Goal: Task Accomplishment & Management: Use online tool/utility

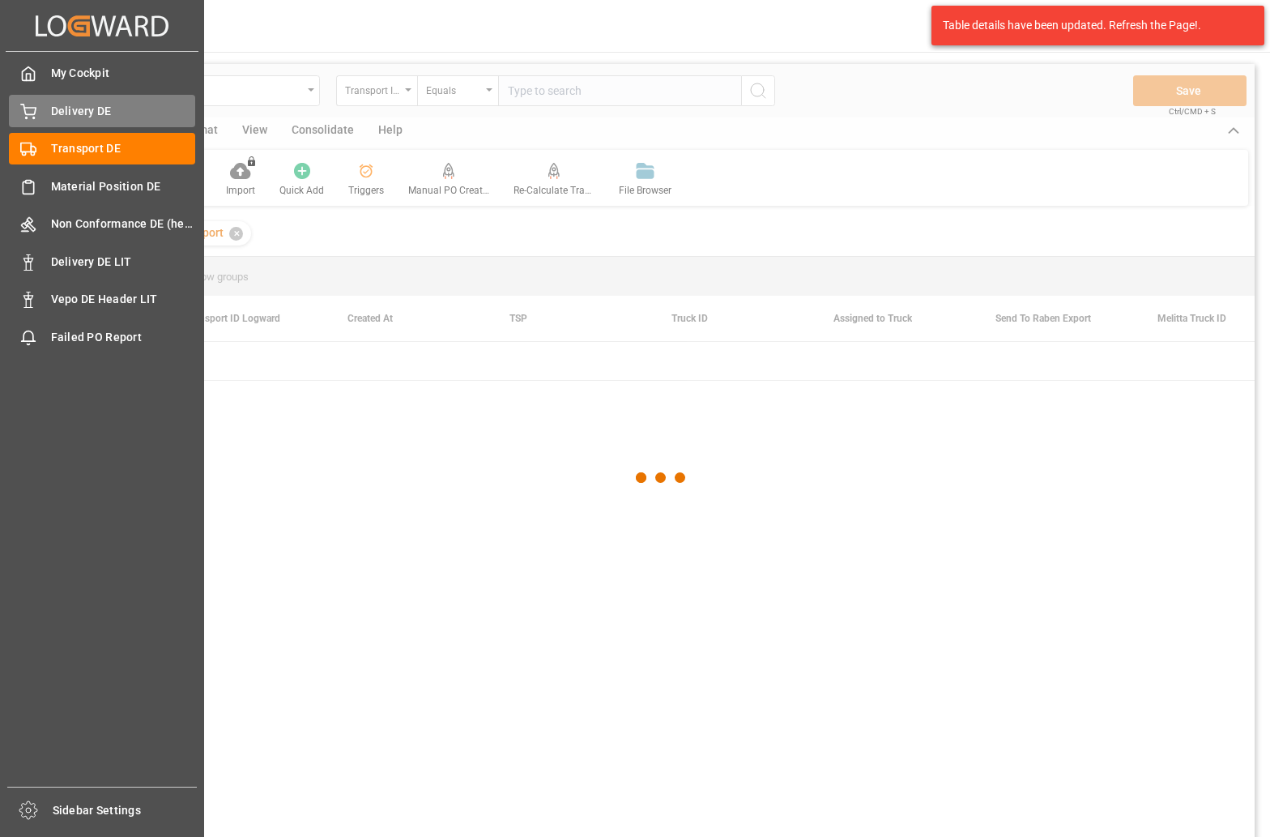
click at [27, 107] on icon at bounding box center [28, 112] width 16 height 16
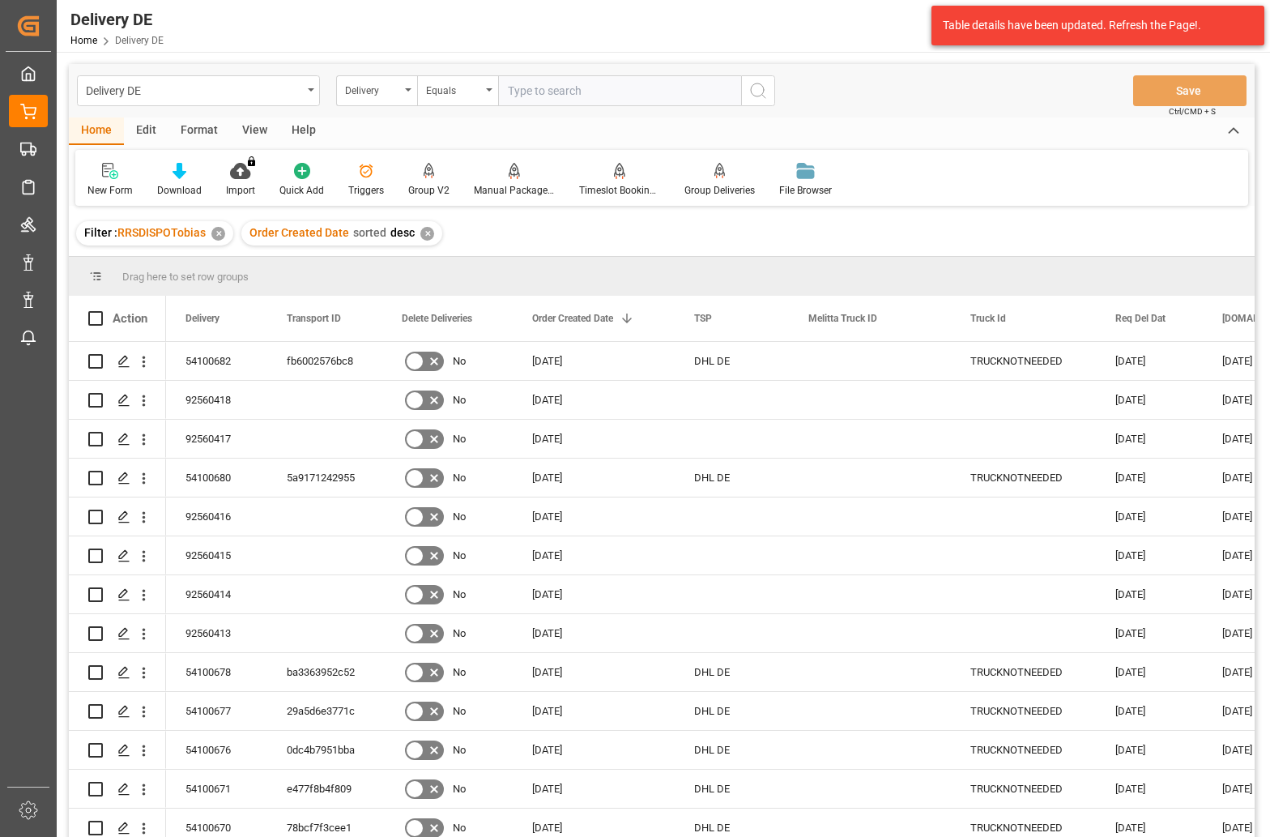
click at [604, 95] on input "text" at bounding box center [619, 90] width 243 height 31
paste input "92560217"
type input "92560217"
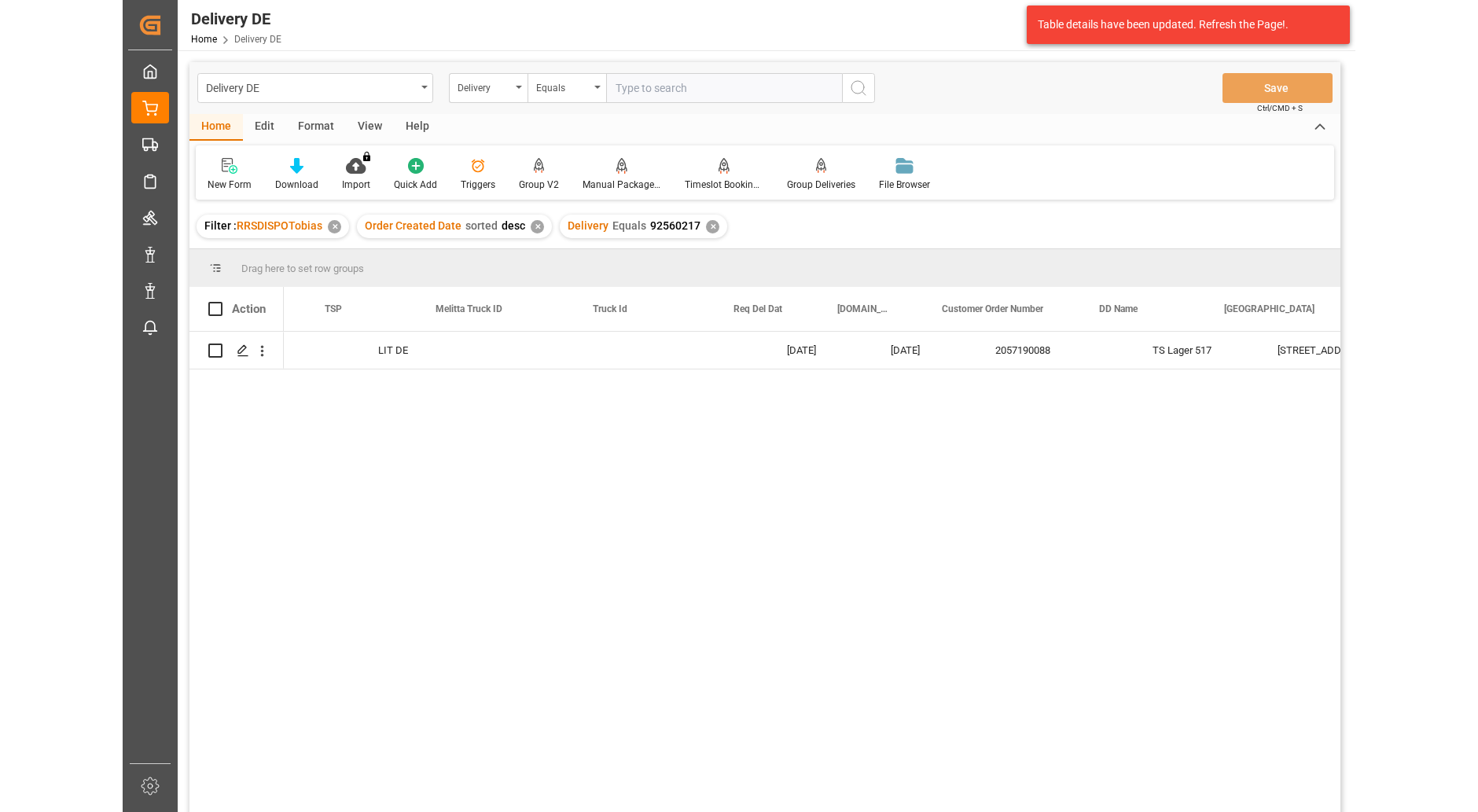
scroll to position [0, 472]
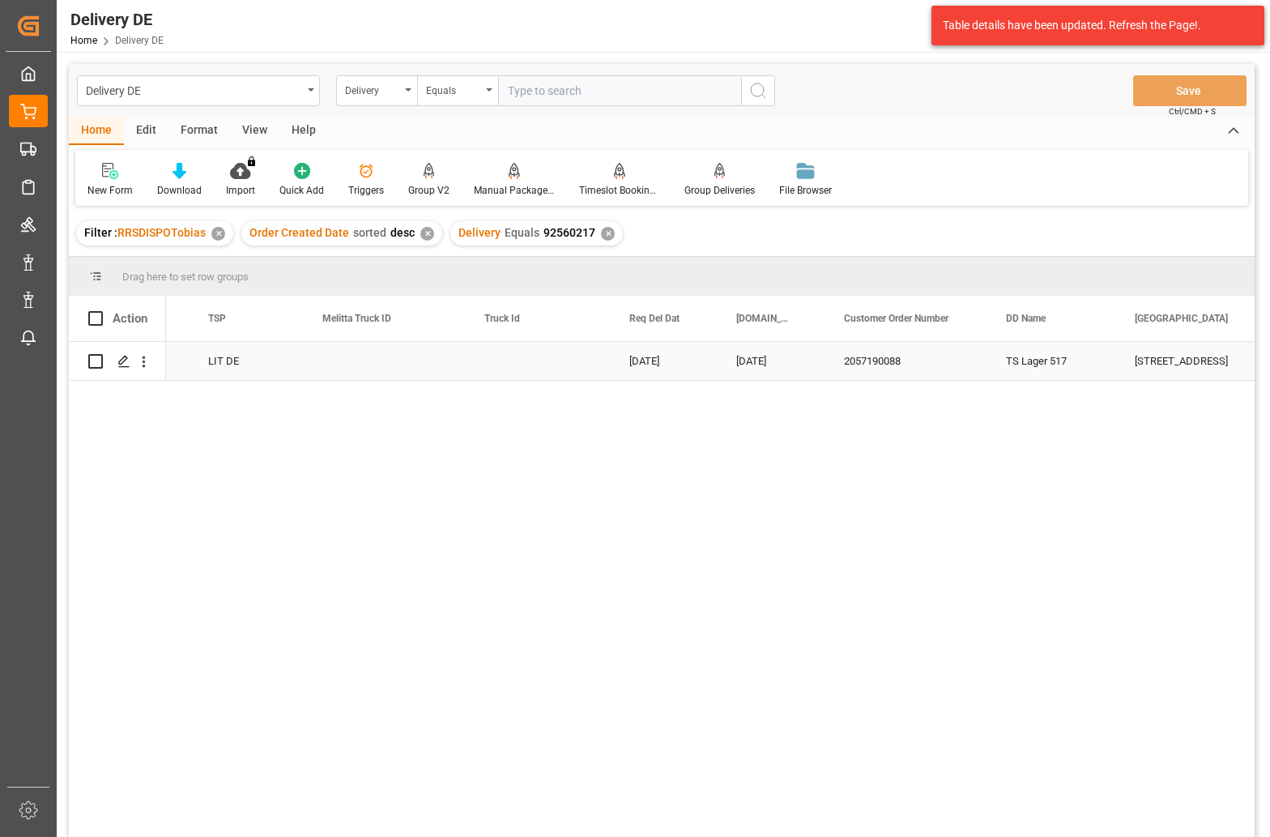
click at [878, 362] on div "2057190088" at bounding box center [906, 361] width 162 height 38
click at [380, 89] on div "Delivery" at bounding box center [372, 88] width 55 height 19
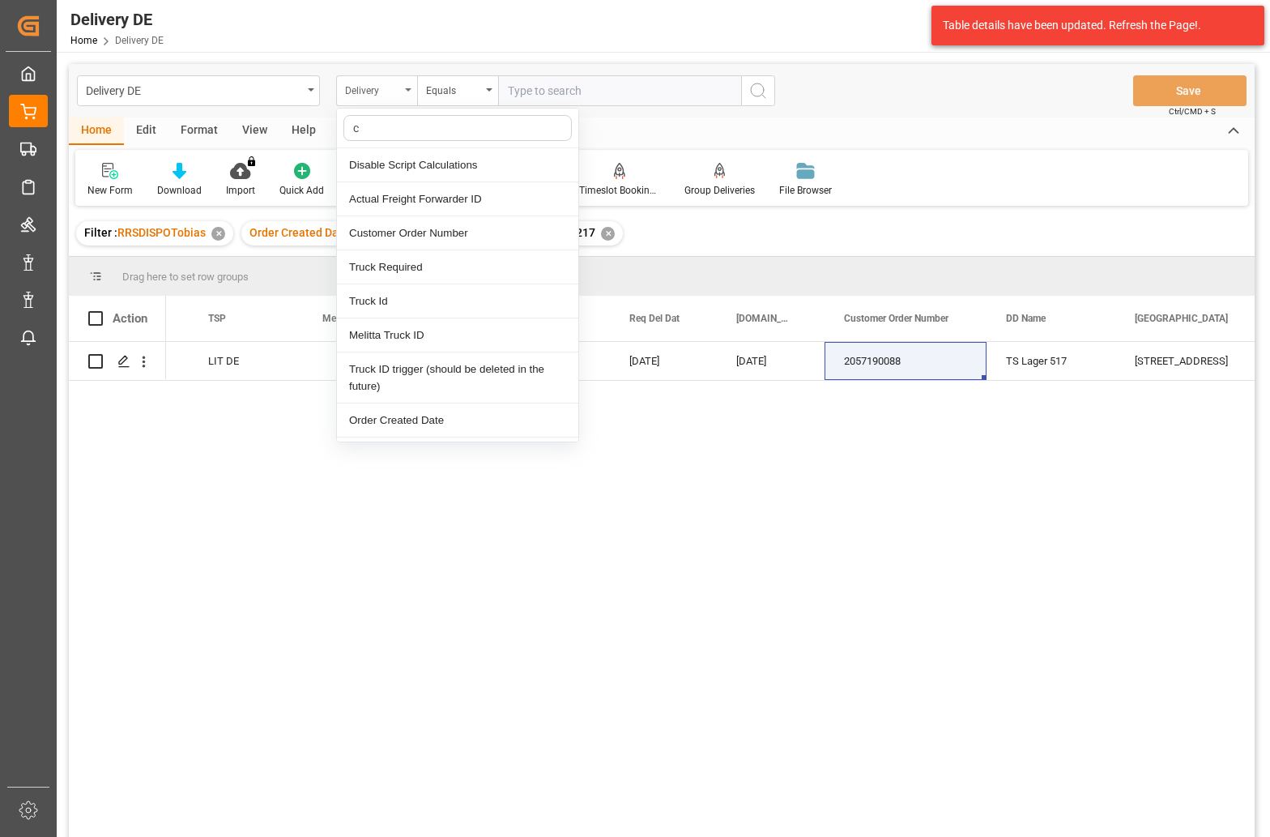
type input "cu"
click at [429, 193] on div "Customer Order Number" at bounding box center [457, 199] width 241 height 34
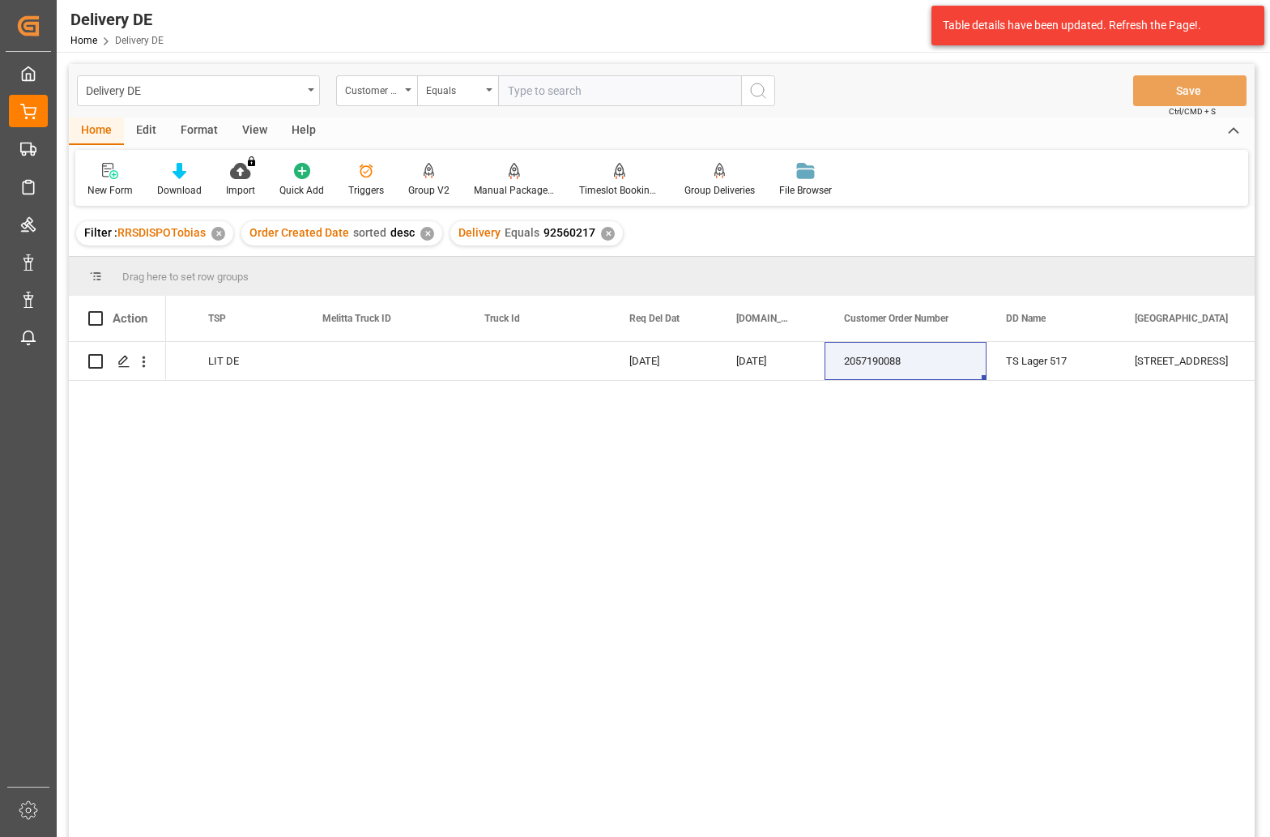
click at [557, 92] on input "text" at bounding box center [619, 90] width 243 height 31
paste input "2057190088"
type input "2057190088"
click at [761, 88] on icon "search button" at bounding box center [757, 90] width 19 height 19
click at [601, 231] on div "✕" at bounding box center [608, 234] width 14 height 14
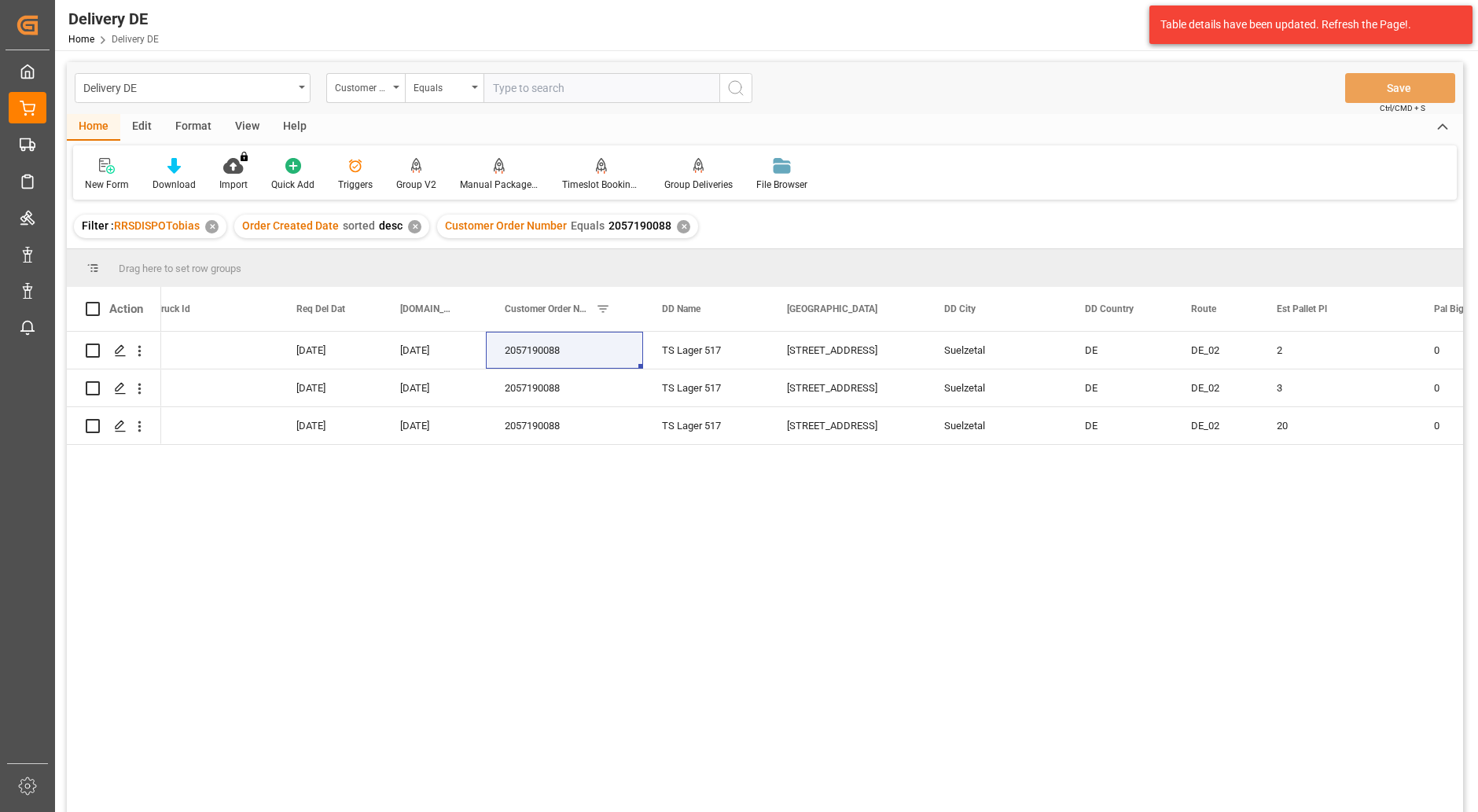
click at [566, 626] on div "29.09.2025 25.09.2025 2057190088 TS Lager 517 Bielefelder Str. 3 A Suelzetal DE…" at bounding box center [811, 576] width 1301 height 490
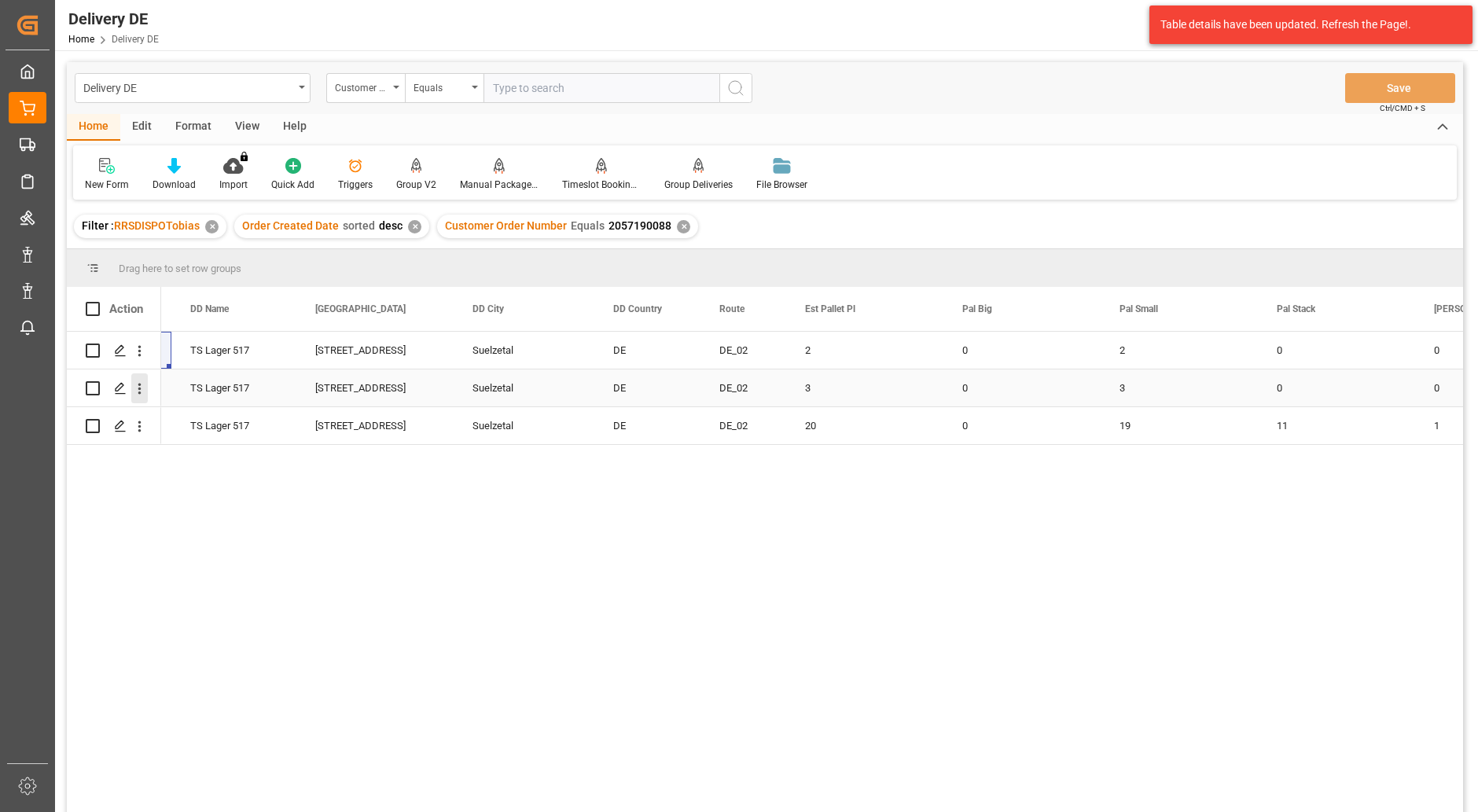
click at [144, 380] on icon "open menu" at bounding box center [139, 388] width 16 height 16
click at [136, 387] on icon "open menu" at bounding box center [139, 388] width 16 height 16
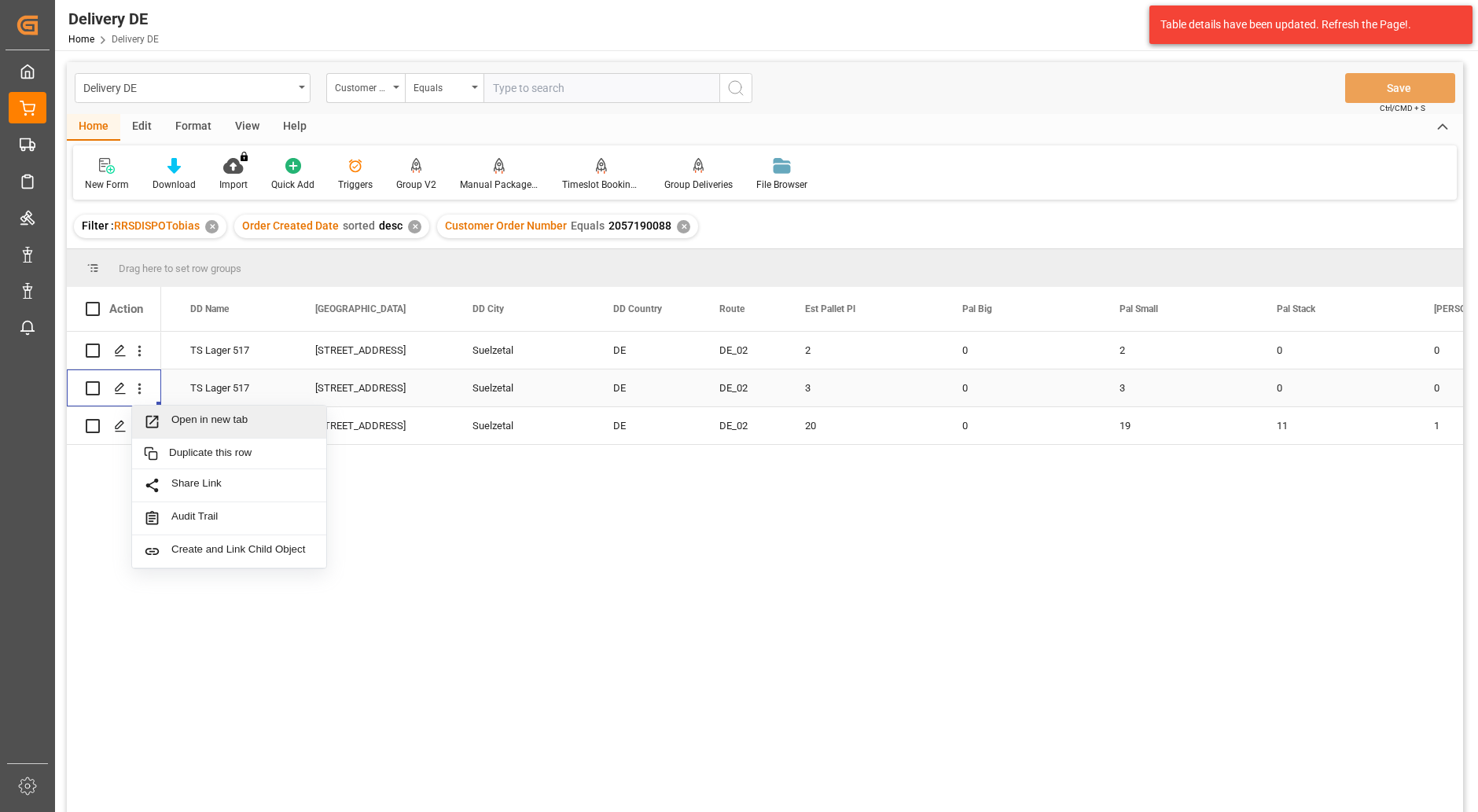
click at [215, 421] on span "Open in new tab" at bounding box center [243, 421] width 143 height 16
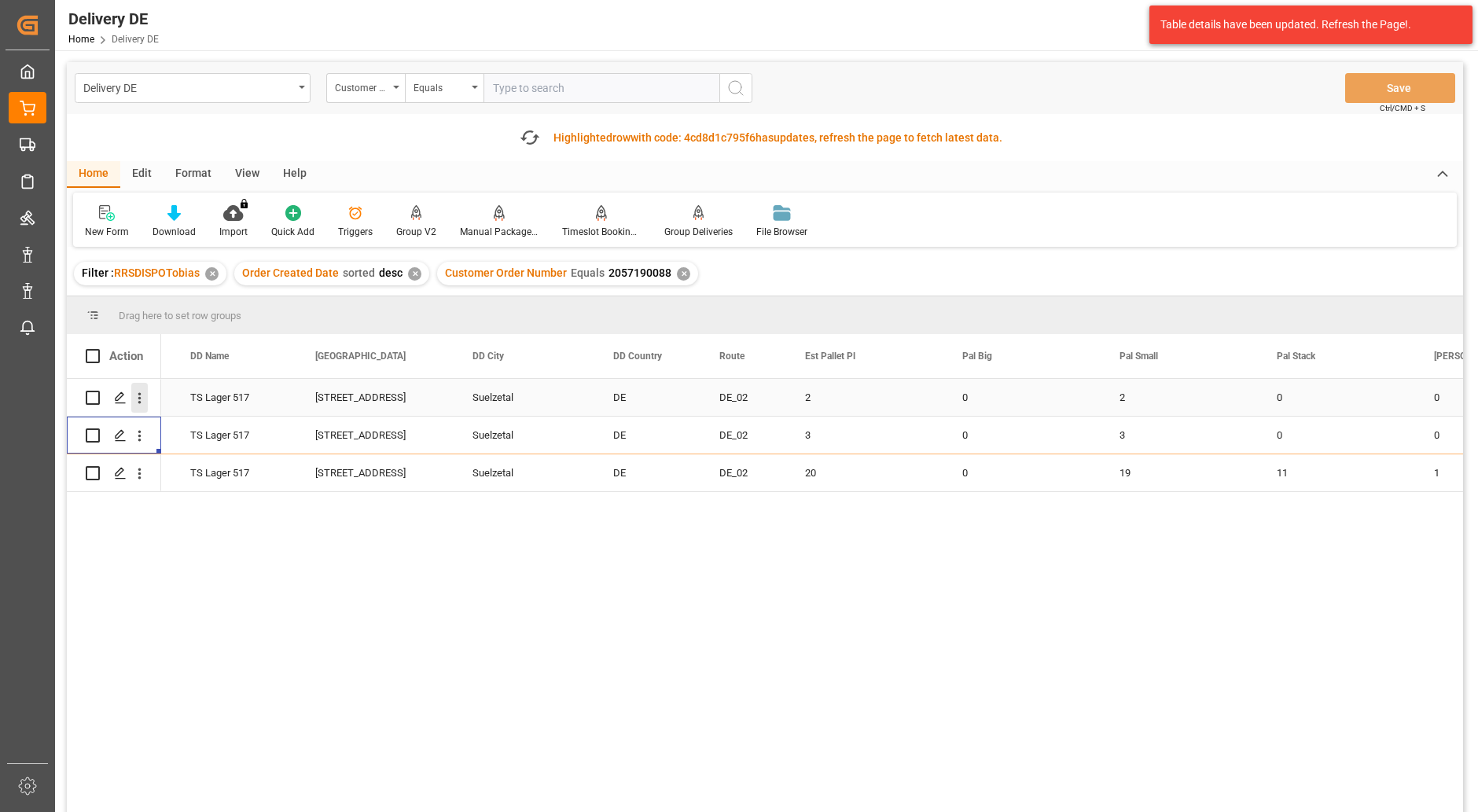
click at [145, 394] on icon "open menu" at bounding box center [139, 398] width 16 height 16
click at [206, 438] on span "Open in new tab" at bounding box center [243, 431] width 143 height 16
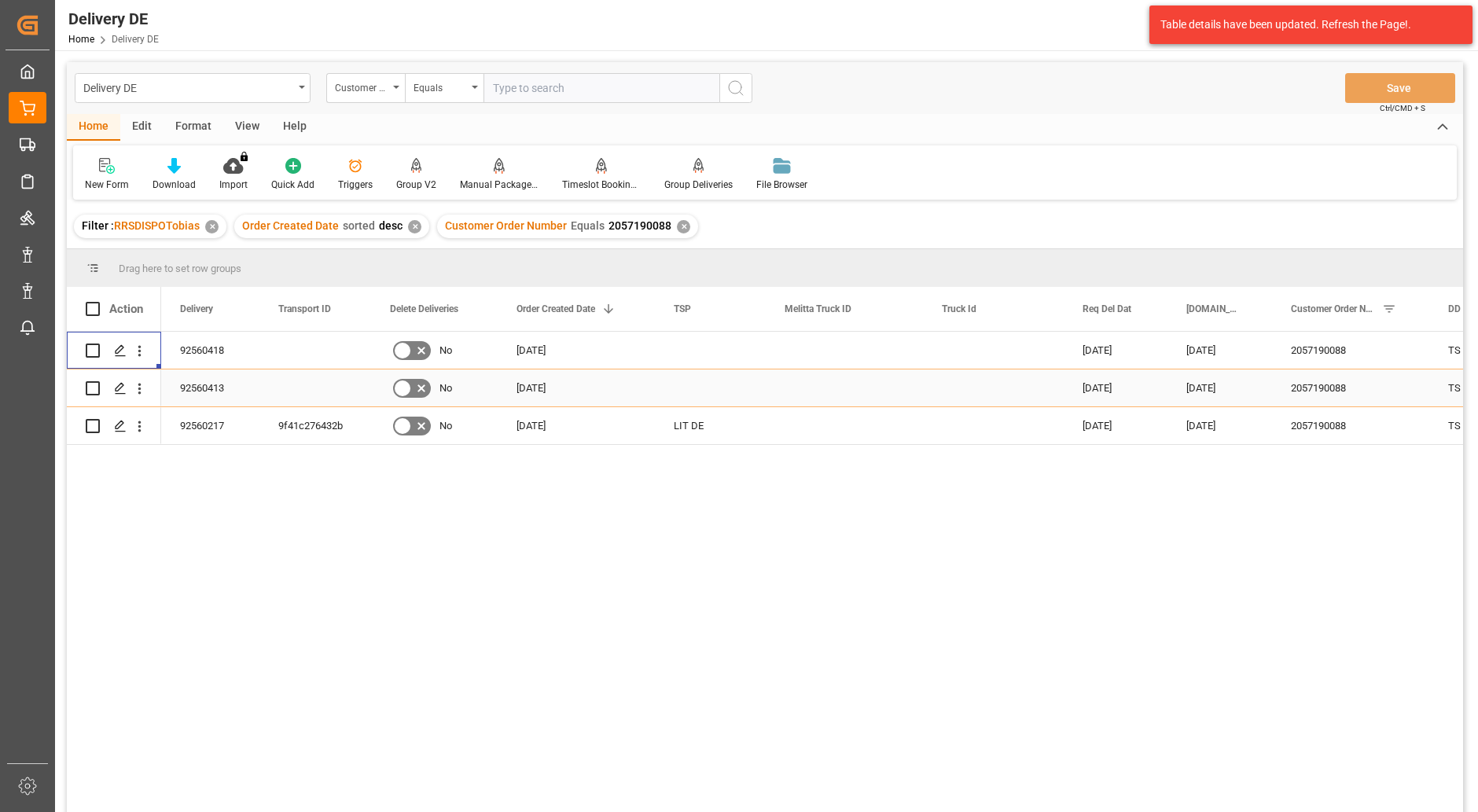
click at [93, 390] on input "Press Space to toggle row selection (unchecked)" at bounding box center [92, 388] width 15 height 15
checkbox input "true"
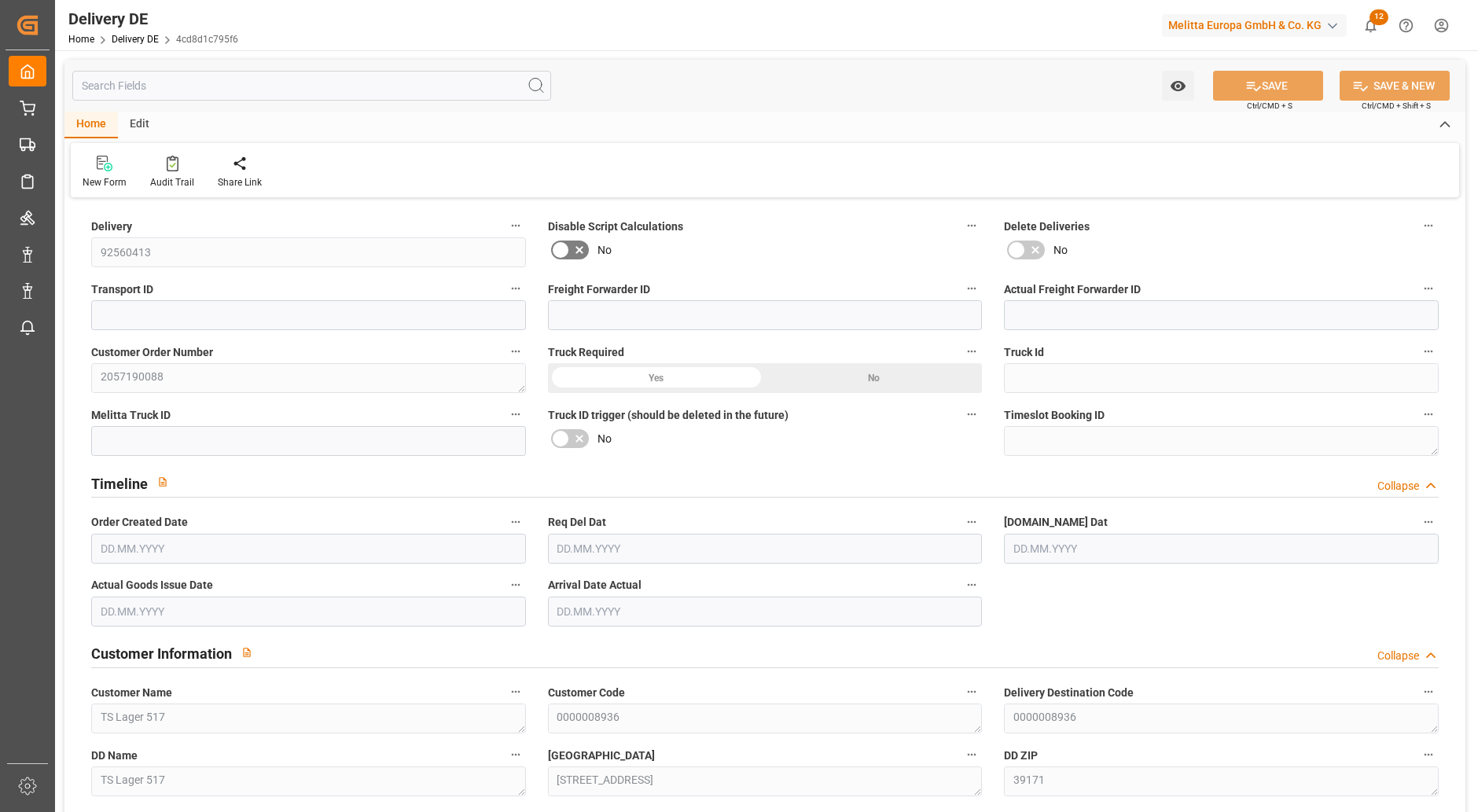
type input "0"
type input "3"
type input "864"
type input "1014"
type input "2790.72"
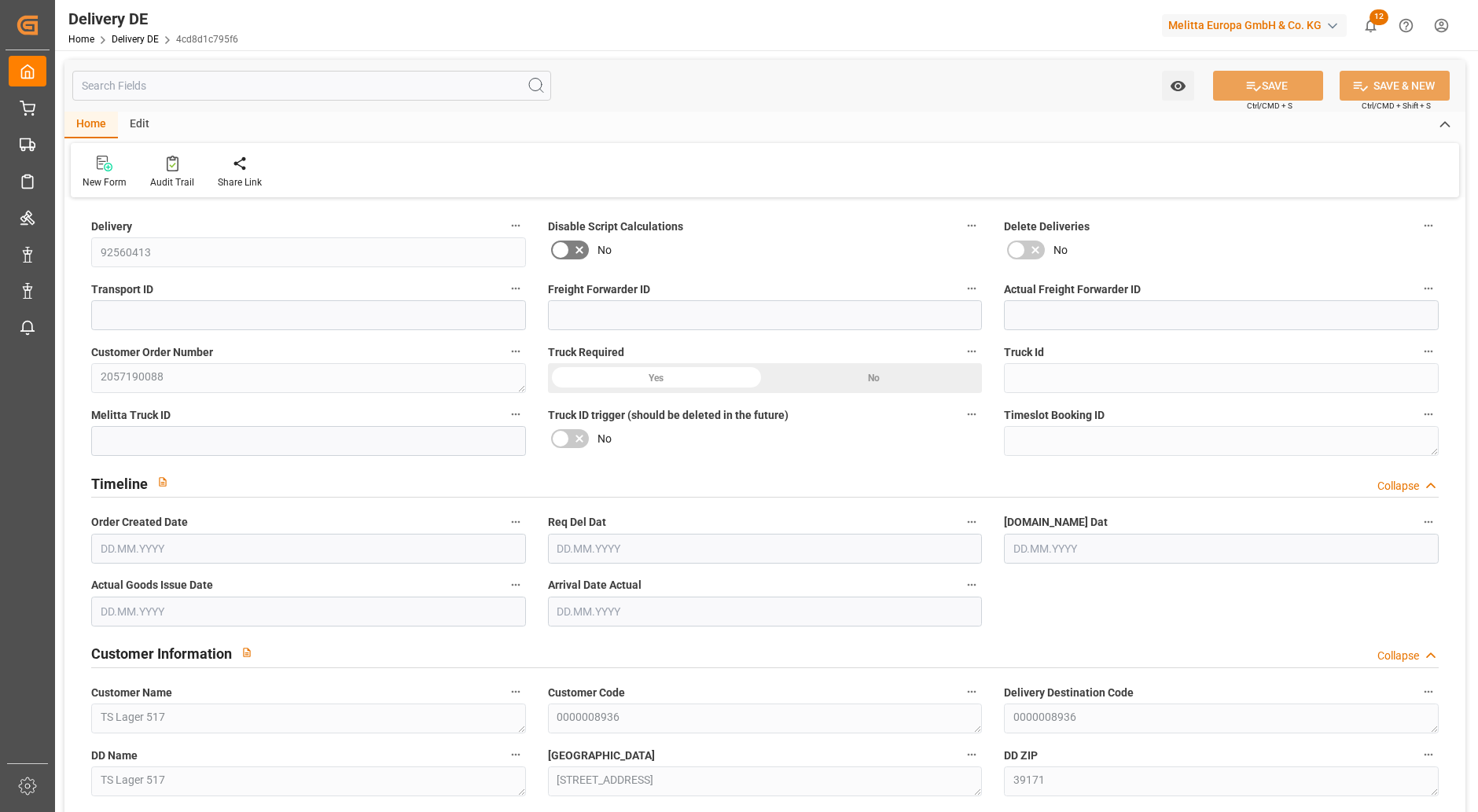
type input "[DATE]"
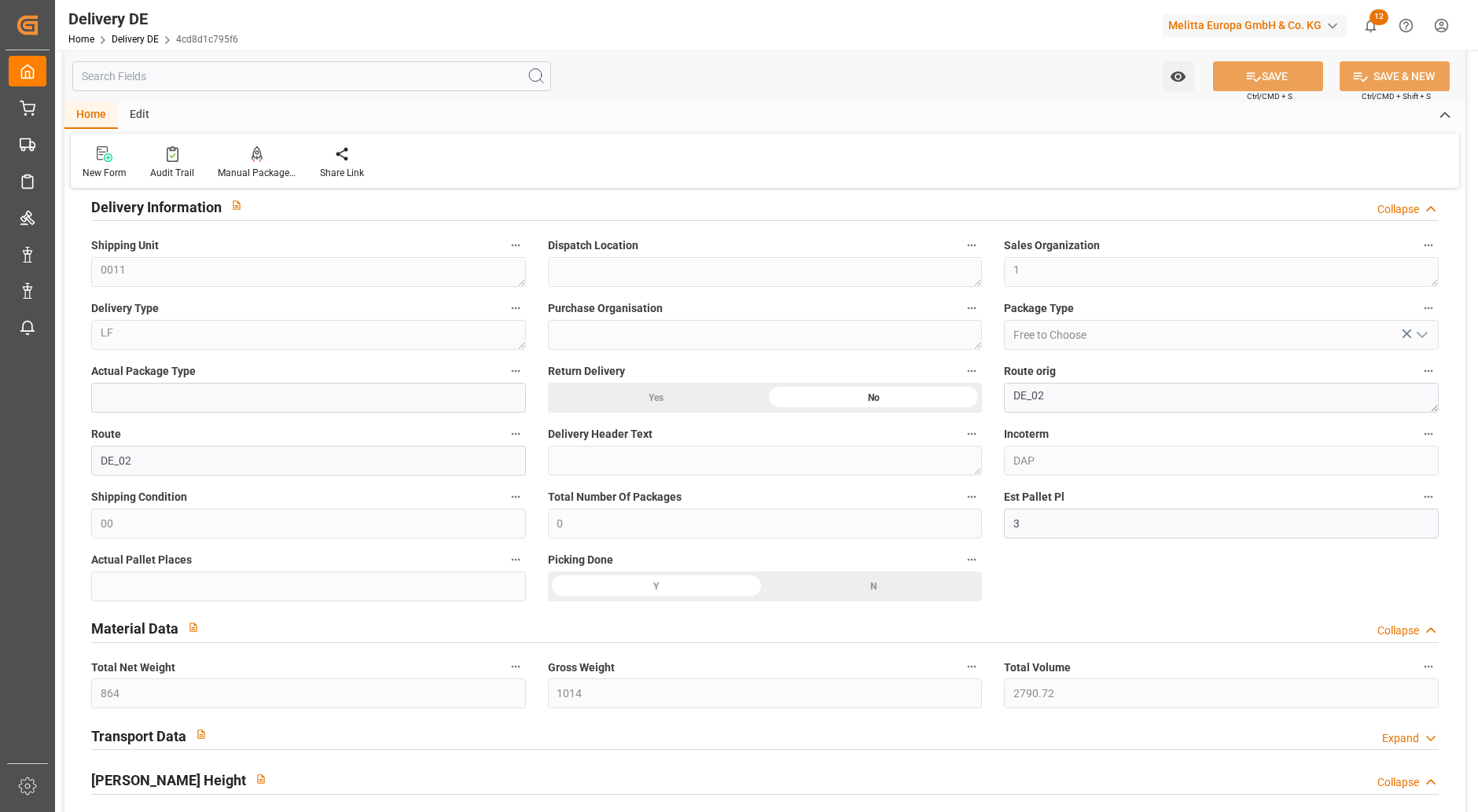
scroll to position [786, 0]
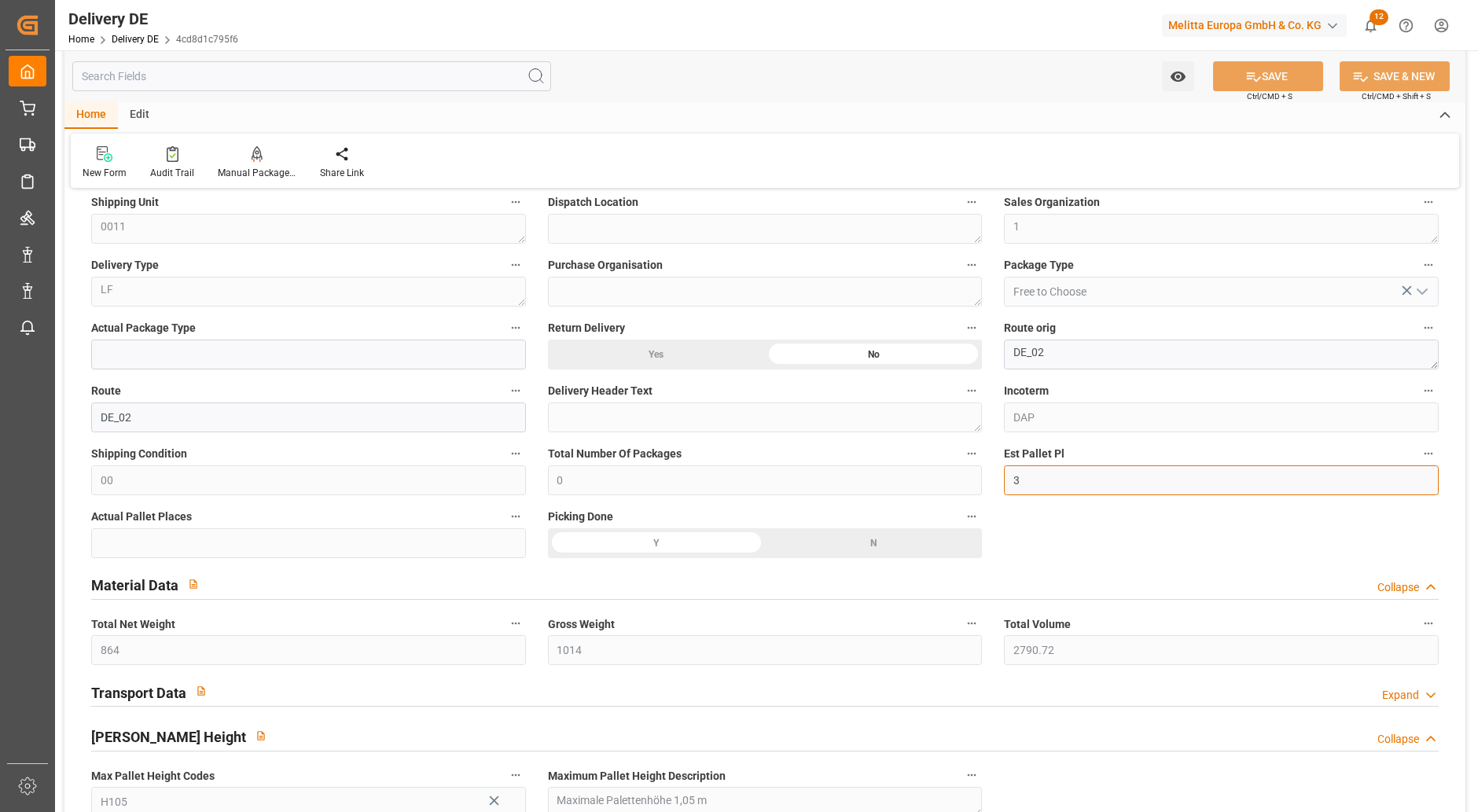
drag, startPoint x: 1030, startPoint y: 483, endPoint x: 965, endPoint y: 492, distance: 65.6
click at [1027, 483] on input "3" at bounding box center [1221, 480] width 435 height 30
type input "4"
click at [1264, 80] on button "SAVE" at bounding box center [1267, 76] width 110 height 30
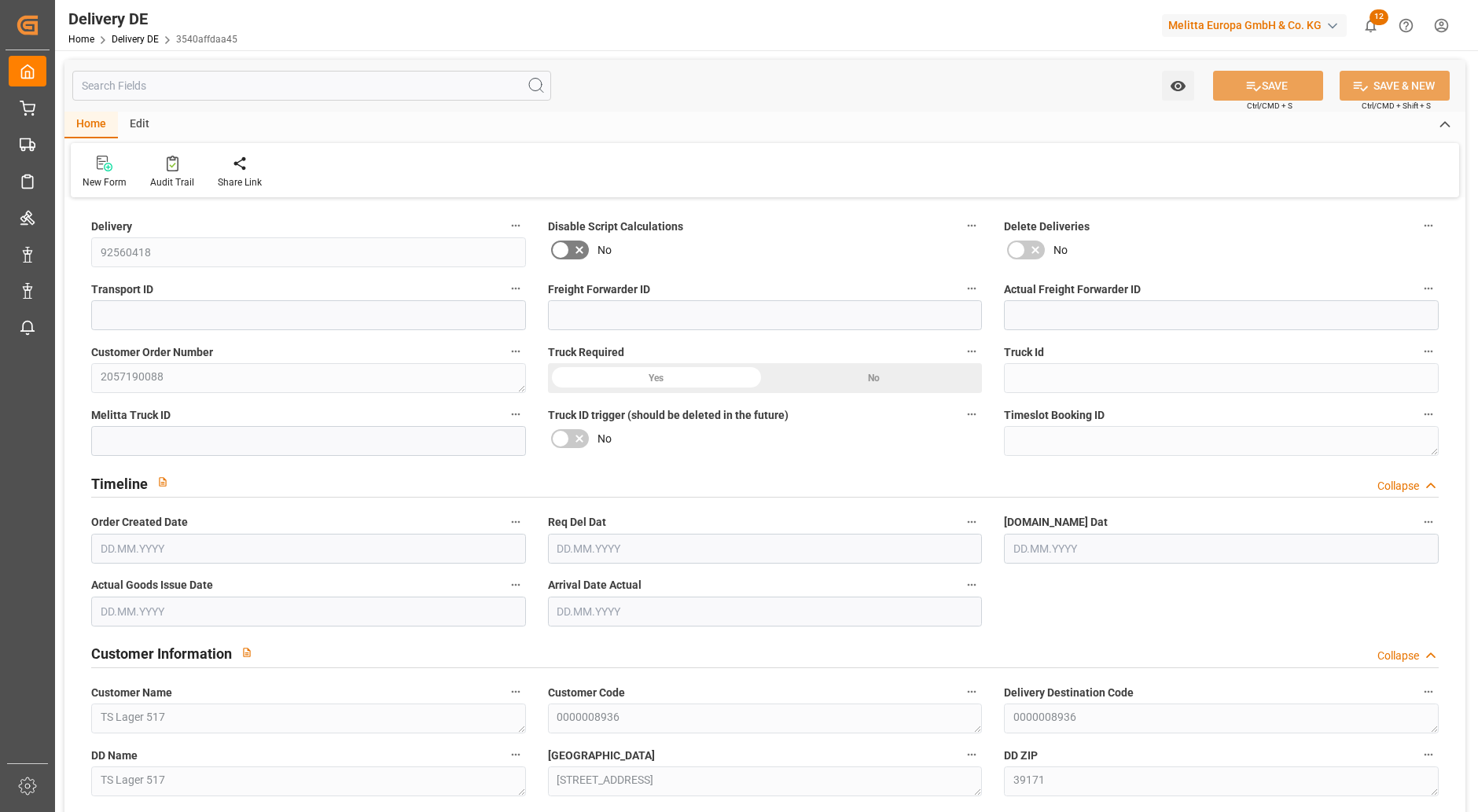
type input "0"
type input "2"
type input "480"
type input "568"
type input "1440.48"
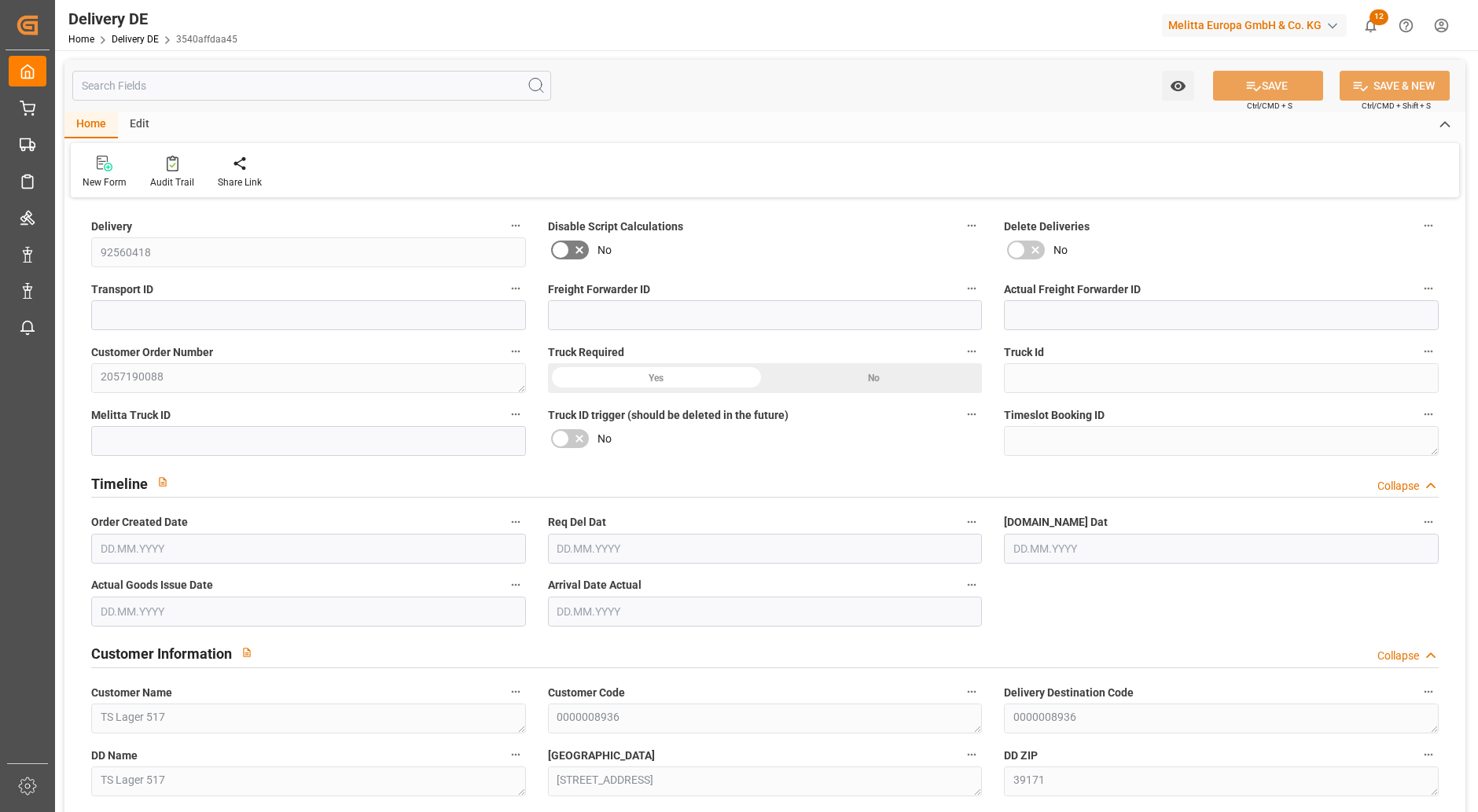
type input "[DATE]"
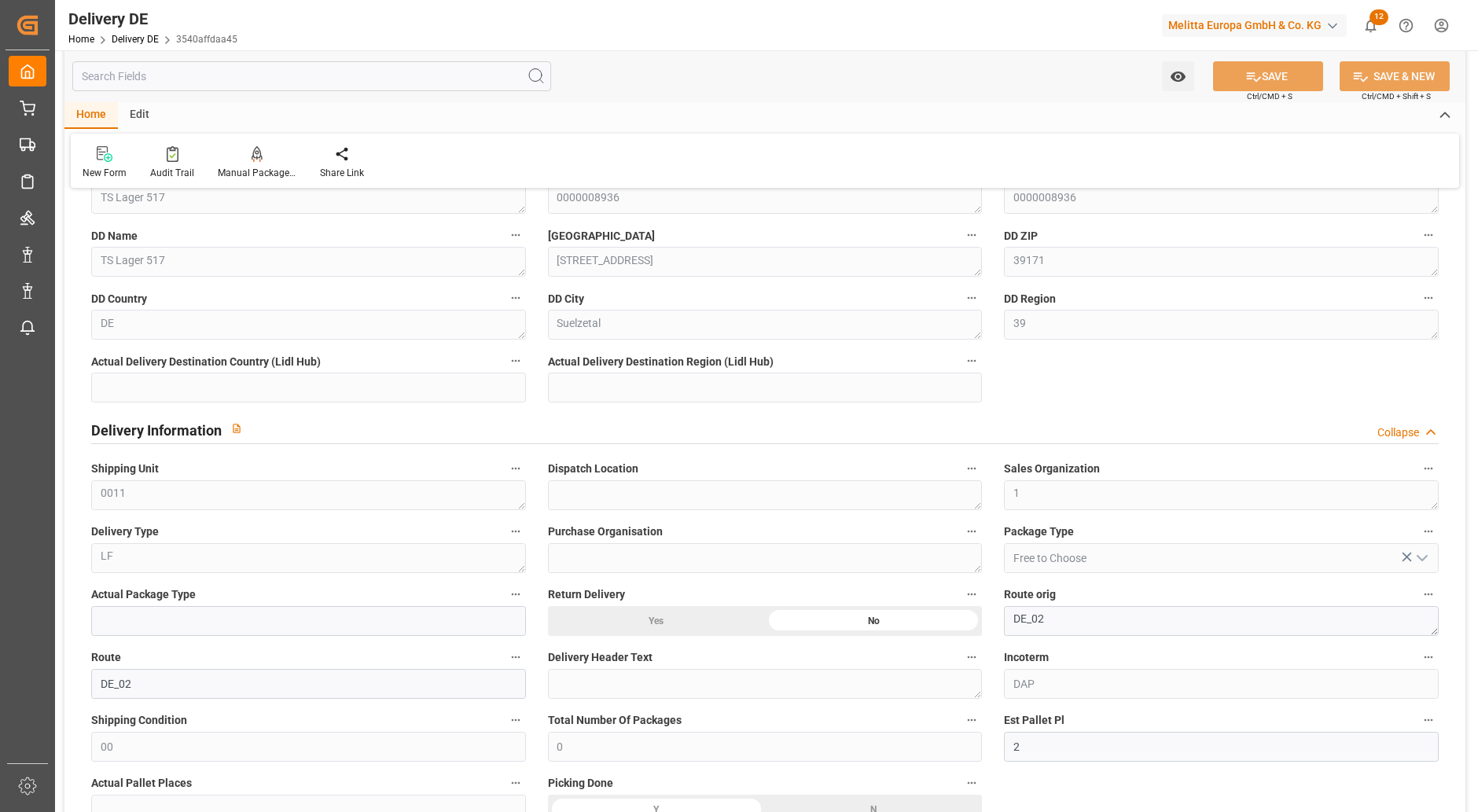
scroll to position [786, 0]
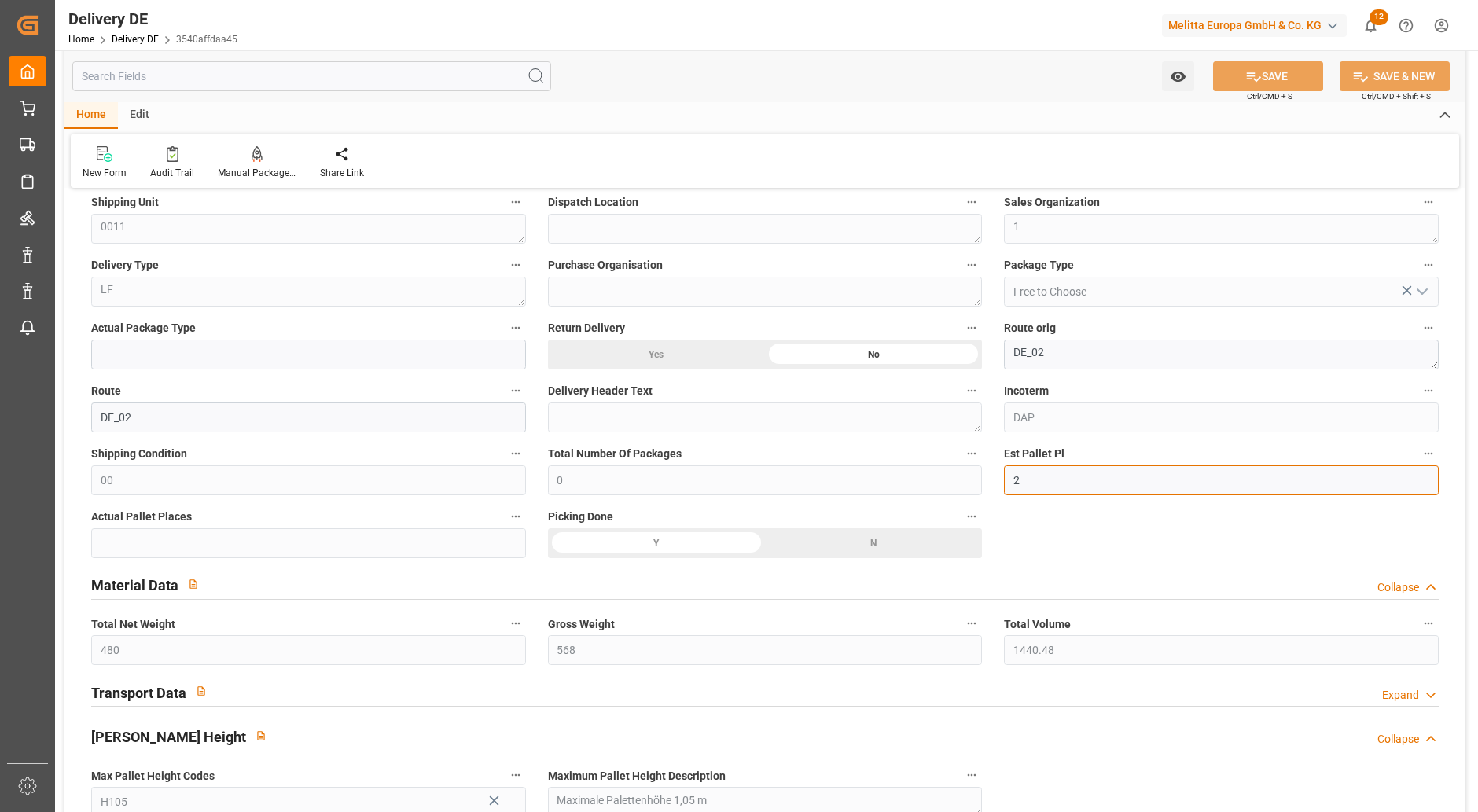
click at [1051, 477] on input "2" at bounding box center [1221, 480] width 435 height 30
drag, startPoint x: 1048, startPoint y: 480, endPoint x: 1014, endPoint y: 485, distance: 34.4
click at [1014, 485] on input "2" at bounding box center [1221, 480] width 435 height 30
type input "3"
click at [1267, 77] on button "SAVE" at bounding box center [1267, 76] width 110 height 30
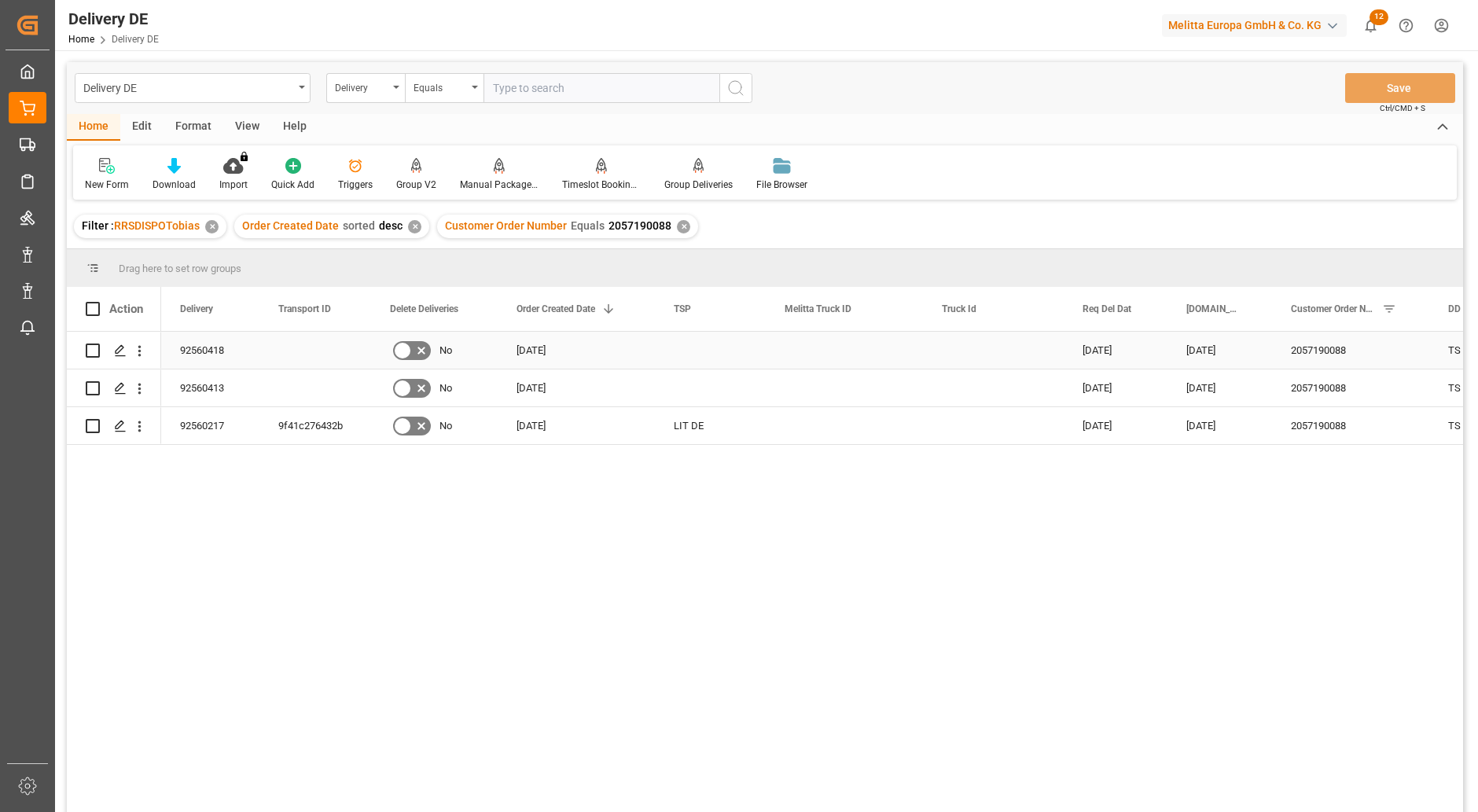
click at [88, 350] on input "Press Space to toggle row selection (unchecked)" at bounding box center [92, 350] width 15 height 15
checkbox input "true"
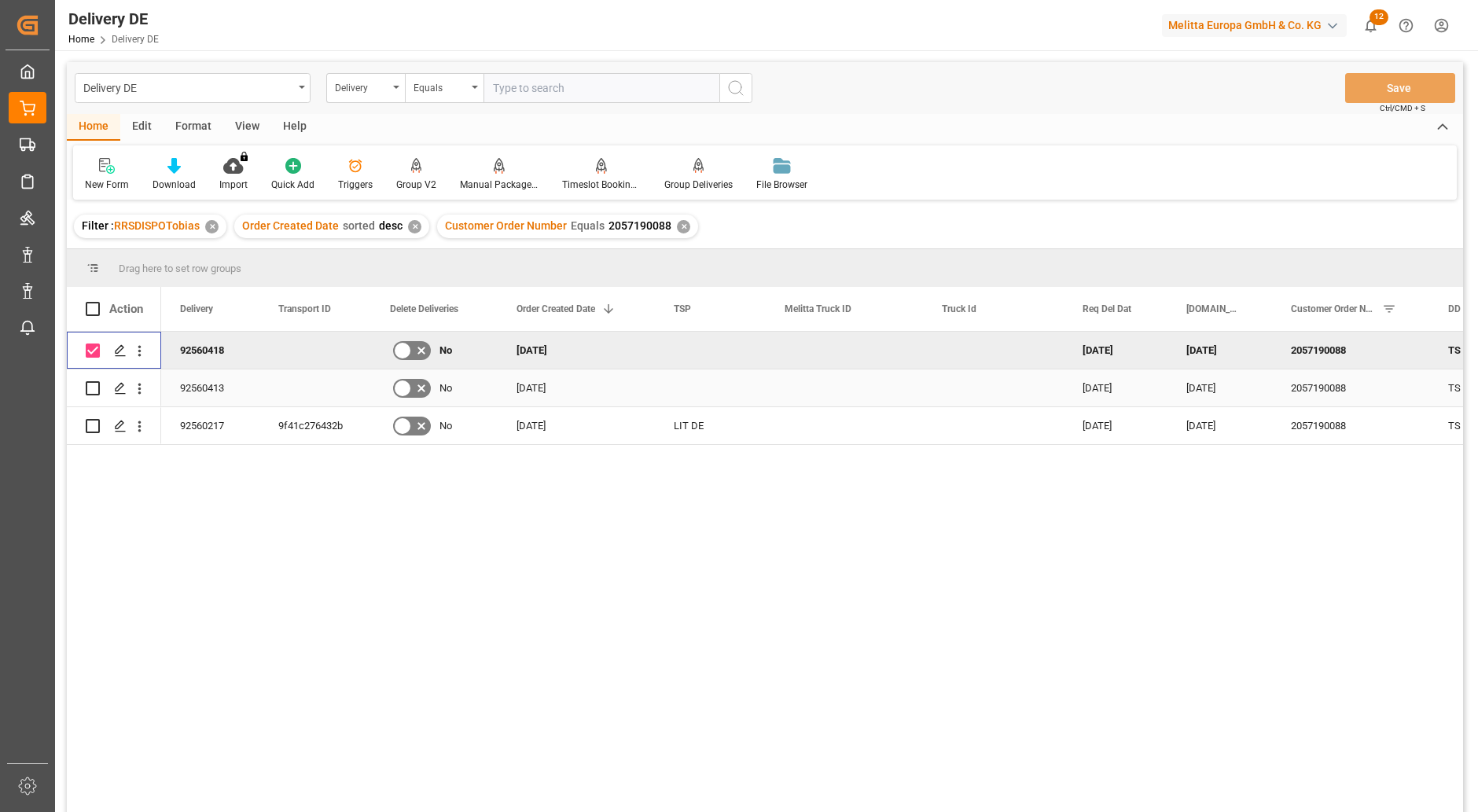
click at [92, 385] on input "Press Space to toggle row selection (unchecked)" at bounding box center [92, 388] width 15 height 15
checkbox input "true"
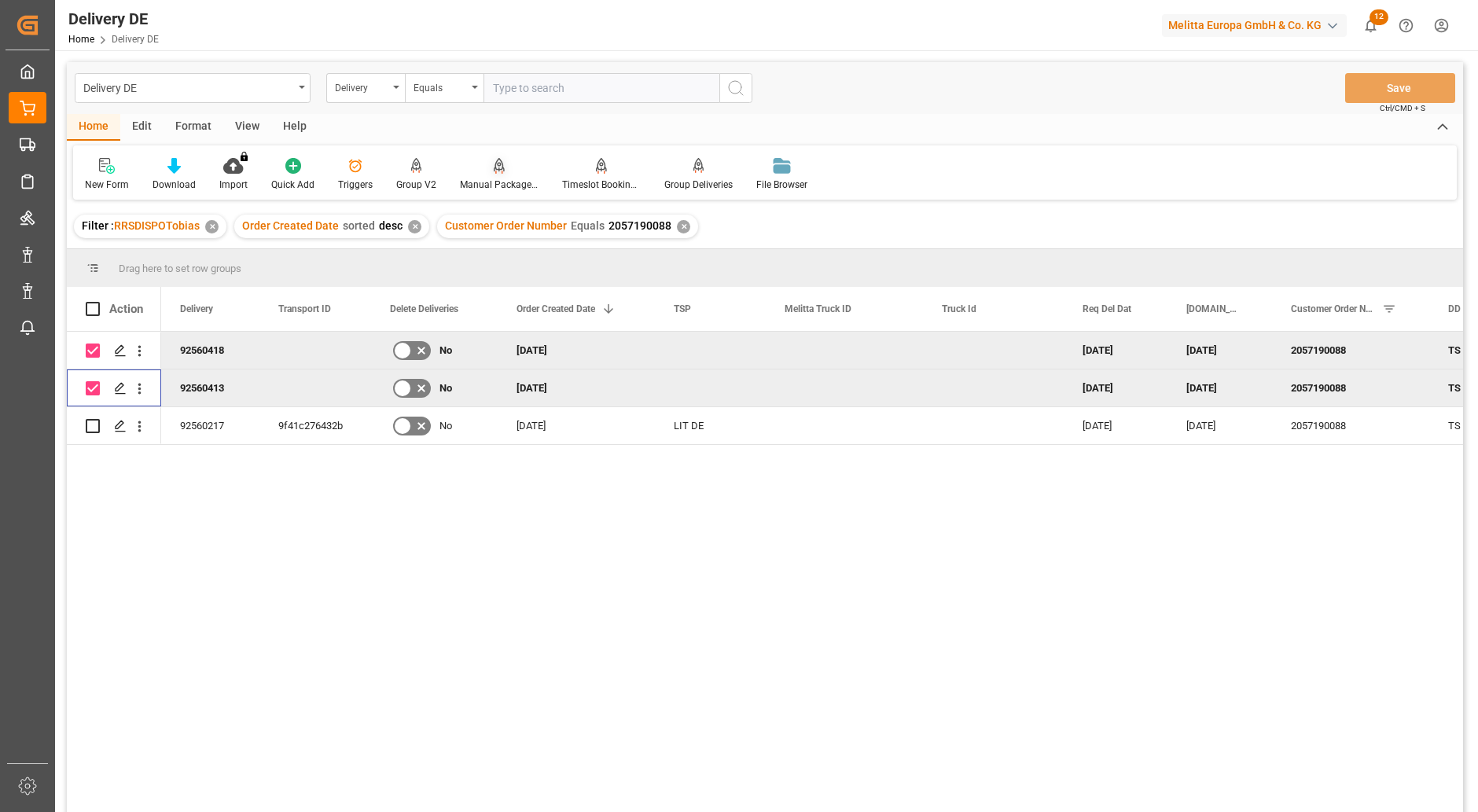
click at [495, 168] on icon at bounding box center [499, 165] width 11 height 14
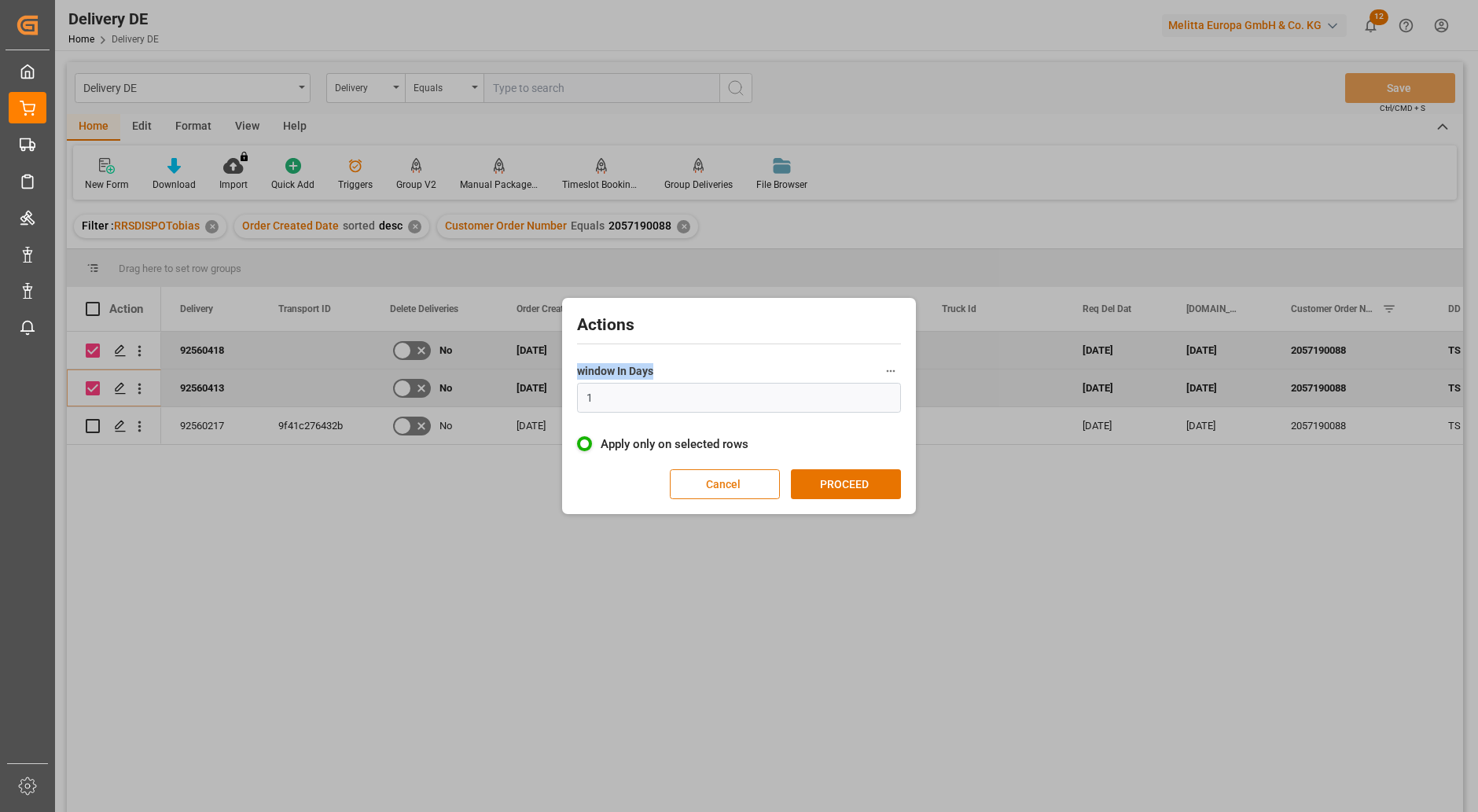
drag, startPoint x: 775, startPoint y: 318, endPoint x: 767, endPoint y: 471, distance: 153.2
click at [767, 471] on div "Actions window In Days 1 Apply only on selected rows Cancel PROCEED" at bounding box center [739, 406] width 345 height 209
drag, startPoint x: 767, startPoint y: 471, endPoint x: 727, endPoint y: 485, distance: 42.4
click at [725, 483] on button "Cancel" at bounding box center [724, 484] width 110 height 30
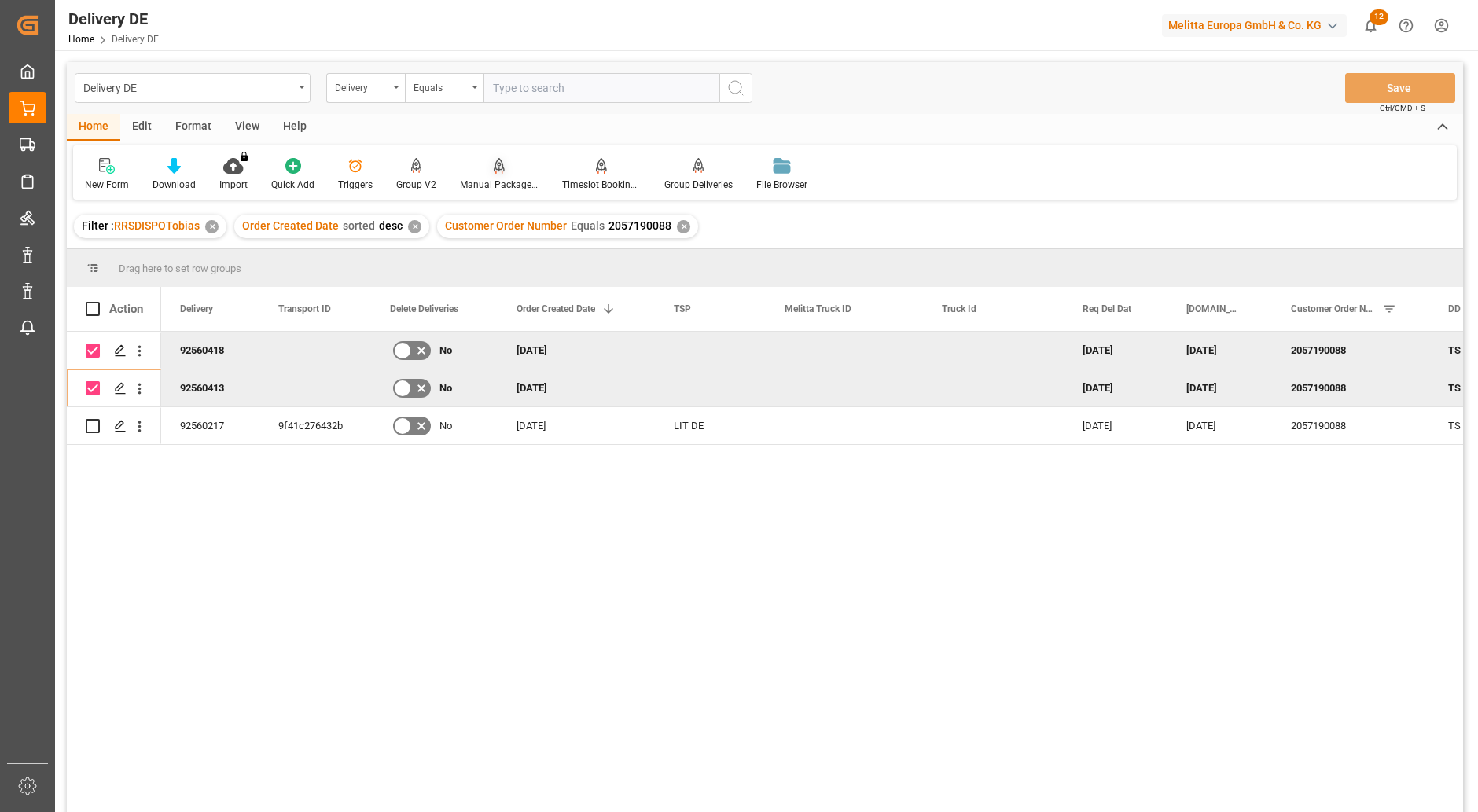
click at [494, 174] on icon at bounding box center [499, 166] width 11 height 16
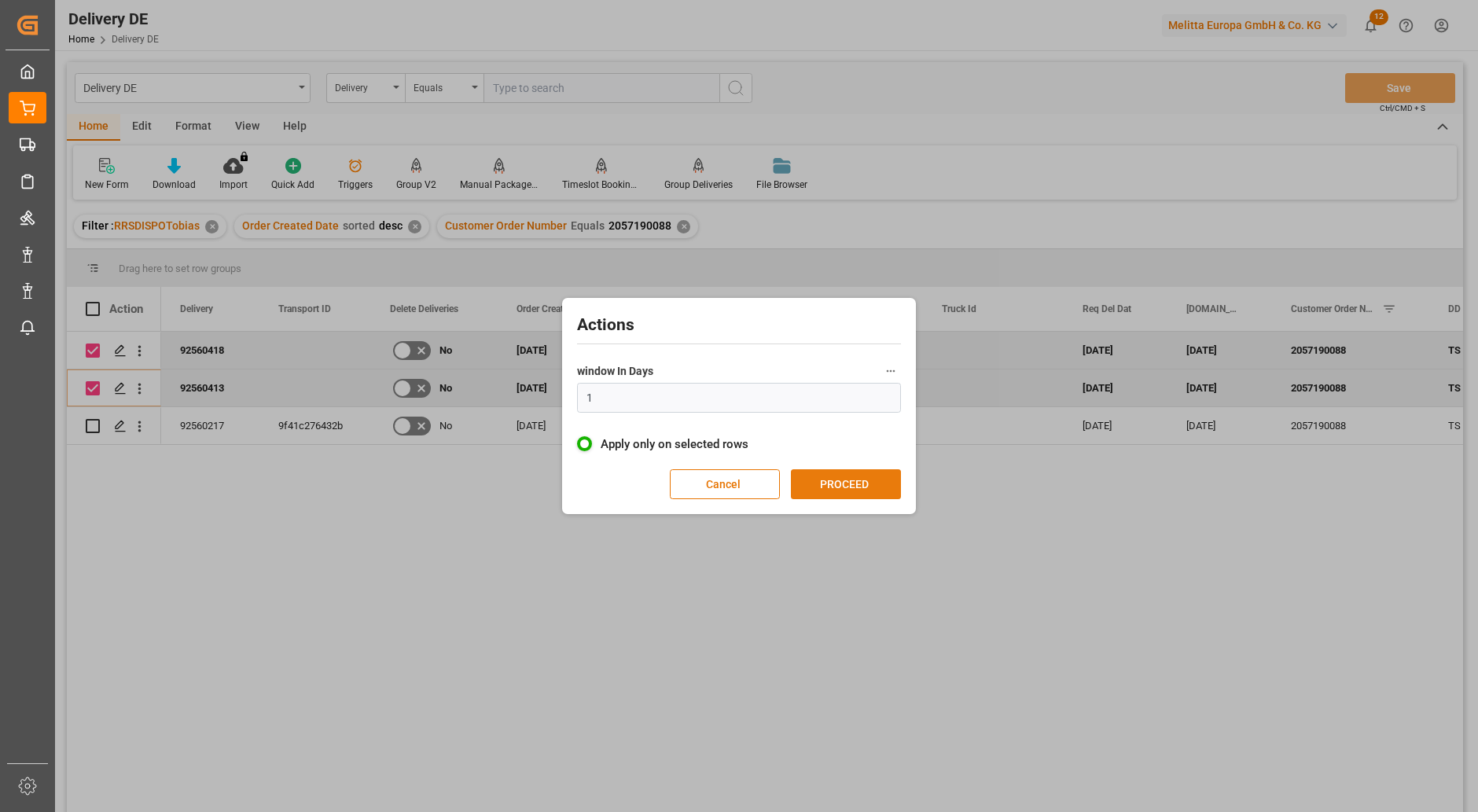
click at [840, 482] on button "PROCEED" at bounding box center [845, 484] width 110 height 30
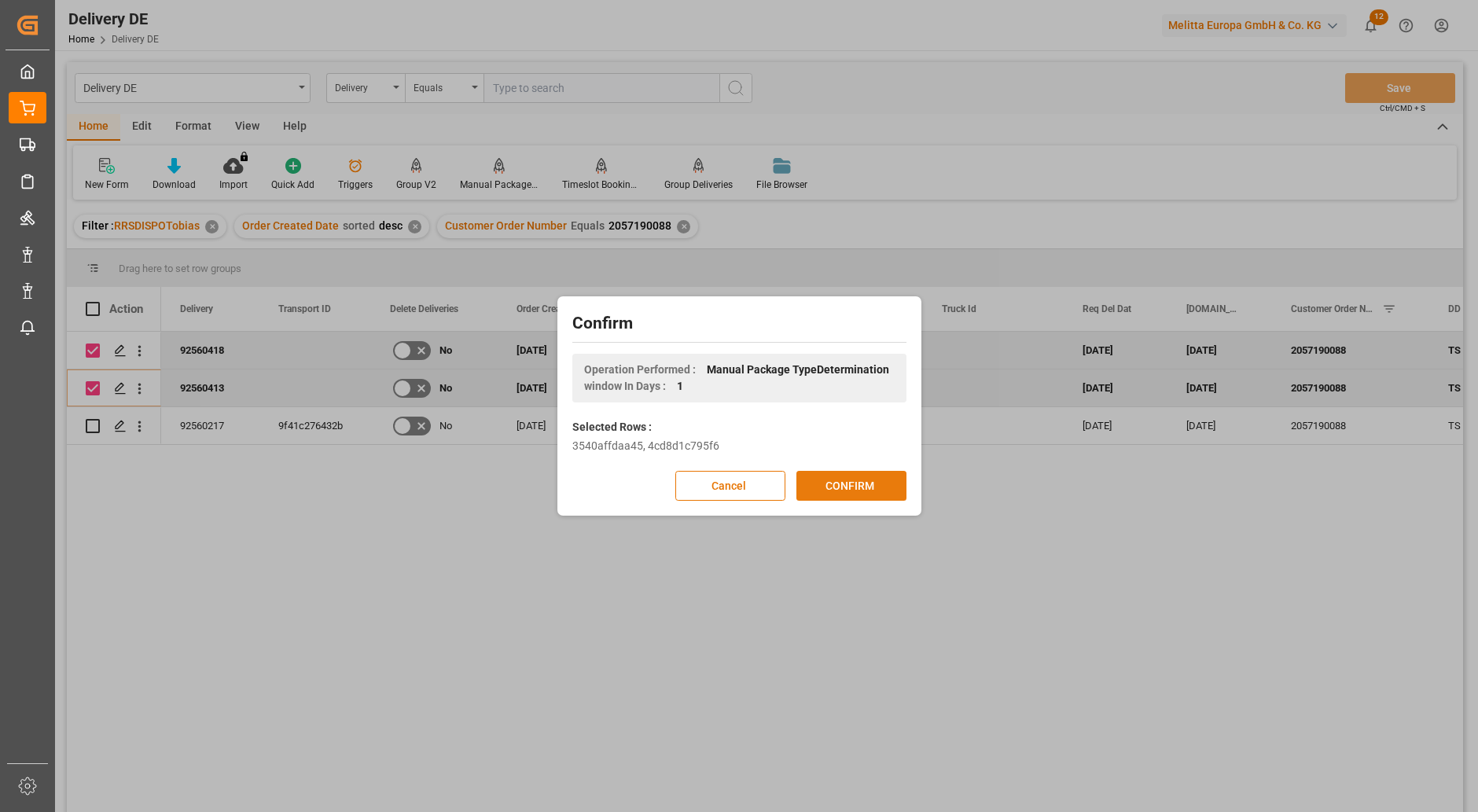
click at [846, 482] on button "CONFIRM" at bounding box center [850, 485] width 110 height 30
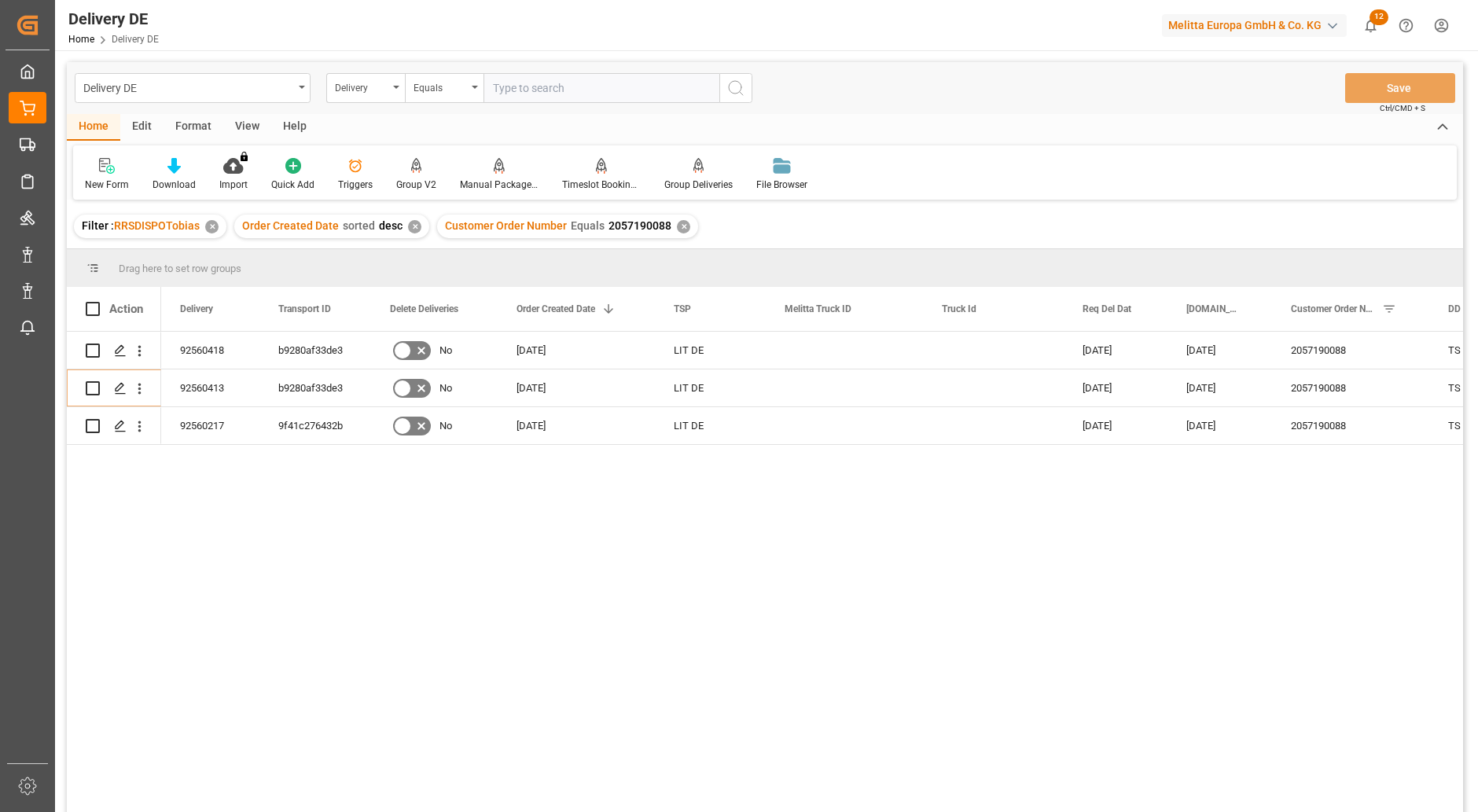
click at [525, 93] on input "text" at bounding box center [601, 87] width 236 height 30
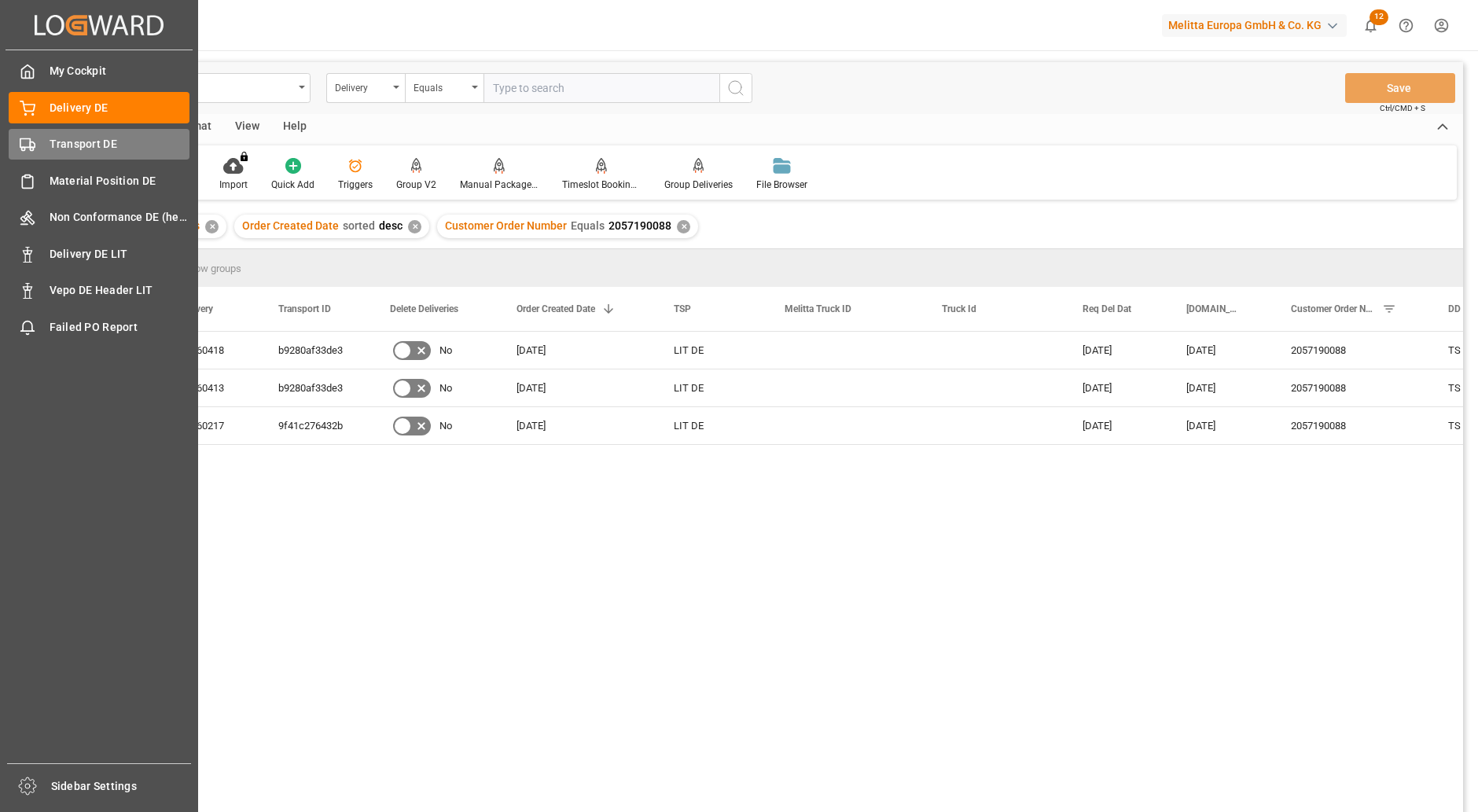
click at [37, 143] on div "Transport DE Transport DE" at bounding box center [99, 145] width 181 height 31
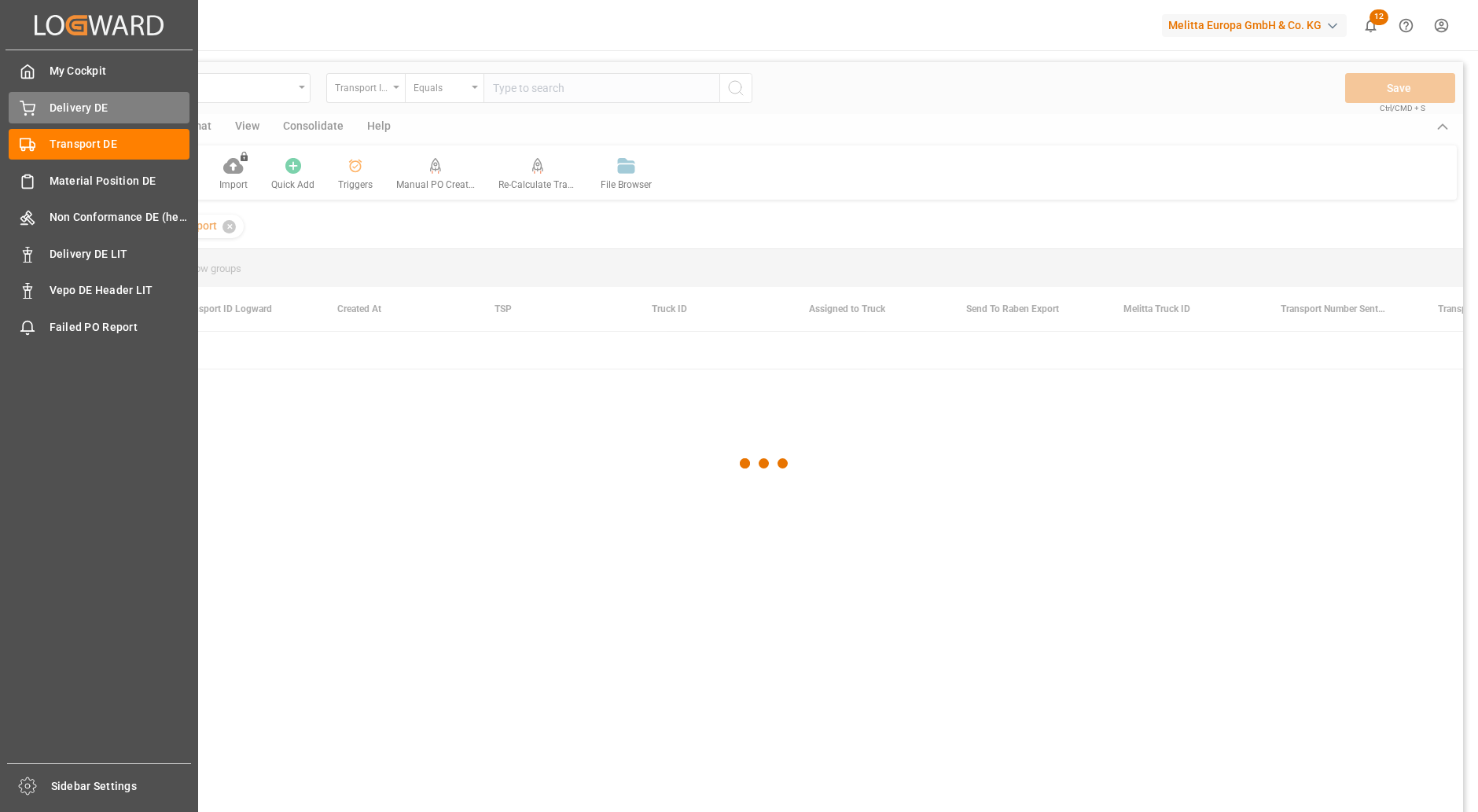
click at [57, 109] on span "Delivery DE" at bounding box center [119, 108] width 141 height 16
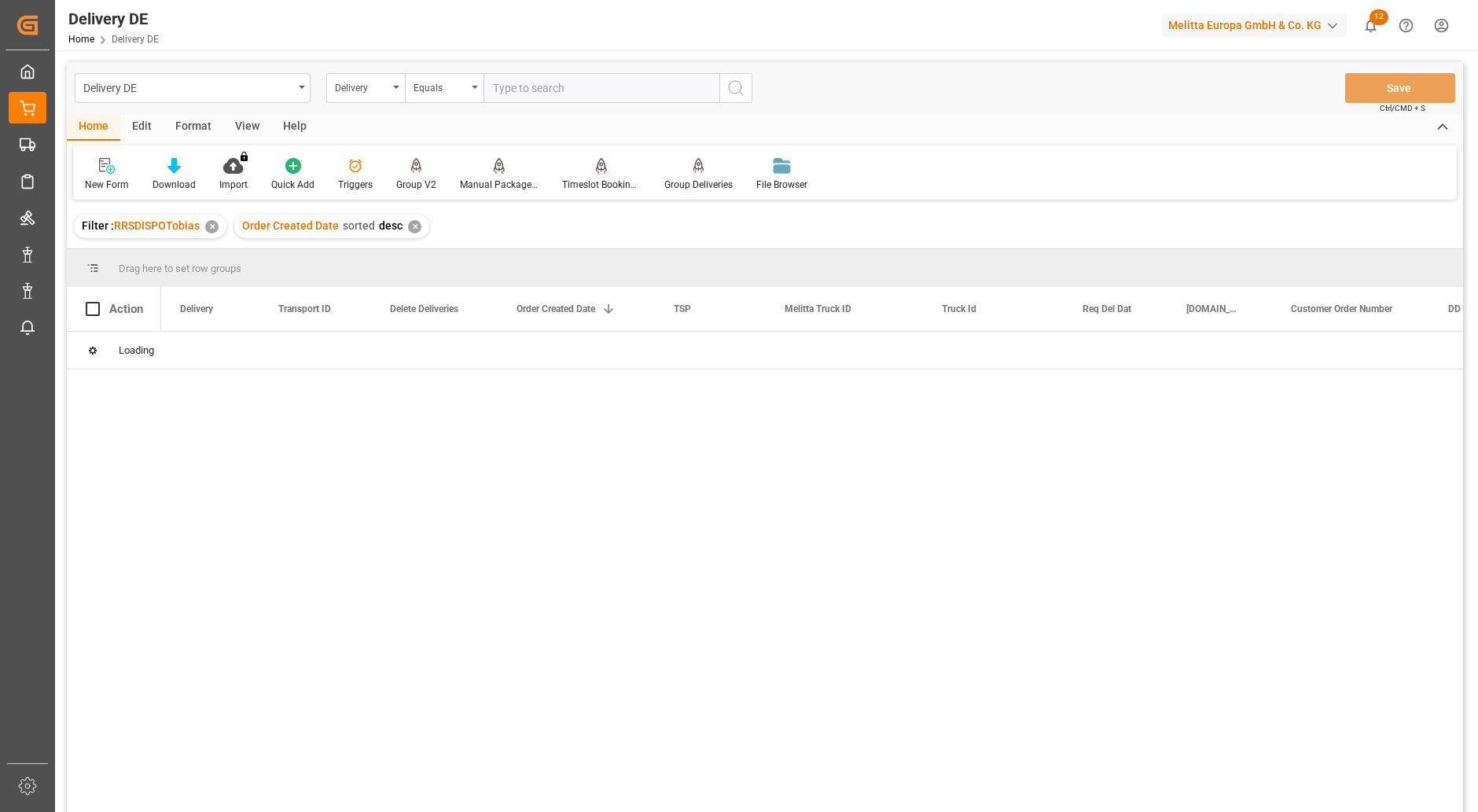
click at [530, 93] on input "text" at bounding box center [601, 87] width 236 height 30
paste input "92560184"
type input "92560184"
click at [737, 92] on icon "search button" at bounding box center [735, 87] width 18 height 18
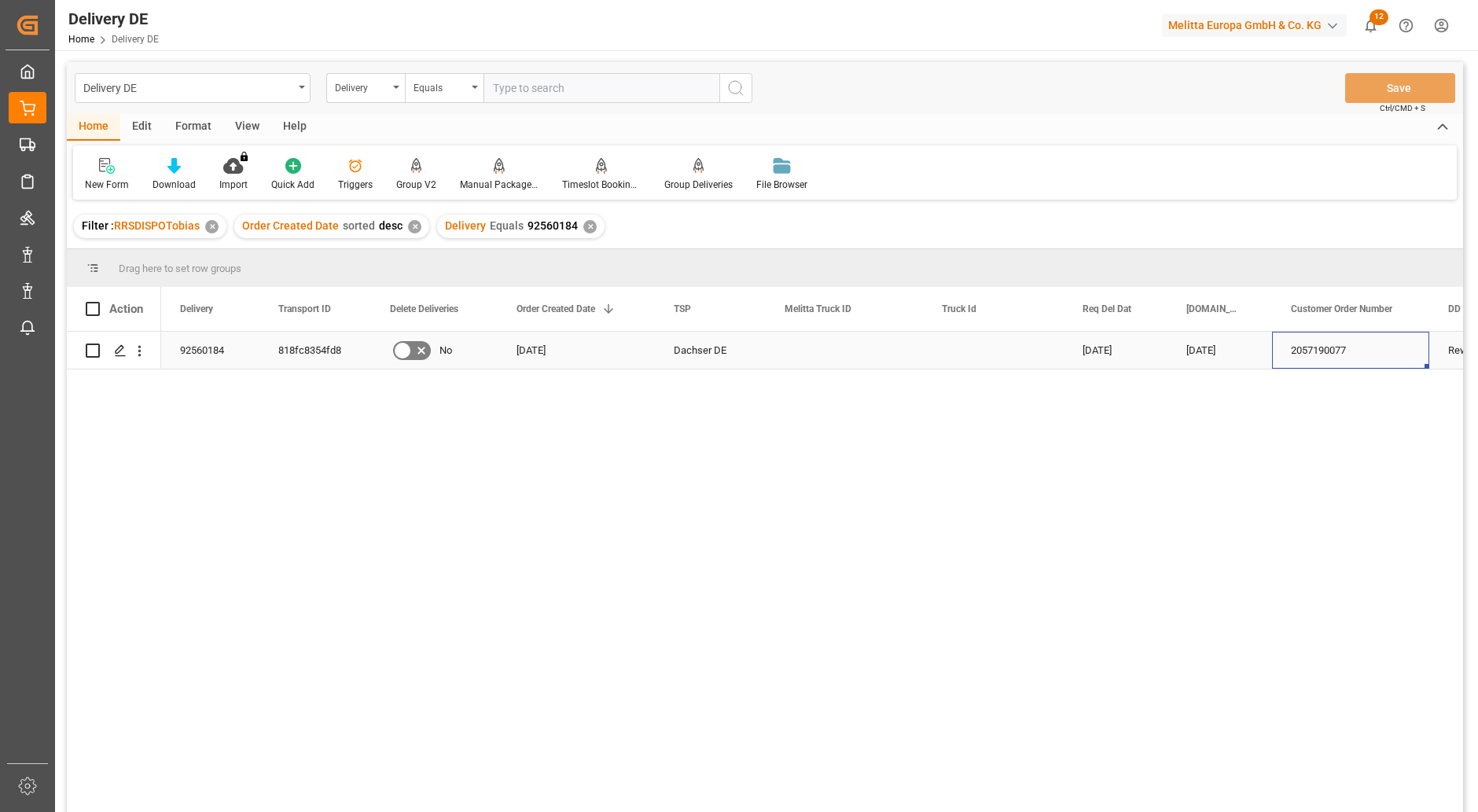
click at [1322, 349] on div "2057190077" at bounding box center [1351, 350] width 157 height 37
click at [509, 81] on input "text" at bounding box center [601, 87] width 236 height 30
click at [365, 87] on div "Delivery" at bounding box center [361, 85] width 53 height 18
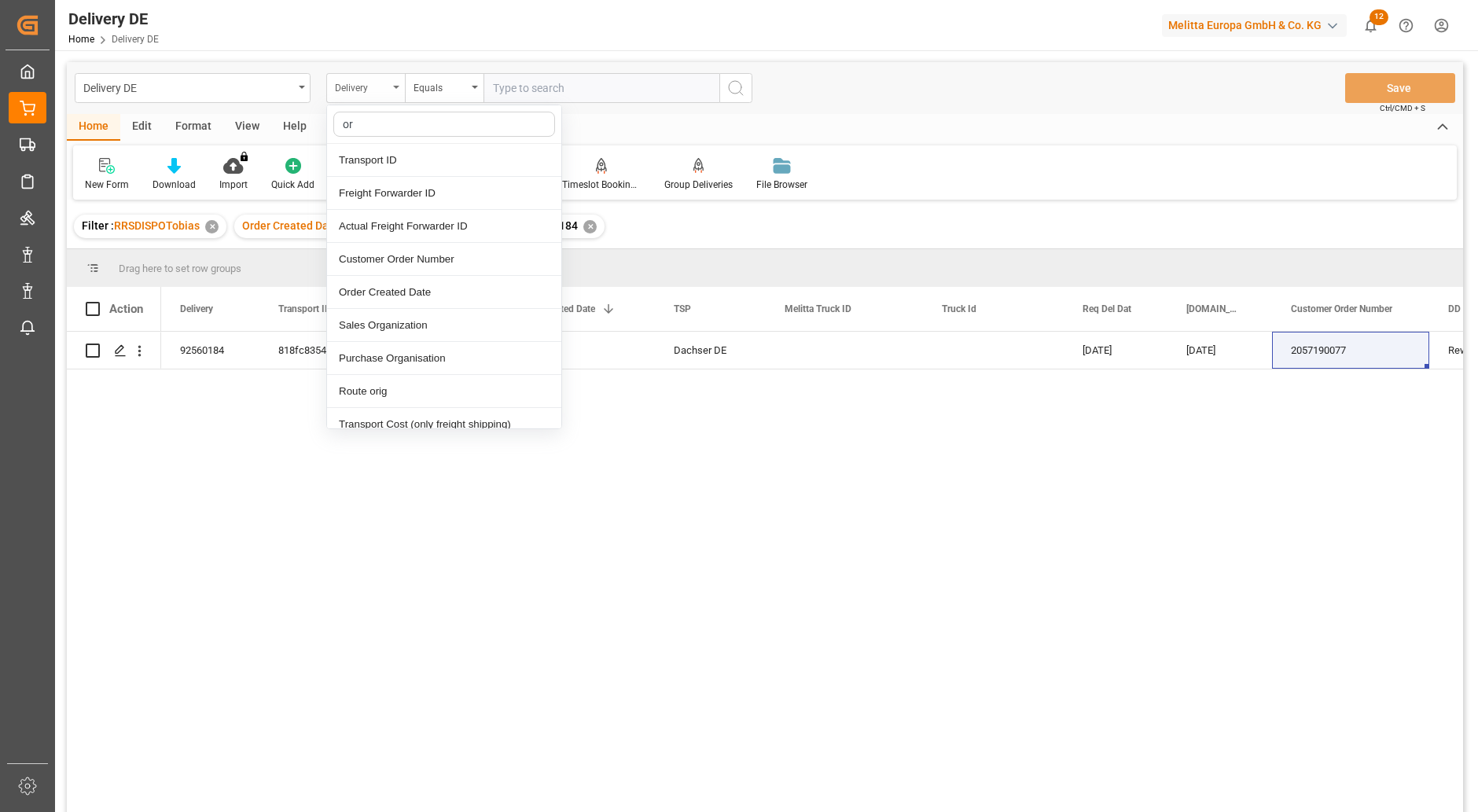
type input "ord"
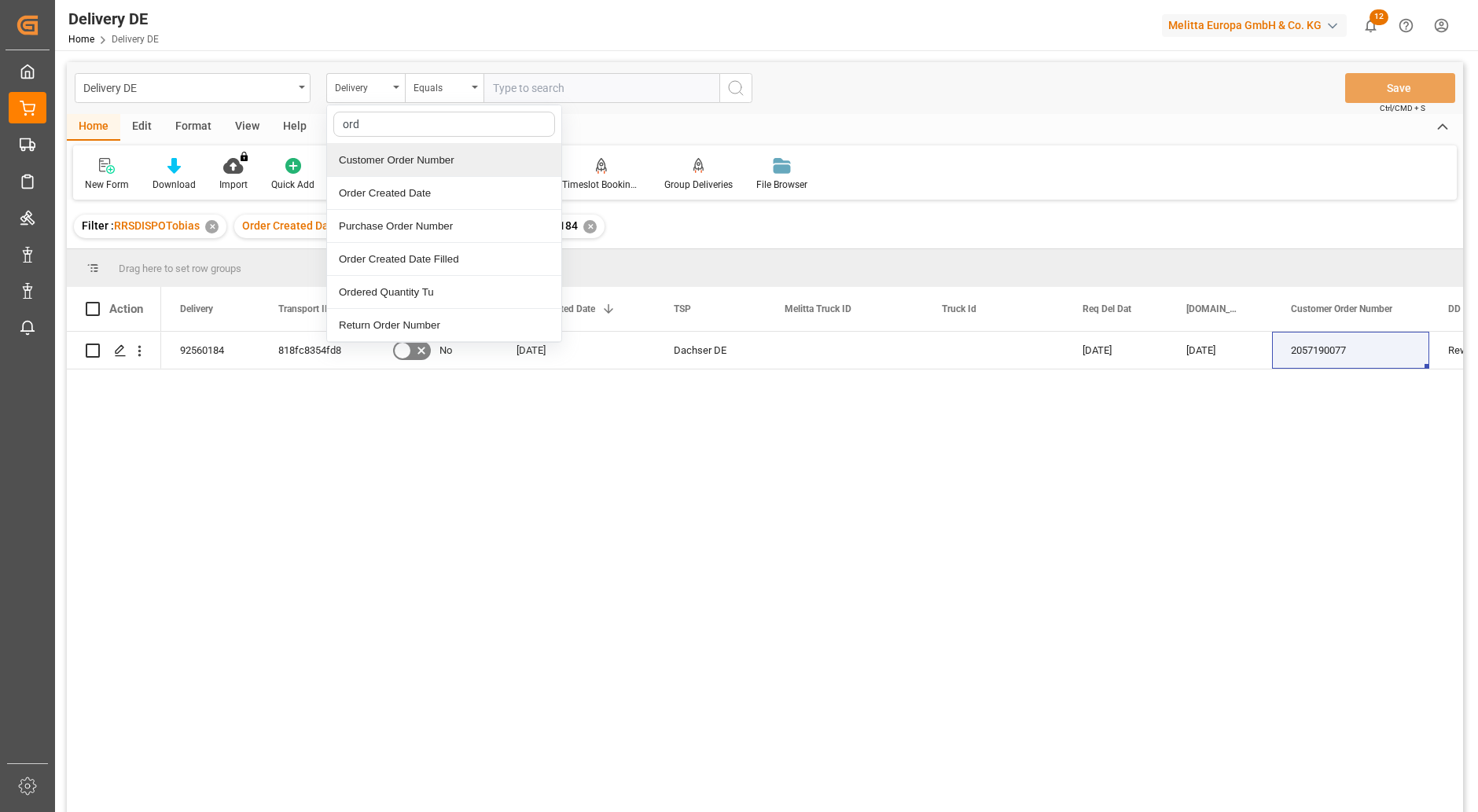
click at [395, 151] on div "Customer Order Number" at bounding box center [443, 160] width 234 height 33
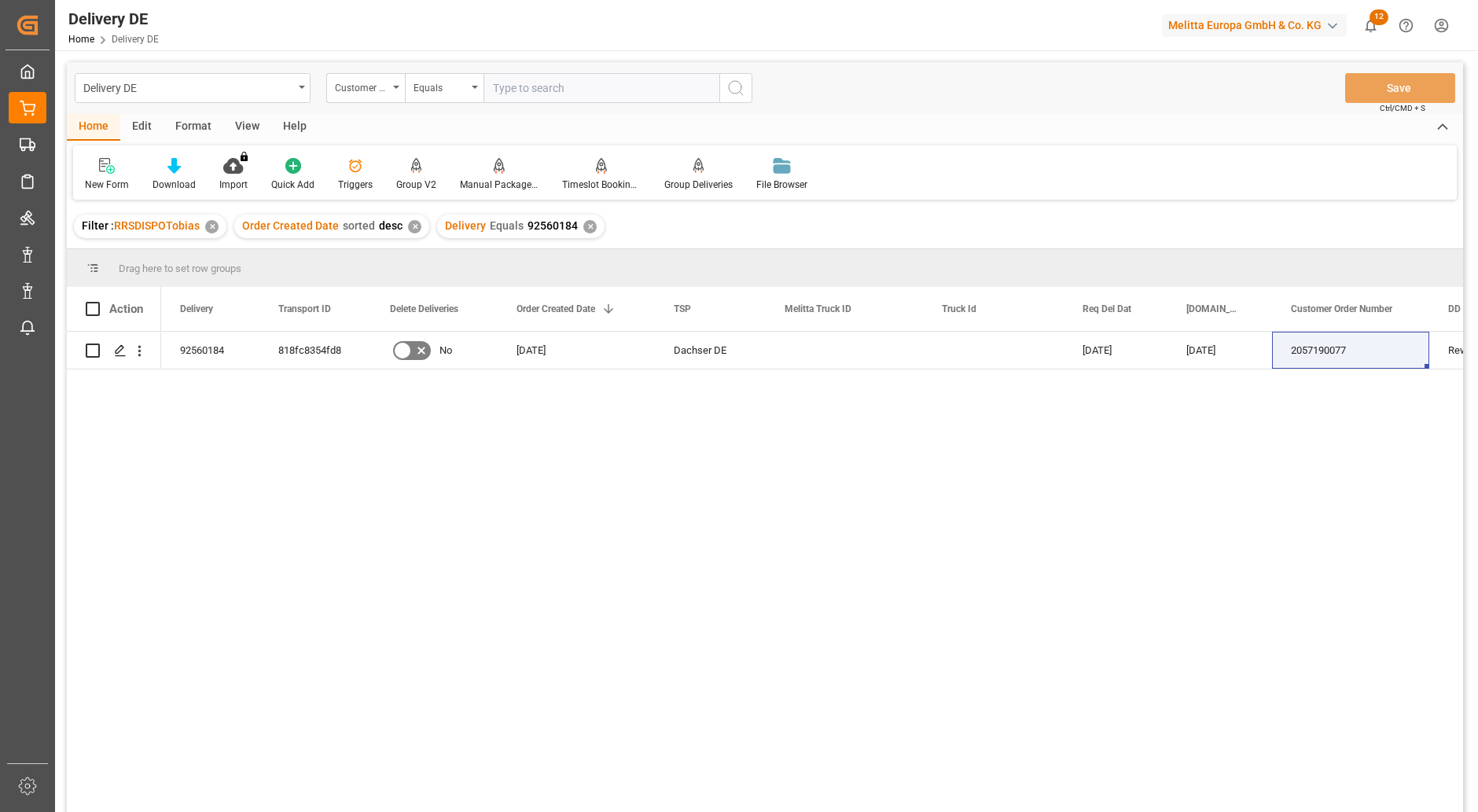
click at [498, 89] on input "text" at bounding box center [601, 87] width 236 height 30
paste input "2057190077"
type input "2057190077"
click at [739, 93] on icon "search button" at bounding box center [735, 87] width 18 height 18
click at [583, 230] on div "✕" at bounding box center [590, 227] width 14 height 14
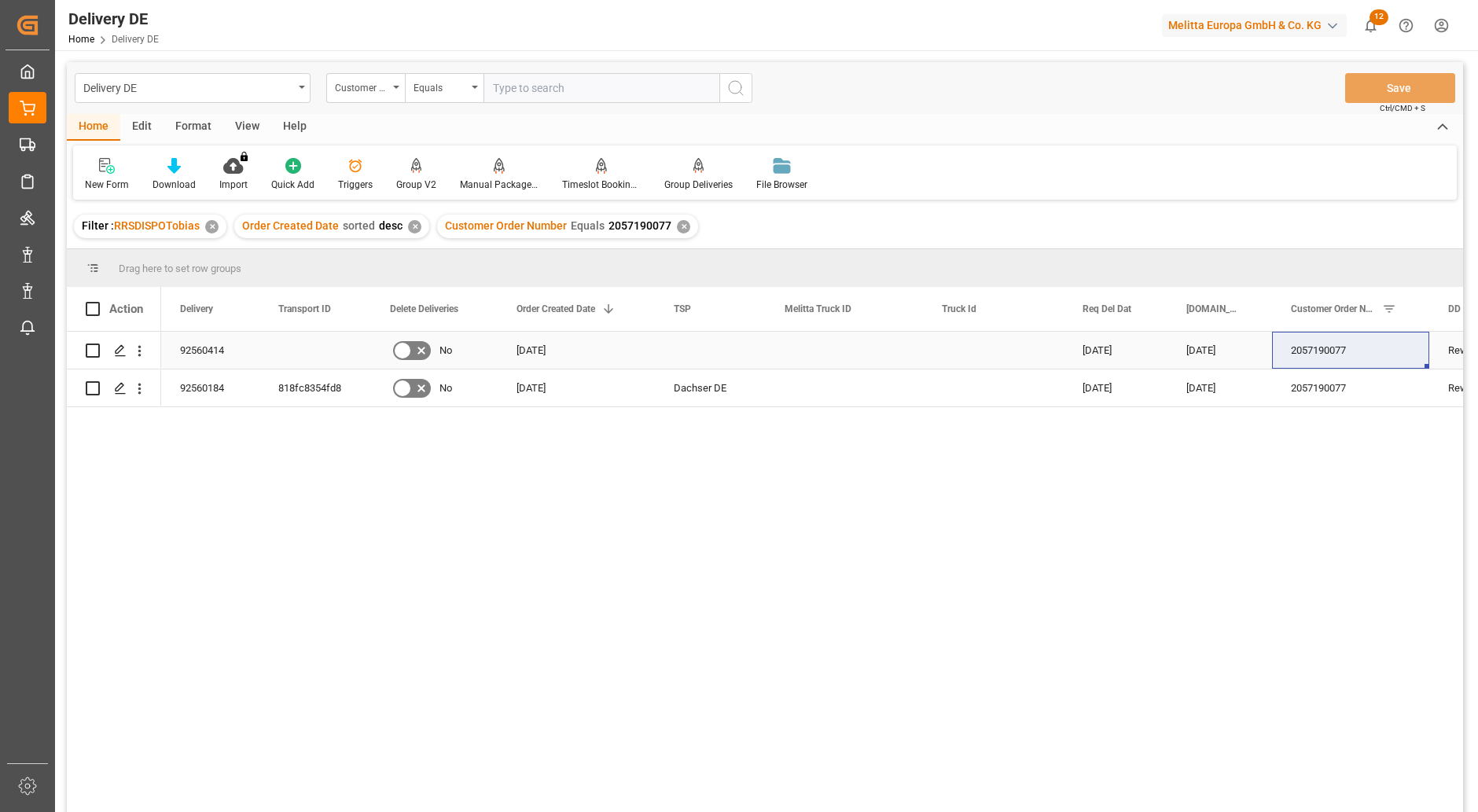
click at [212, 351] on div "92560414" at bounding box center [210, 350] width 98 height 37
click at [509, 793] on div "26.09.2025 24.09.2025 2057190077 Rewe TS Lager 051 Vollsort. In den Weinaeckern…" at bounding box center [811, 576] width 1301 height 490
click at [523, 510] on div "26.09.2025 24.09.2025 2057190077 Rewe TS Lager 051 Vollsort. In den Weinaeckern…" at bounding box center [811, 576] width 1301 height 490
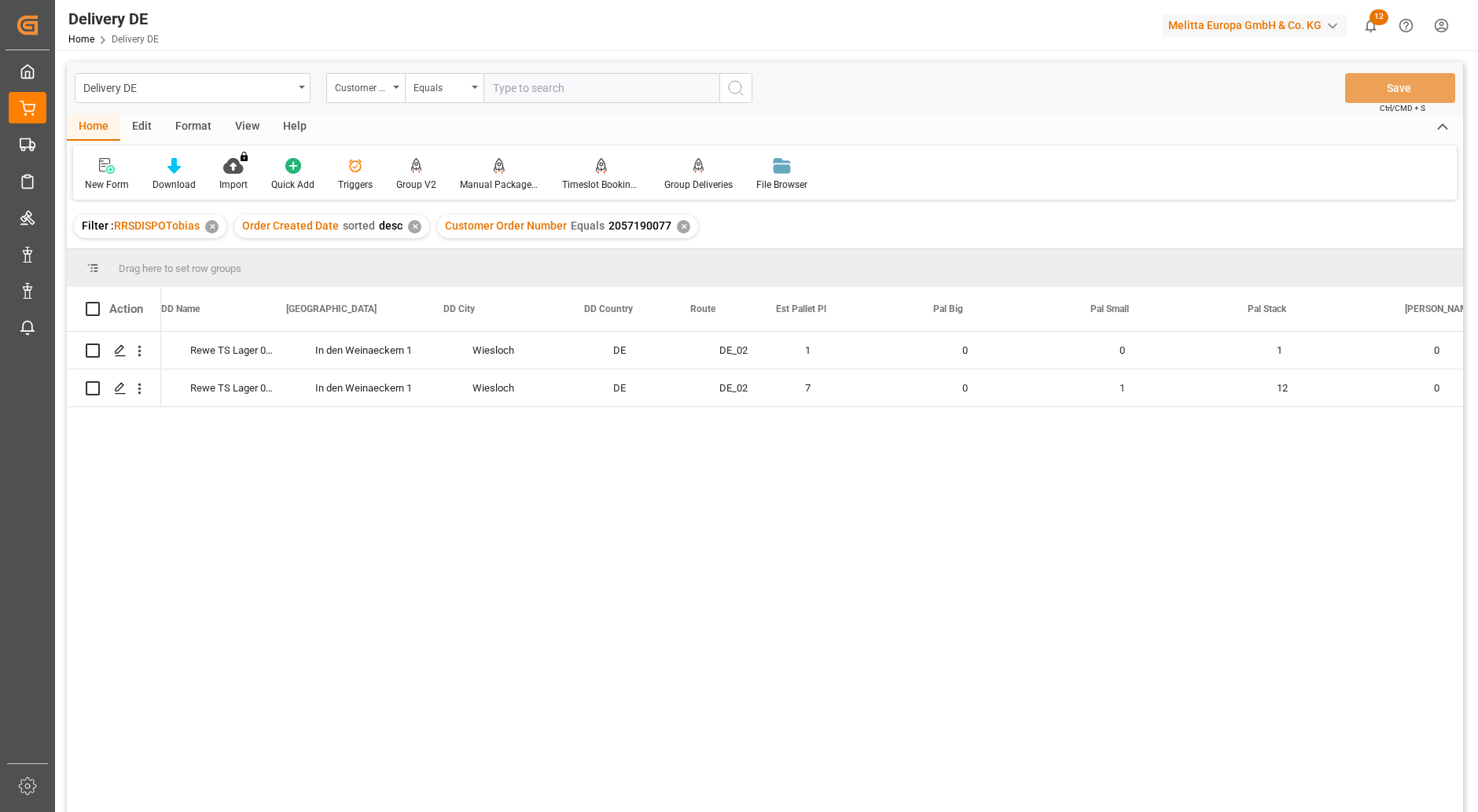
scroll to position [0, 1569]
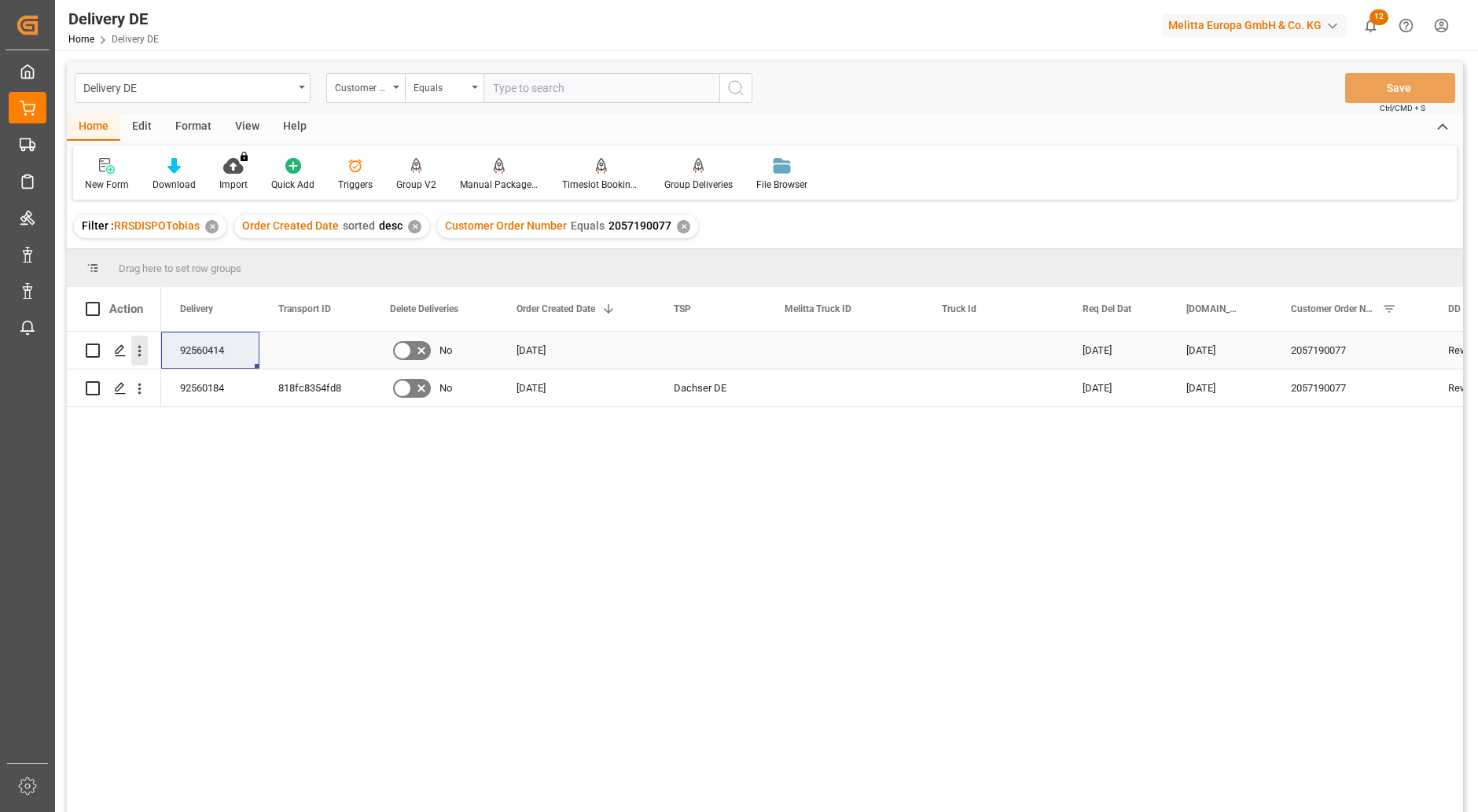
click at [141, 350] on icon "open menu" at bounding box center [140, 350] width 3 height 11
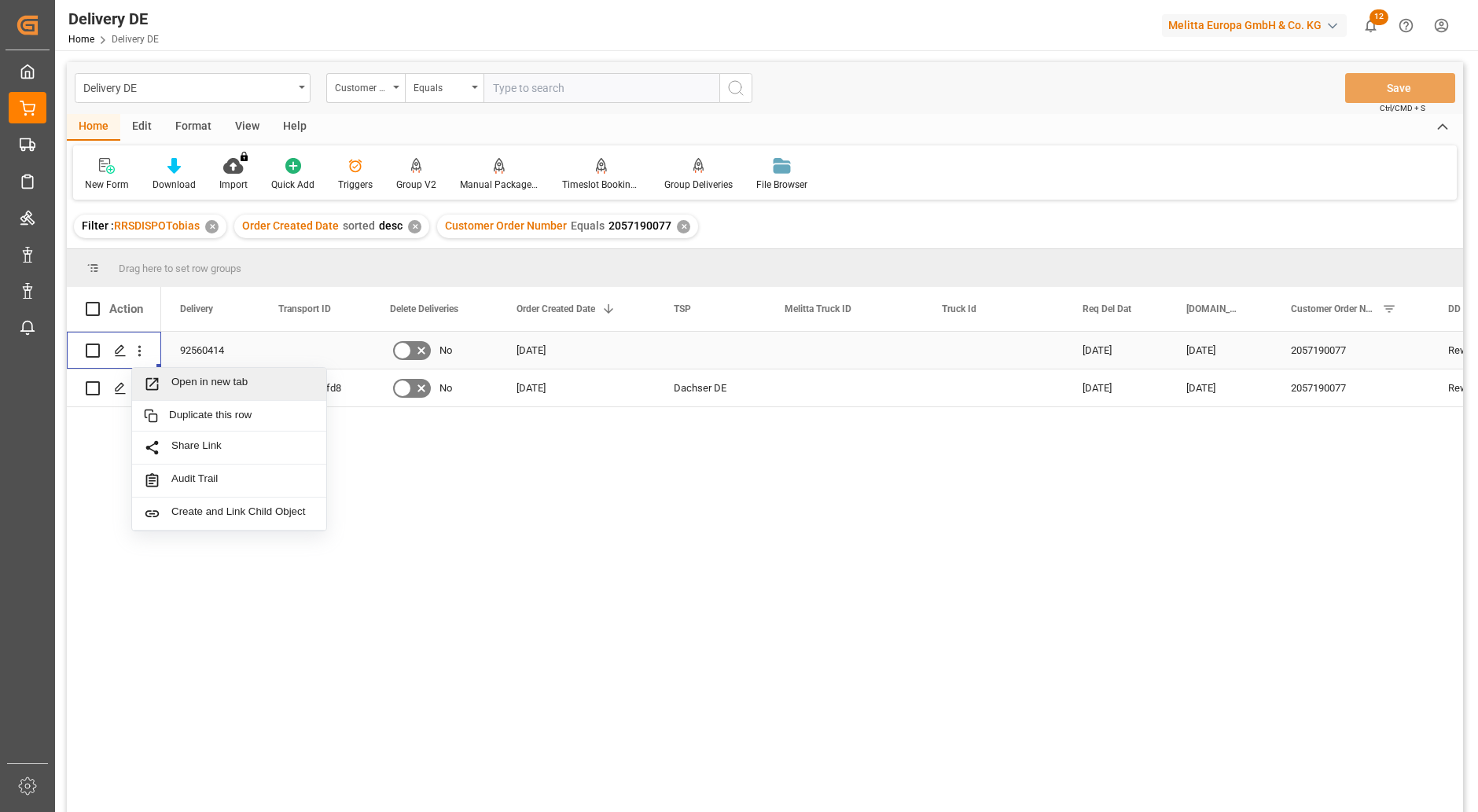
click at [220, 381] on span "Open in new tab" at bounding box center [243, 383] width 143 height 16
click at [137, 356] on icon "open menu" at bounding box center [139, 350] width 16 height 16
click at [139, 350] on icon "open menu" at bounding box center [140, 350] width 3 height 11
click at [223, 382] on span "Open in new tab" at bounding box center [243, 383] width 143 height 16
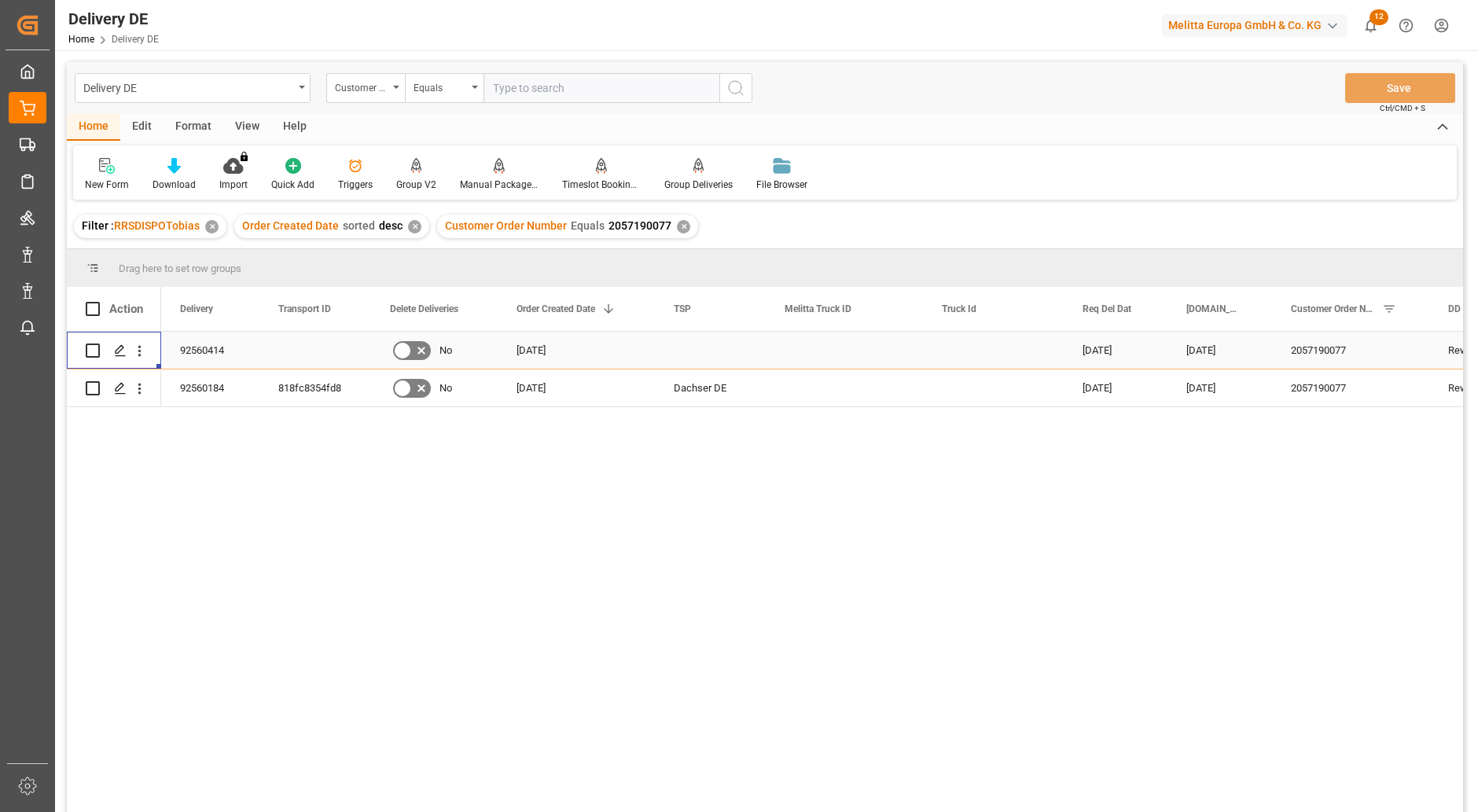
click at [93, 349] on input "Press Space to toggle row selection (unchecked)" at bounding box center [92, 350] width 15 height 15
checkbox input "true"
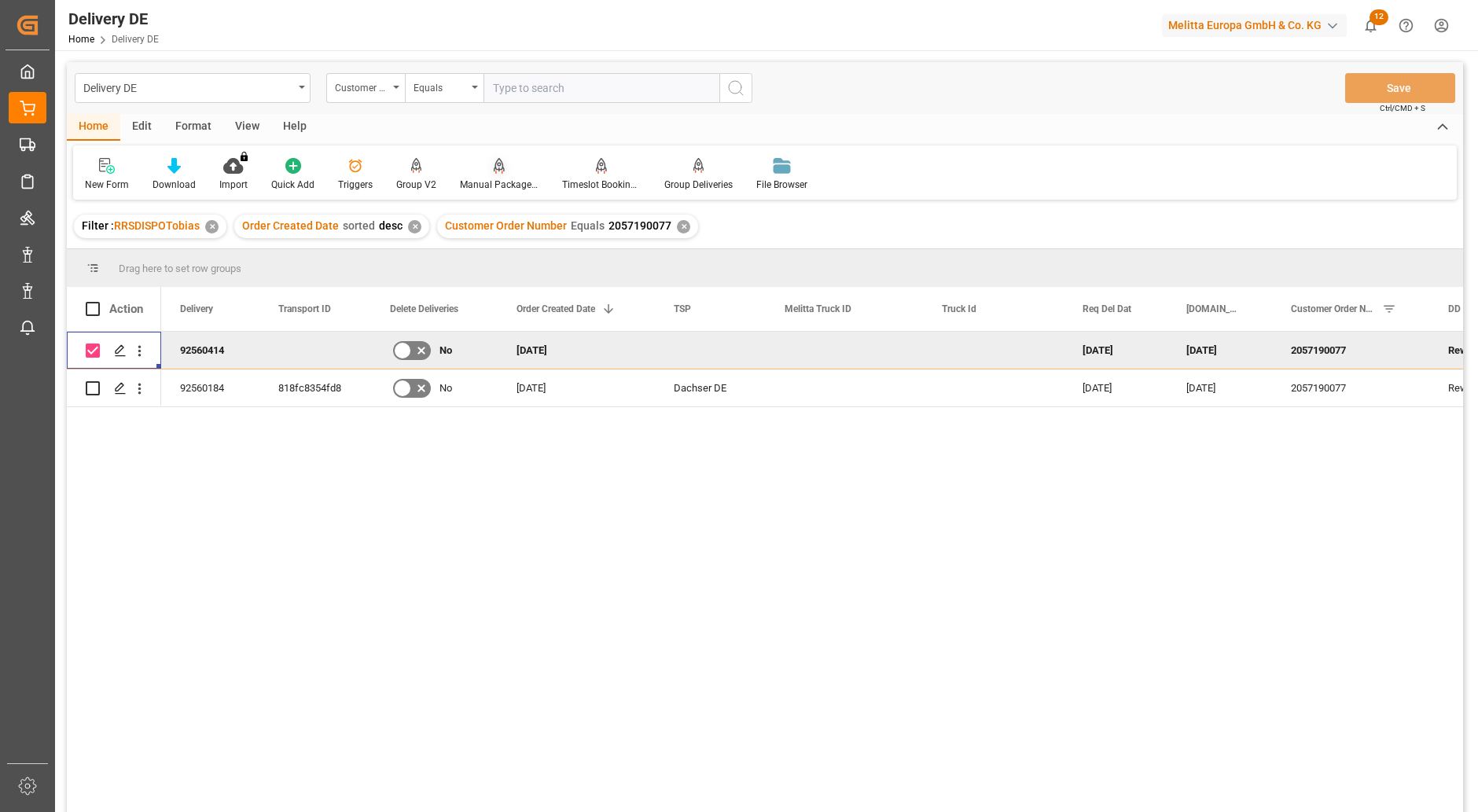
click at [505, 176] on div "Manual Package TypeDetermination" at bounding box center [499, 175] width 102 height 35
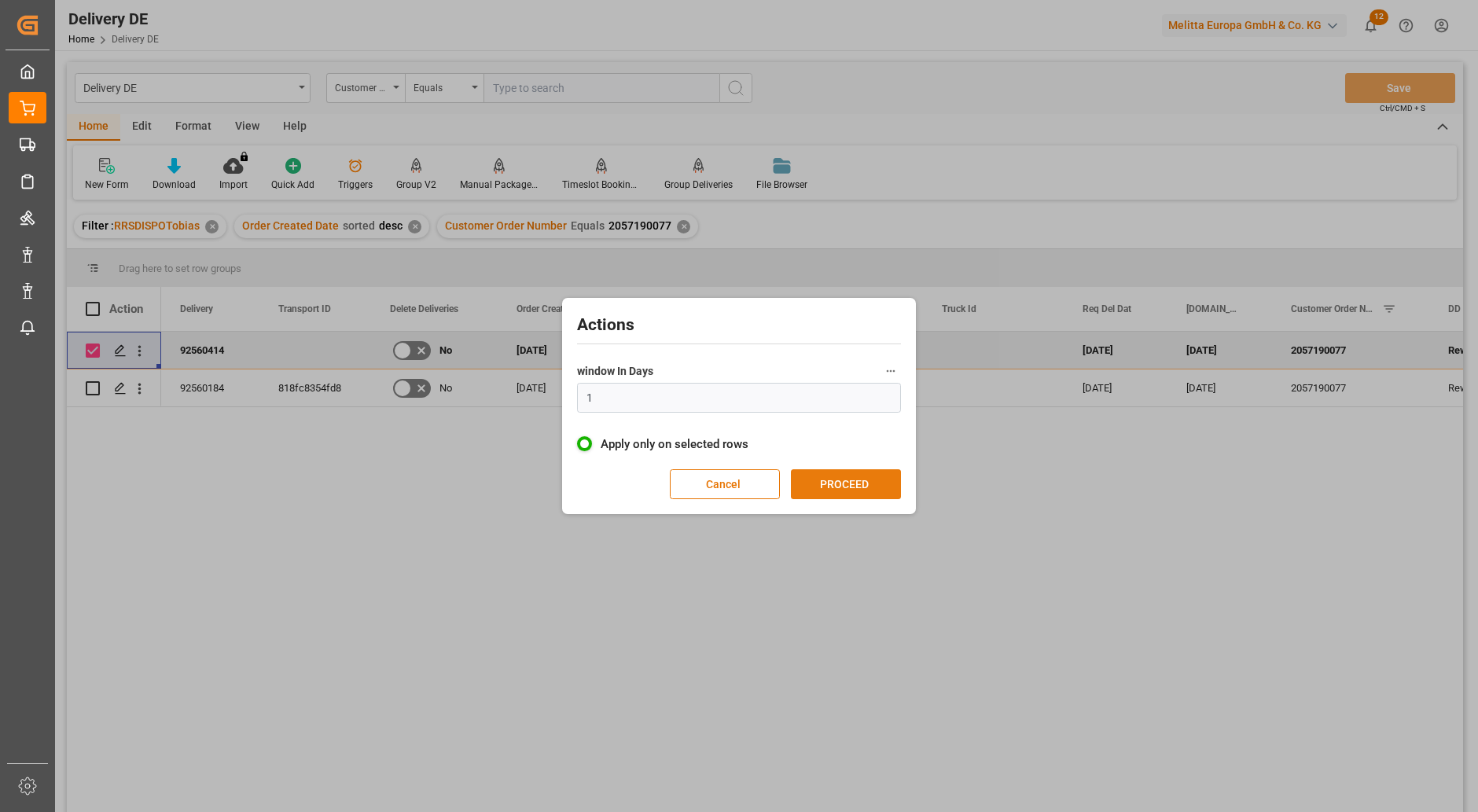
click at [854, 494] on button "PROCEED" at bounding box center [845, 484] width 110 height 30
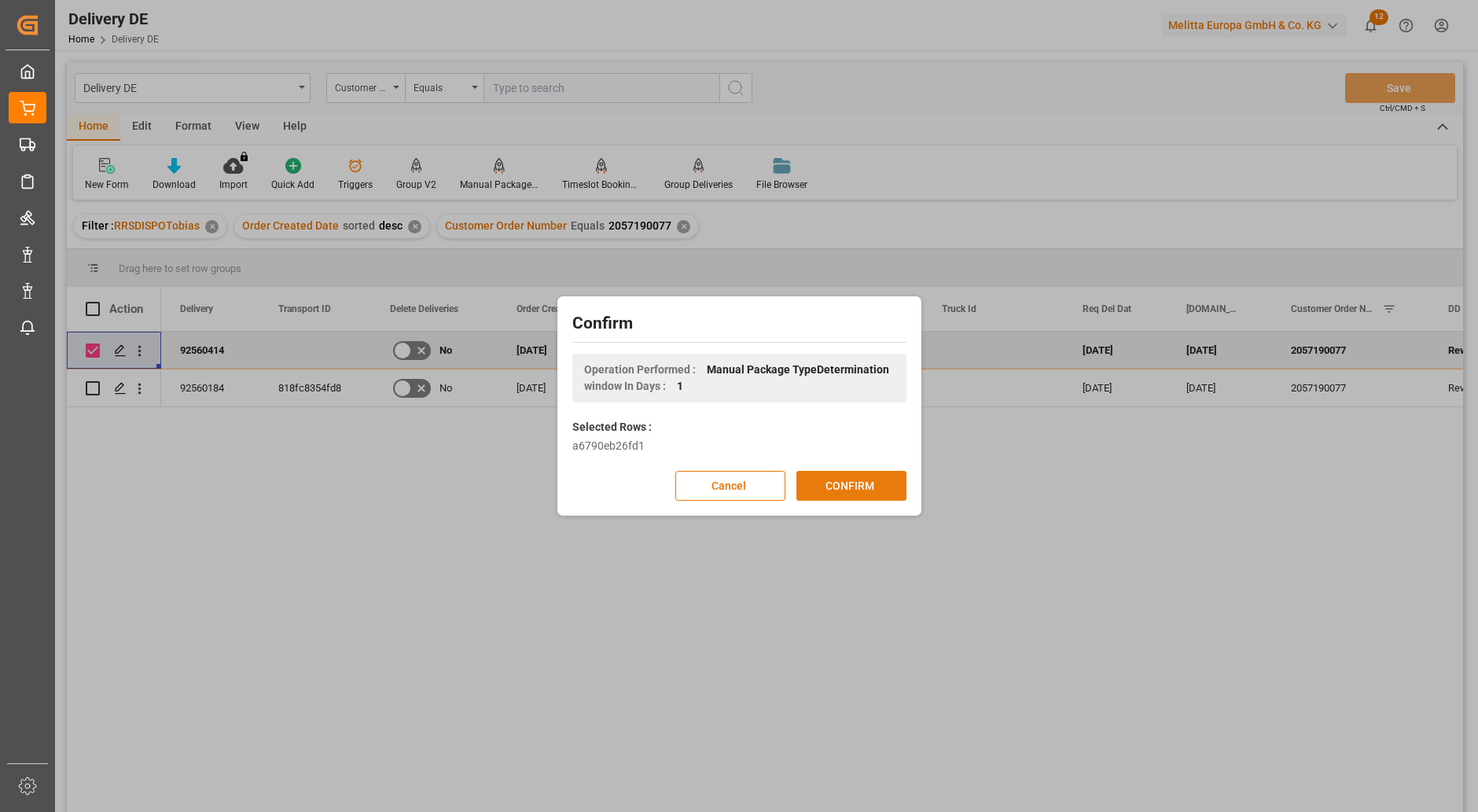
click at [855, 482] on button "CONFIRM" at bounding box center [850, 485] width 110 height 30
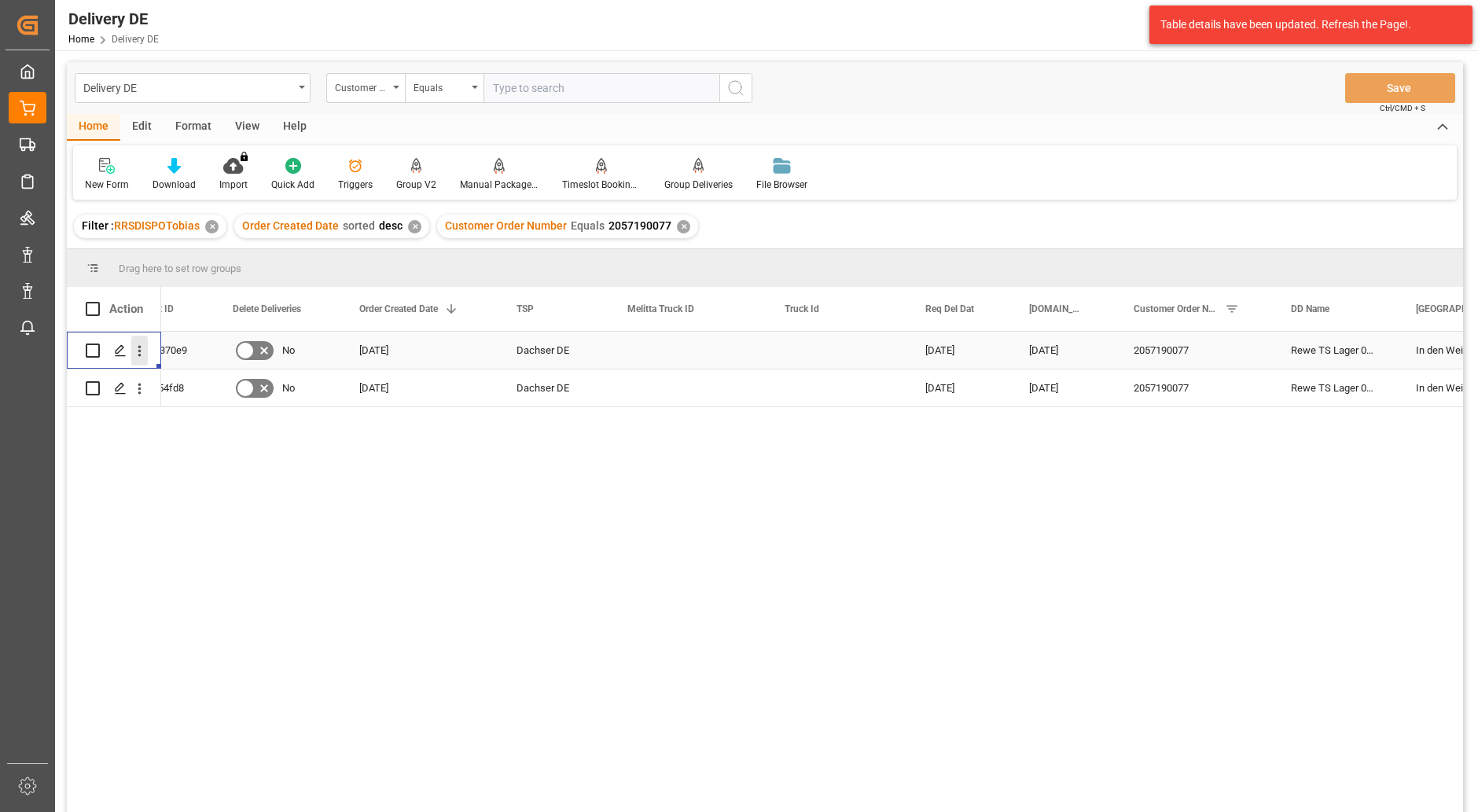
click at [142, 345] on icon "open menu" at bounding box center [139, 350] width 16 height 16
click at [221, 378] on span "Open in new tab" at bounding box center [243, 383] width 143 height 16
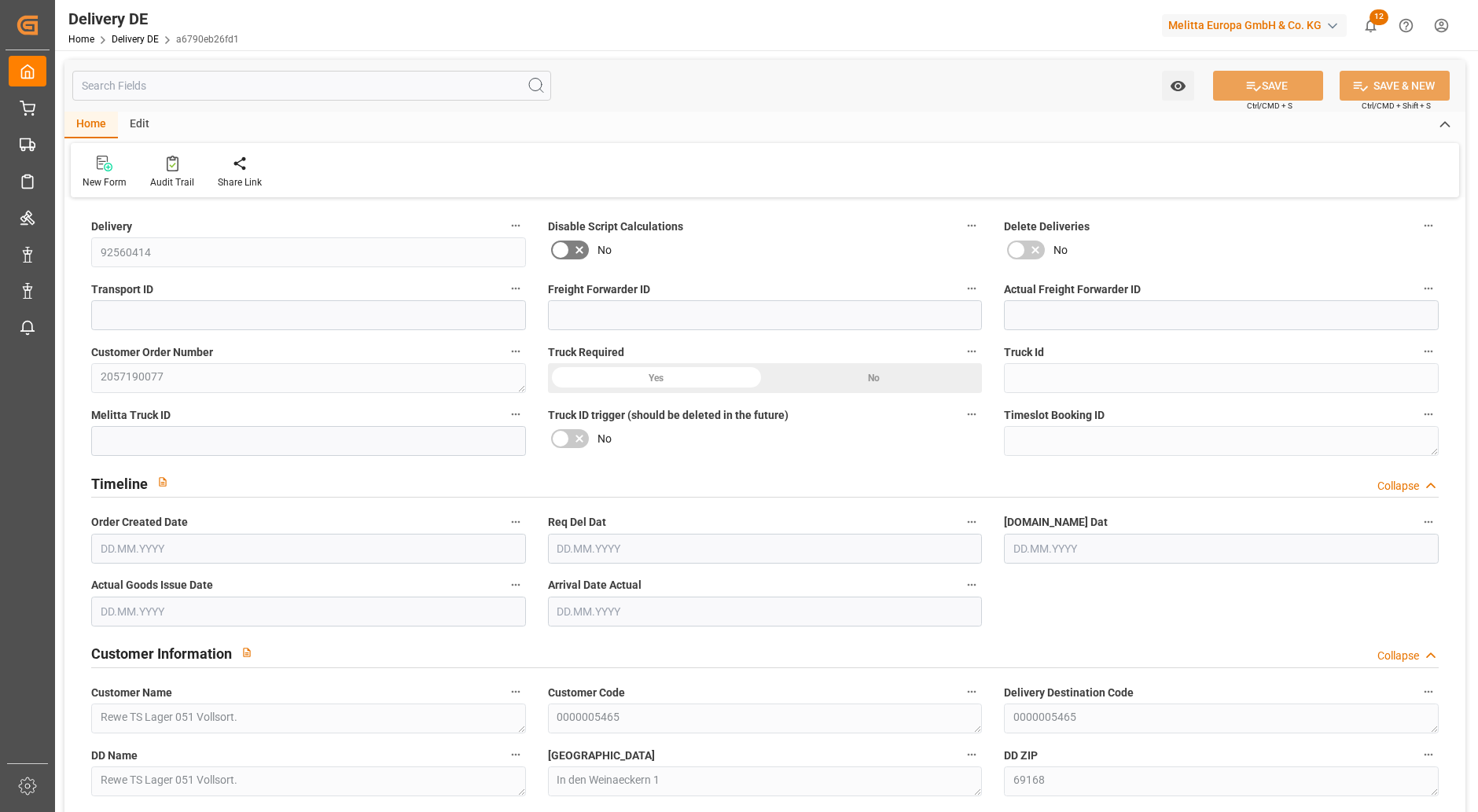
type input "0"
type input "1"
type input "166.8"
type input "228"
type input "930.24"
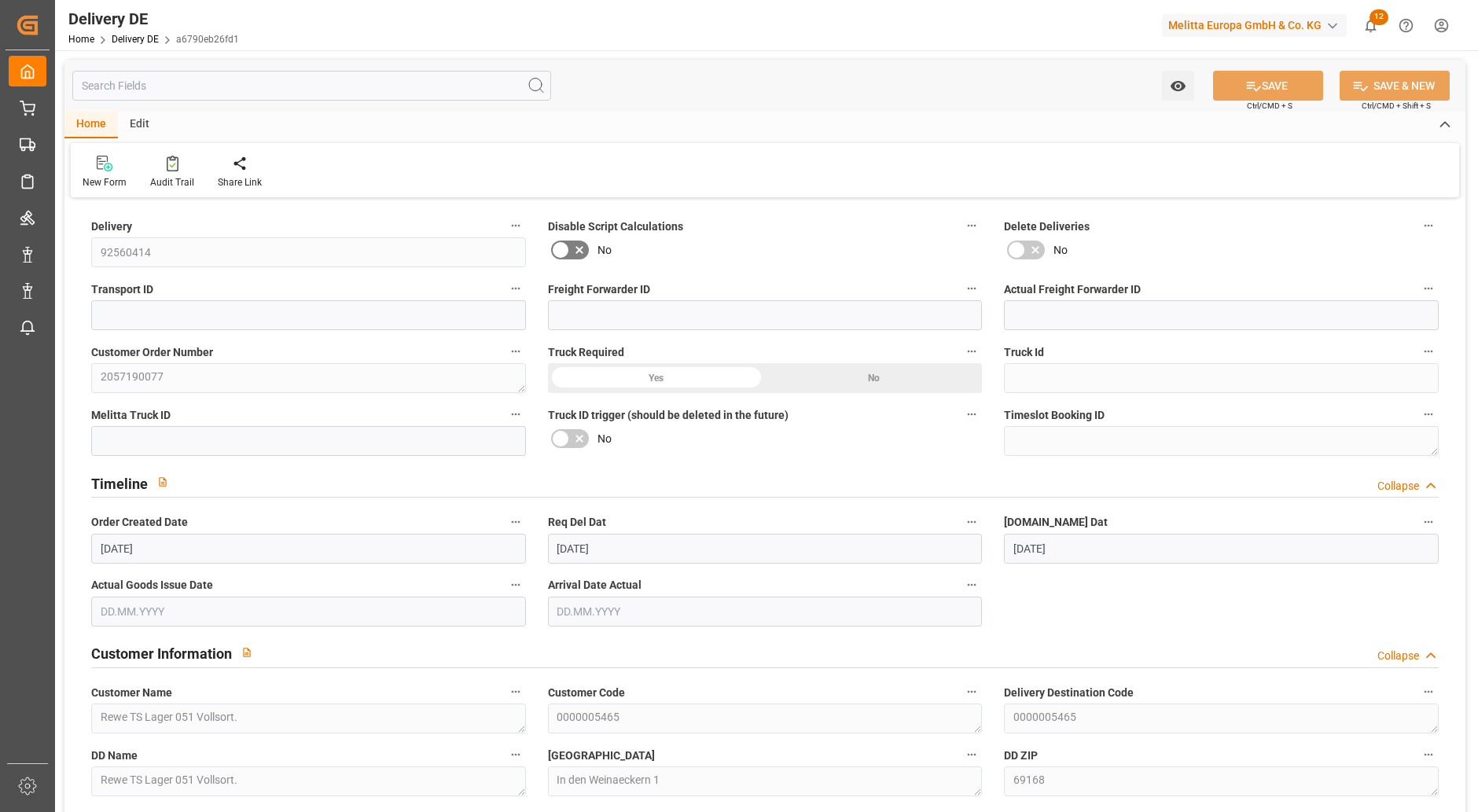
type input "[DATE]"
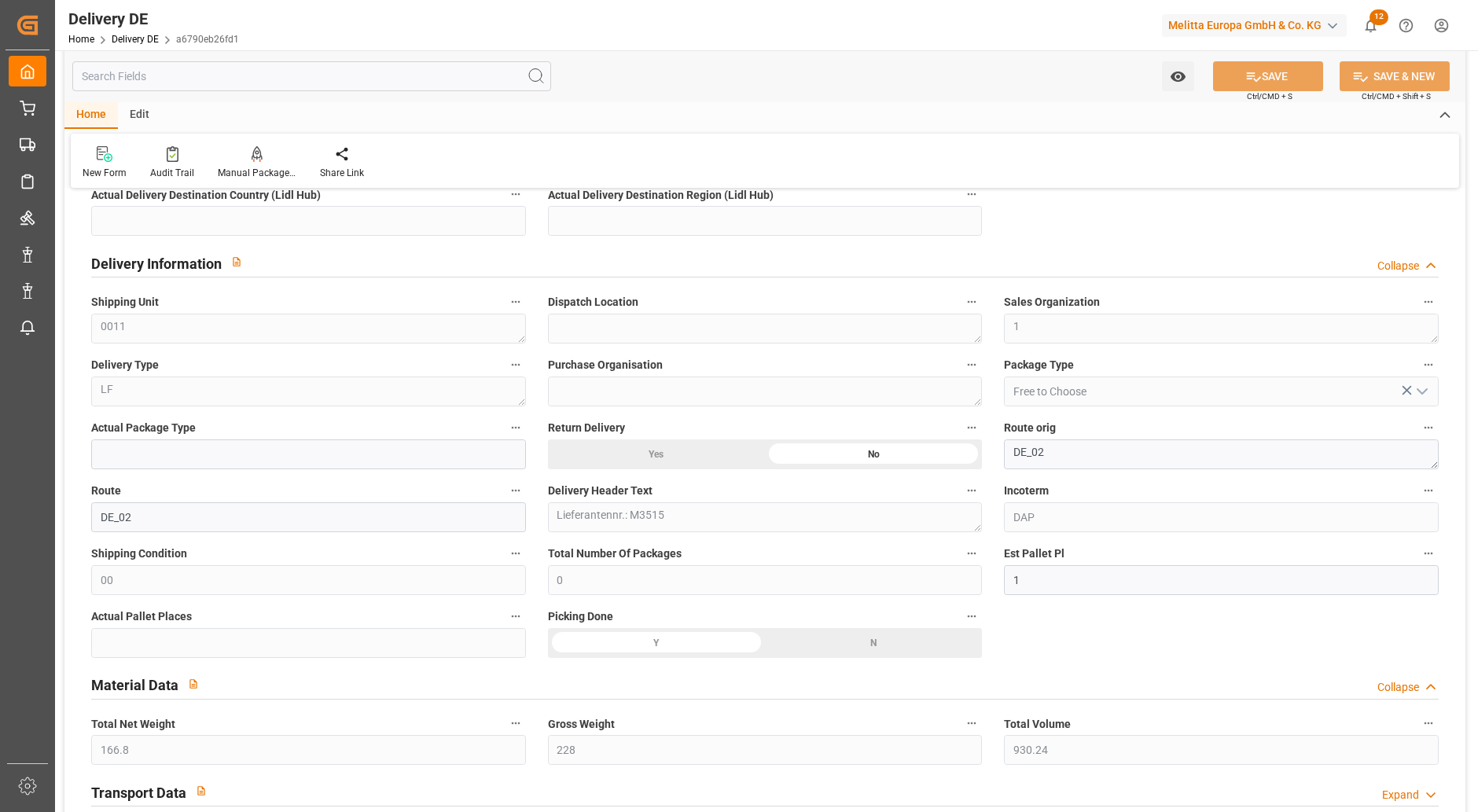
scroll to position [786, 0]
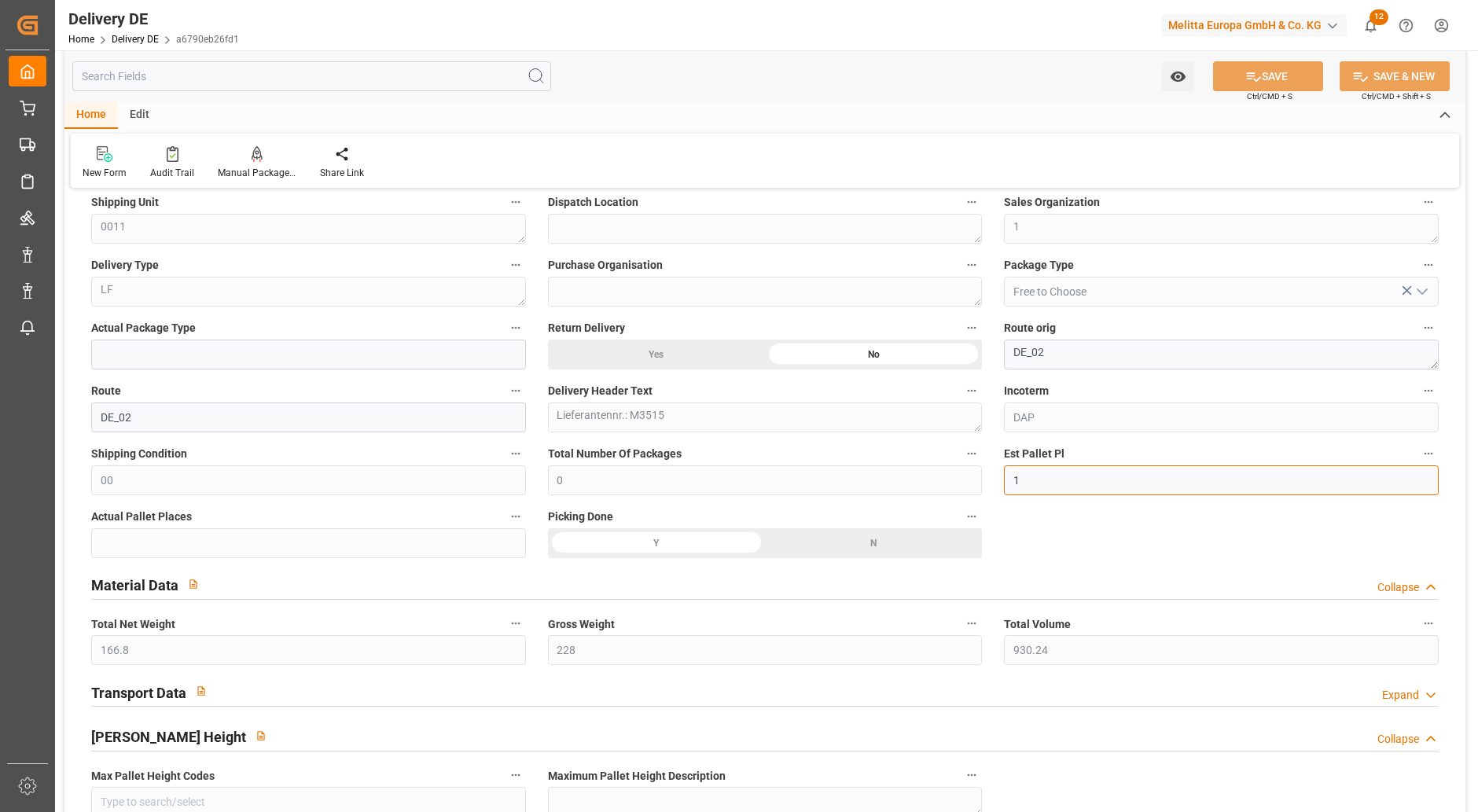
drag, startPoint x: 1044, startPoint y: 490, endPoint x: 1002, endPoint y: 487, distance: 42.1
click at [1002, 487] on div "Est Pallet Pl 1" at bounding box center [1221, 469] width 457 height 63
type input "7"
click at [1267, 70] on button "SAVE" at bounding box center [1267, 76] width 110 height 30
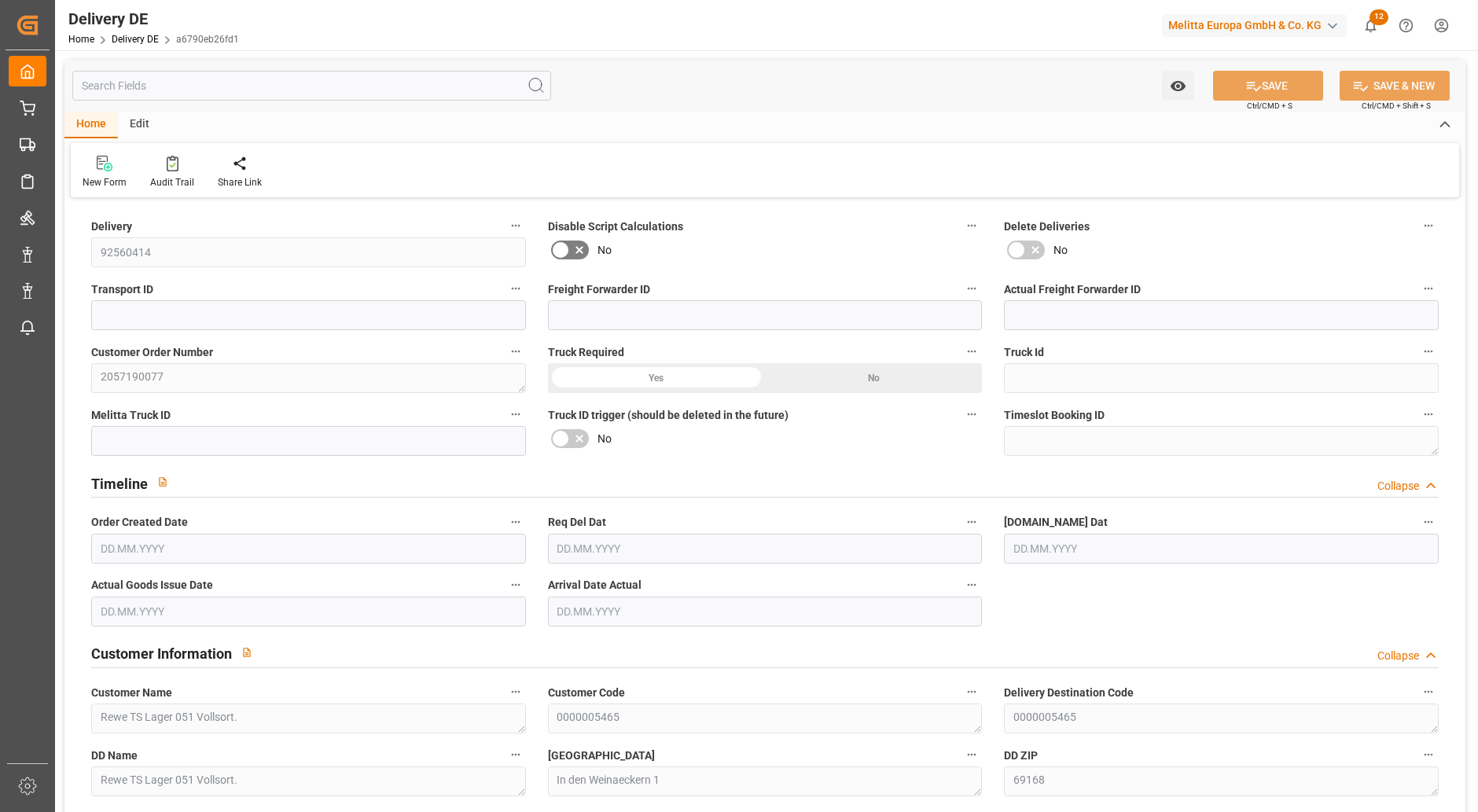
type input "0"
type input "7"
type input "166.8"
type input "228"
type input "930.24"
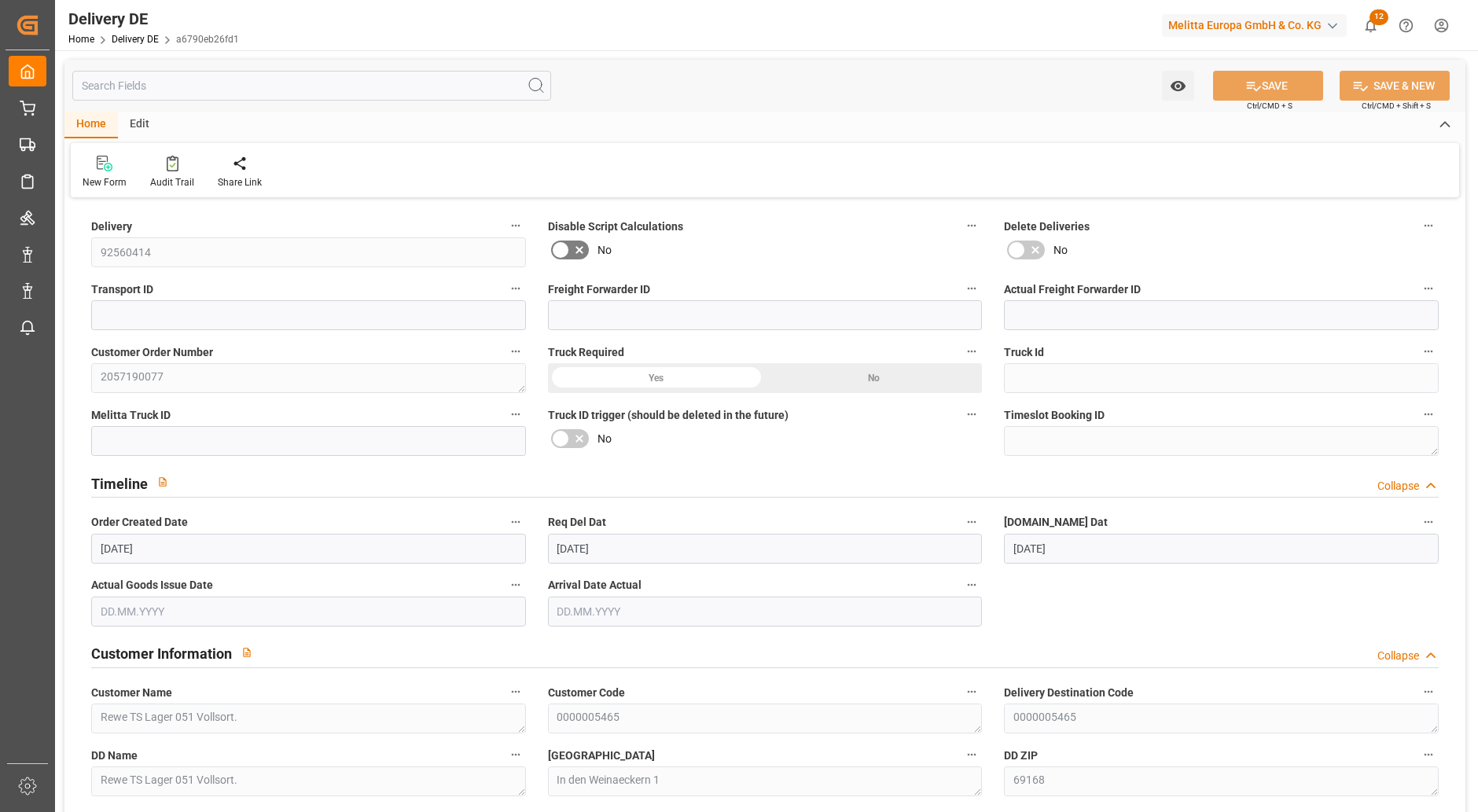
type input "[DATE]"
type input "0"
type input "7"
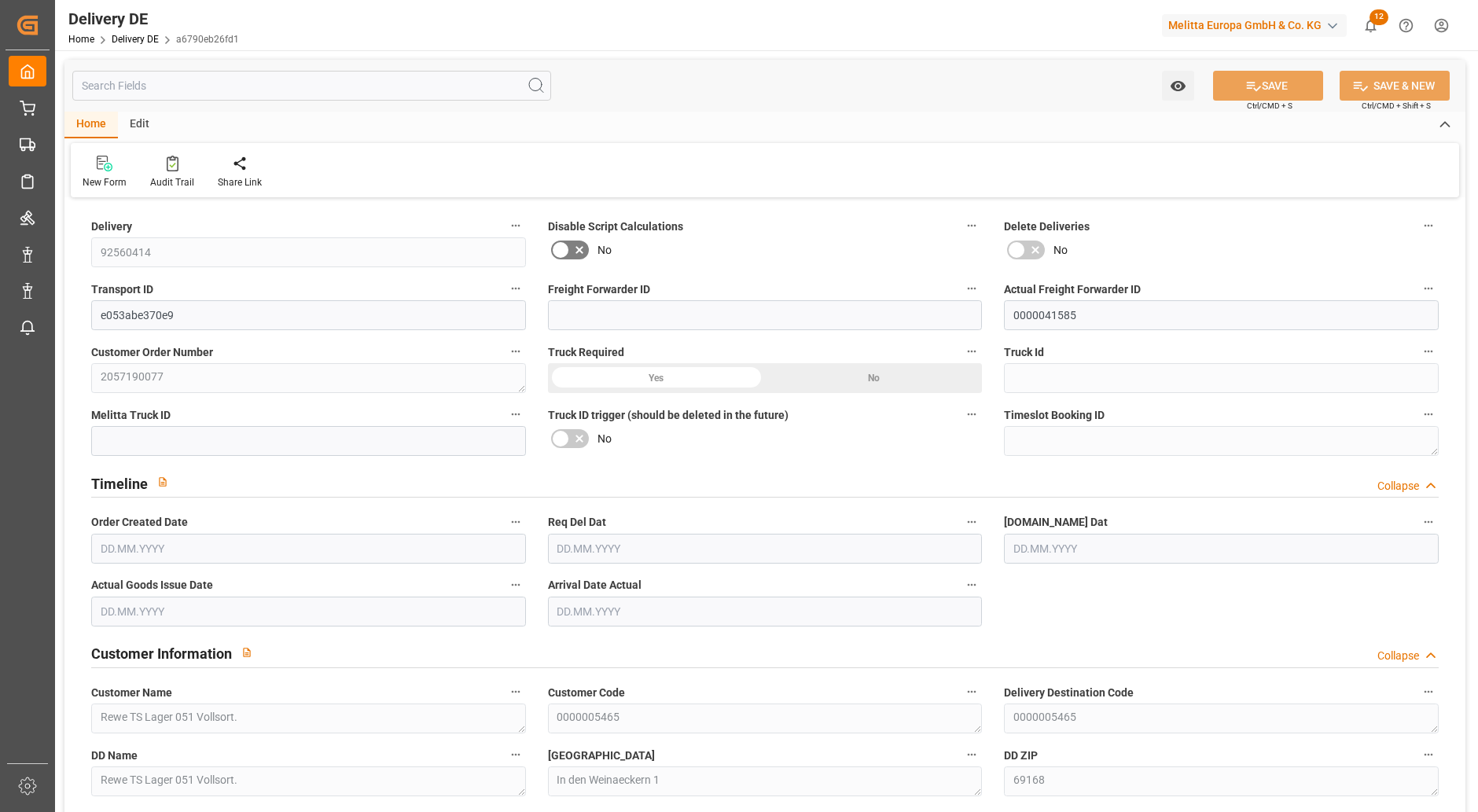
type input "166.8"
type input "228"
type input "930.24"
type input "[DATE]"
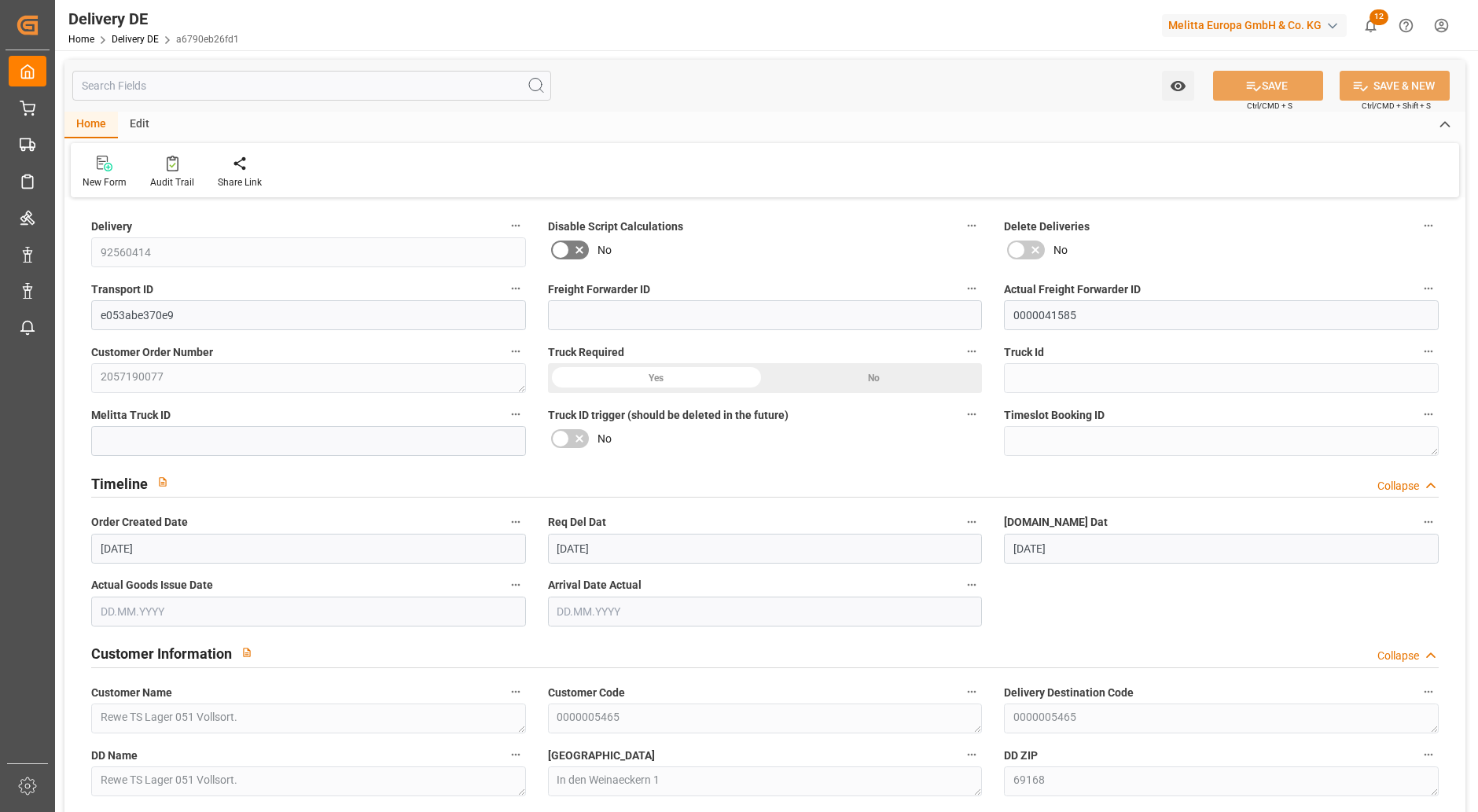
type input "[DATE]"
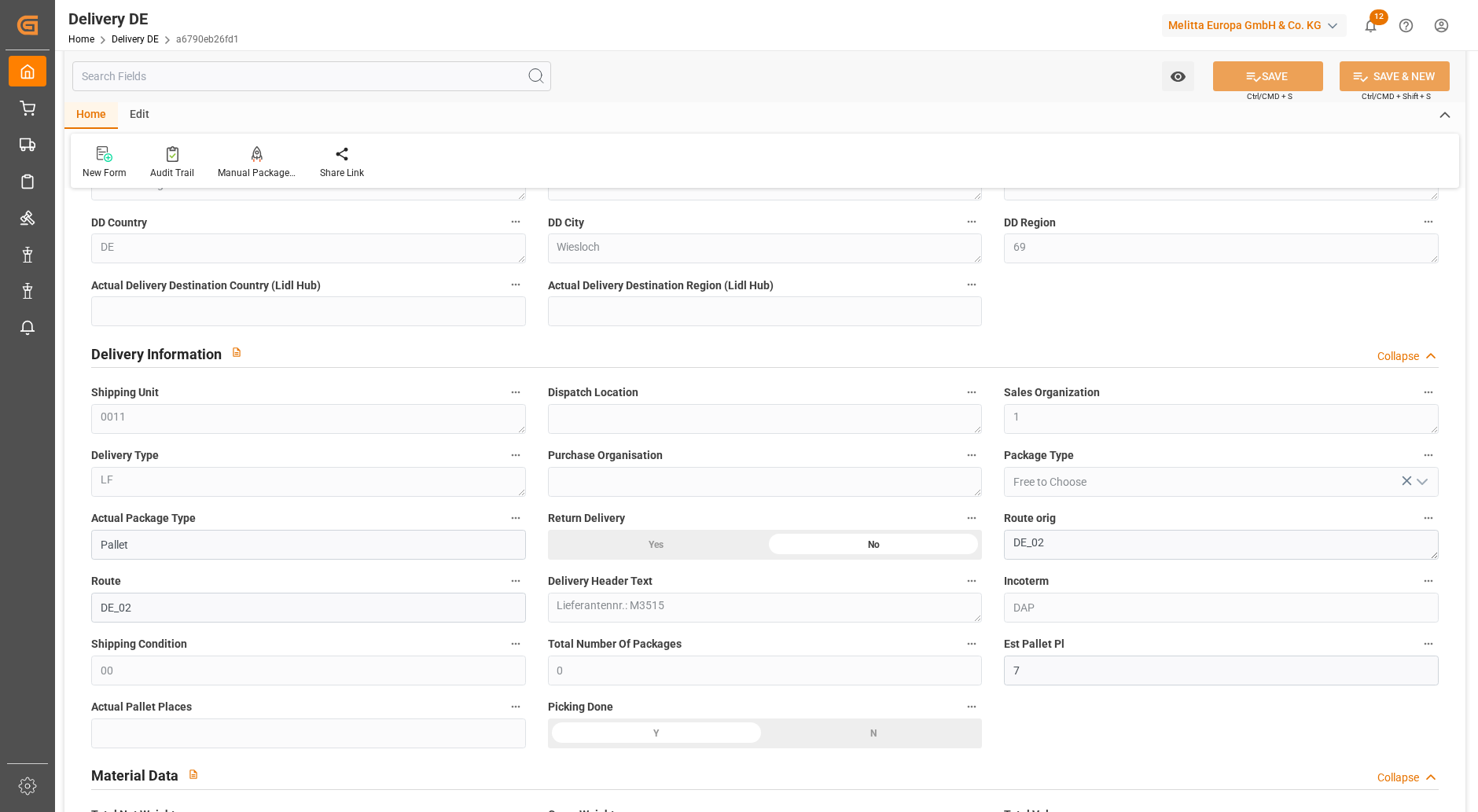
scroll to position [629, 0]
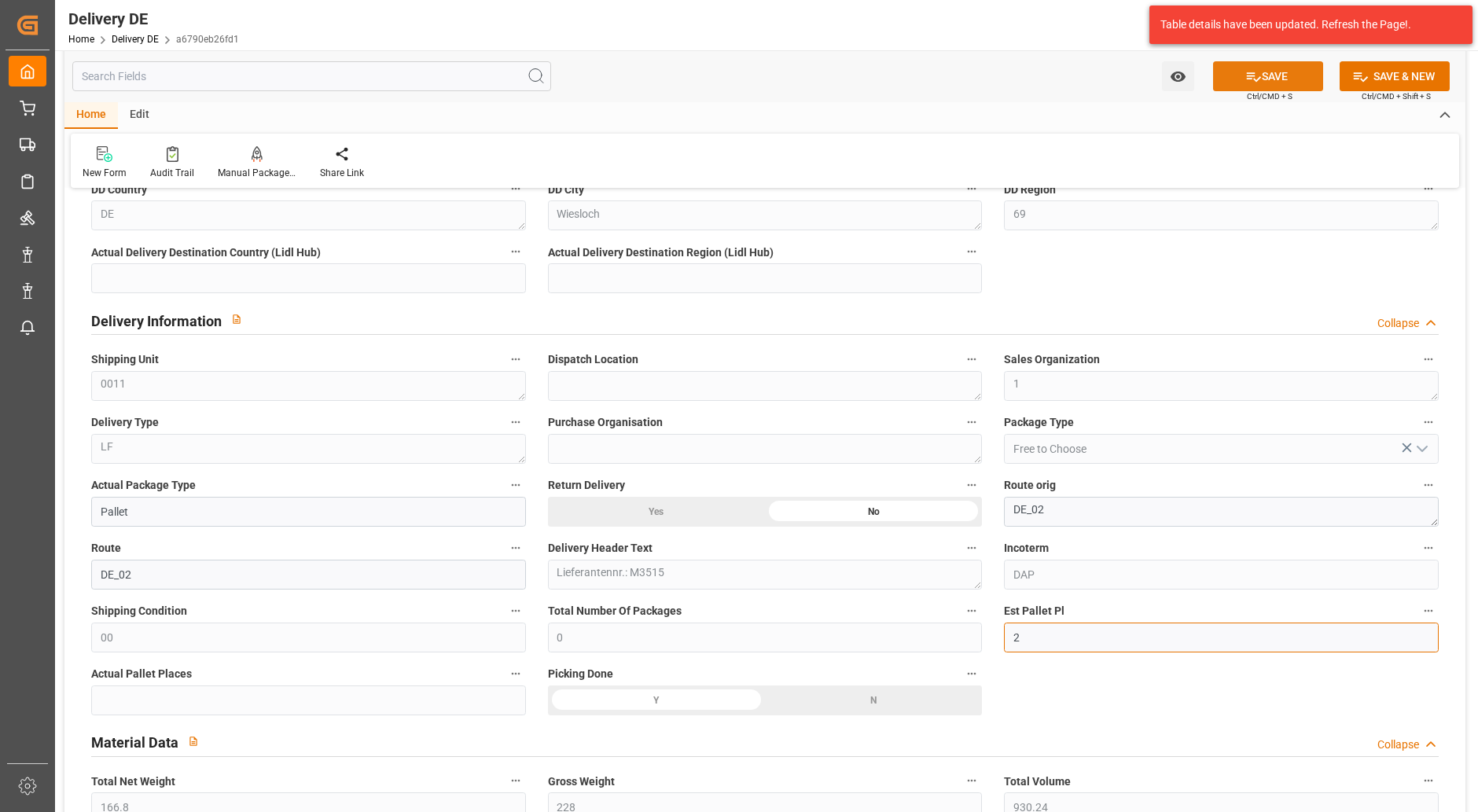
type input "2"
click at [1272, 73] on button "SAVE" at bounding box center [1267, 76] width 110 height 30
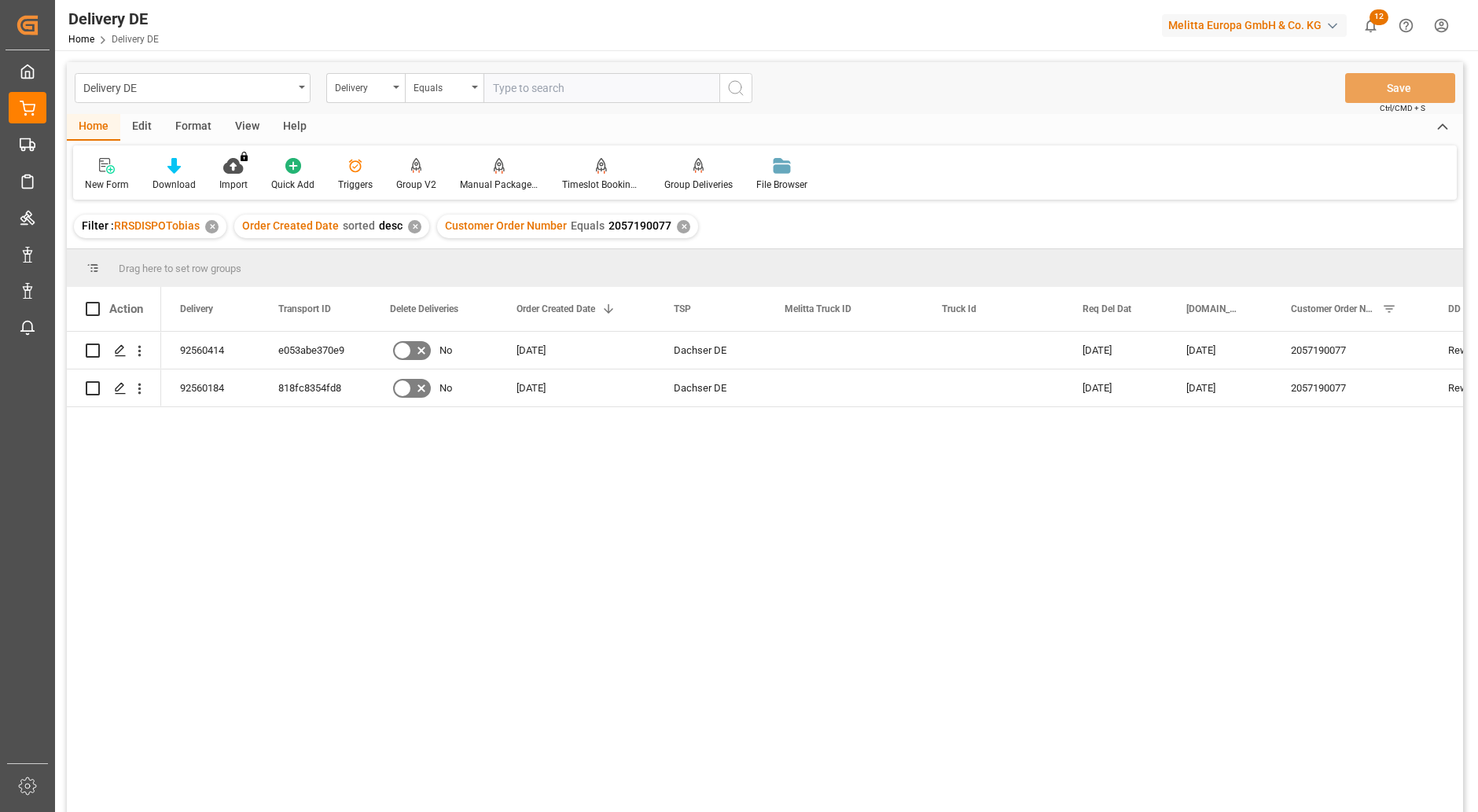
click at [878, 770] on div "92560414 e053abe370e9 No [DATE] Dachser DE [DATE] [DATE] 2057190077 Rewe TS Lag…" at bounding box center [811, 576] width 1301 height 490
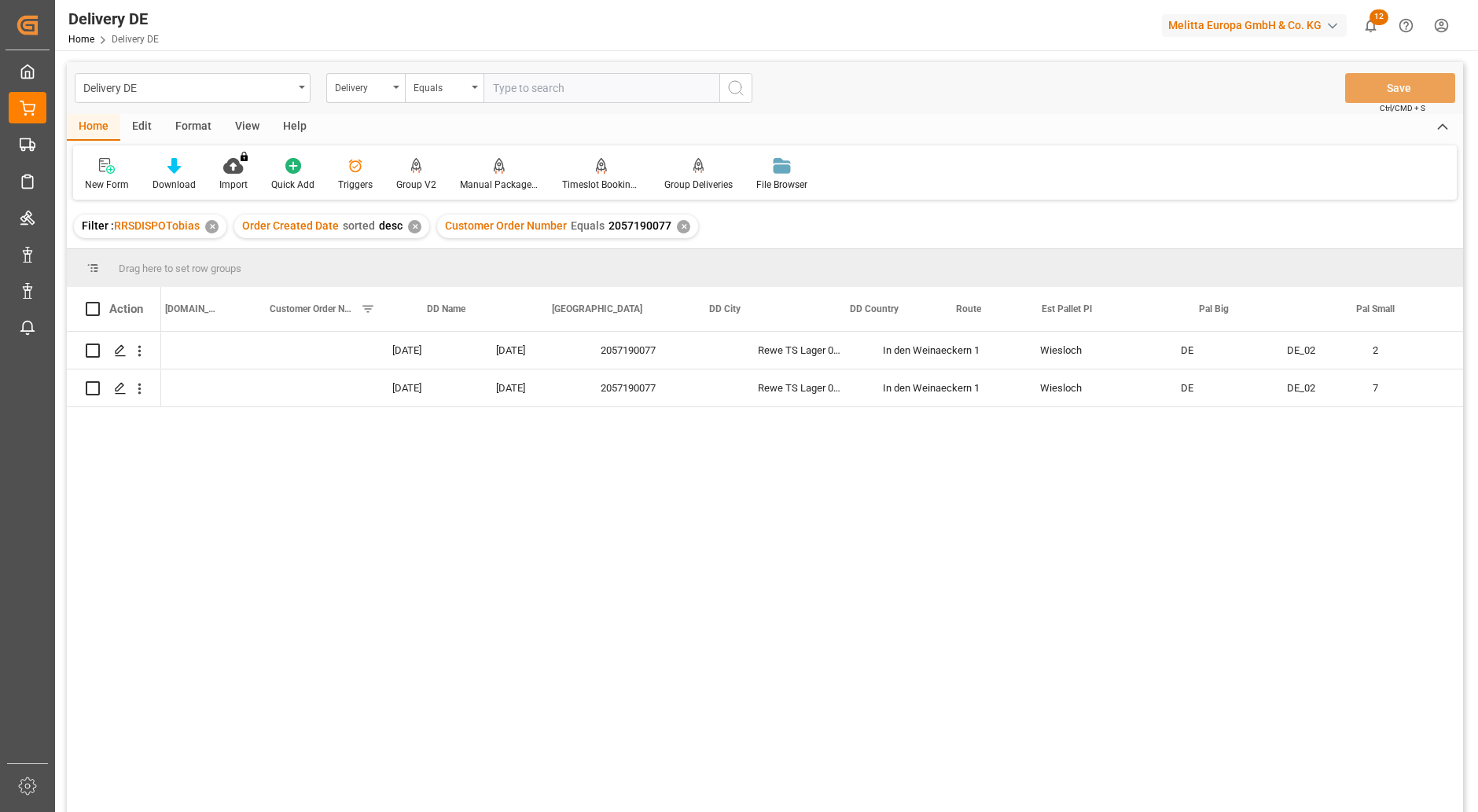
scroll to position [0, 1083]
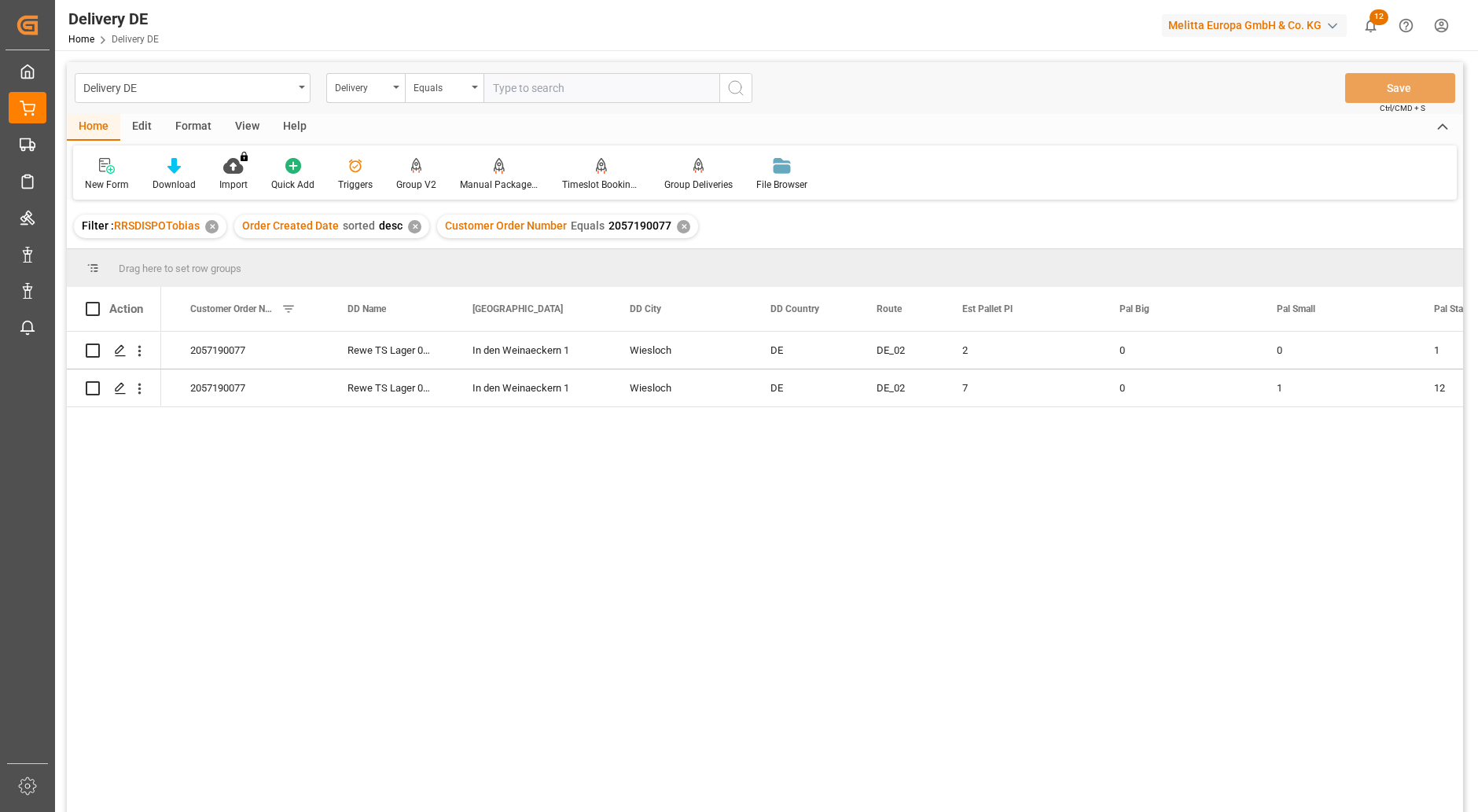
click at [568, 90] on input "text" at bounding box center [601, 87] width 236 height 30
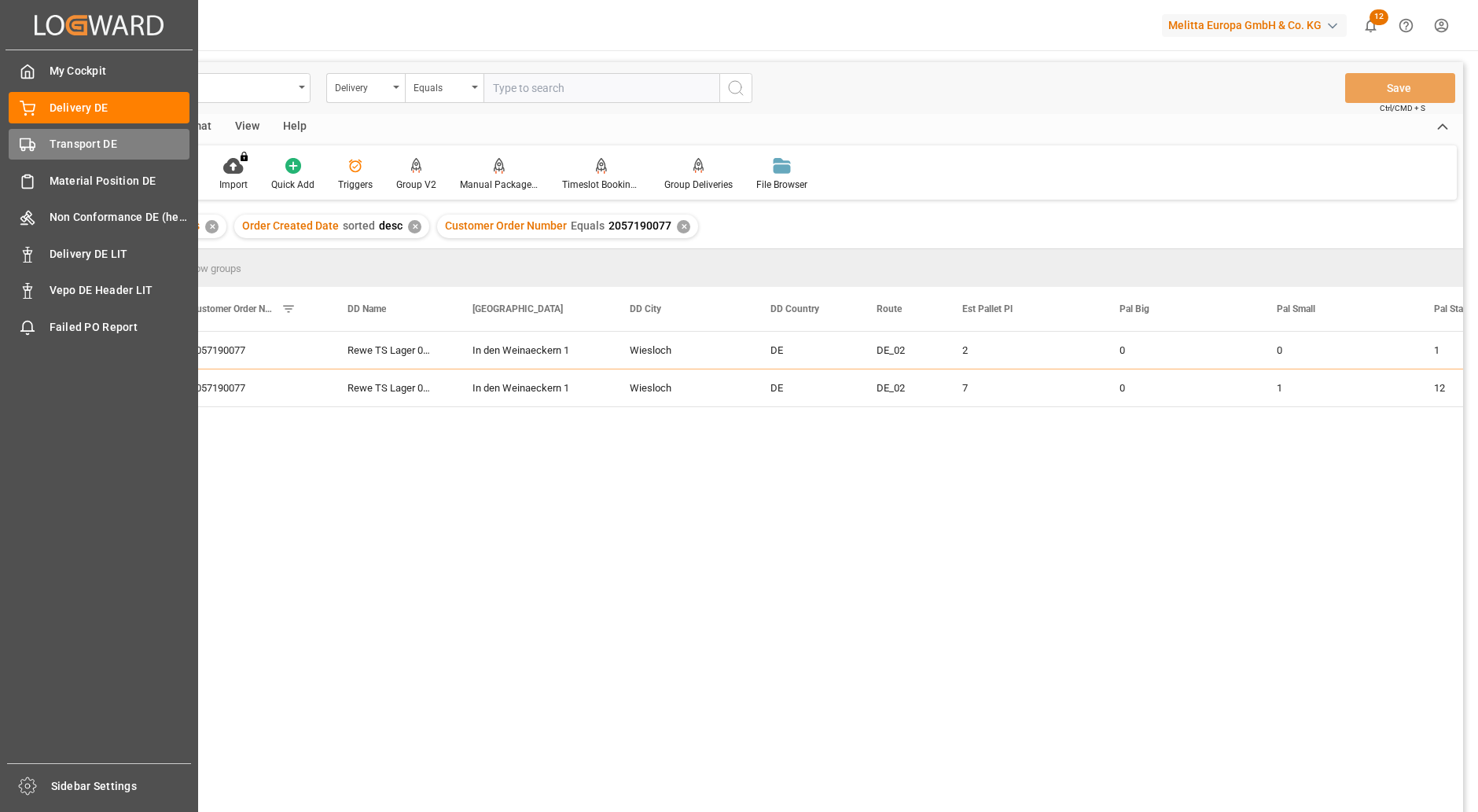
click at [73, 137] on span "Transport DE" at bounding box center [119, 144] width 141 height 16
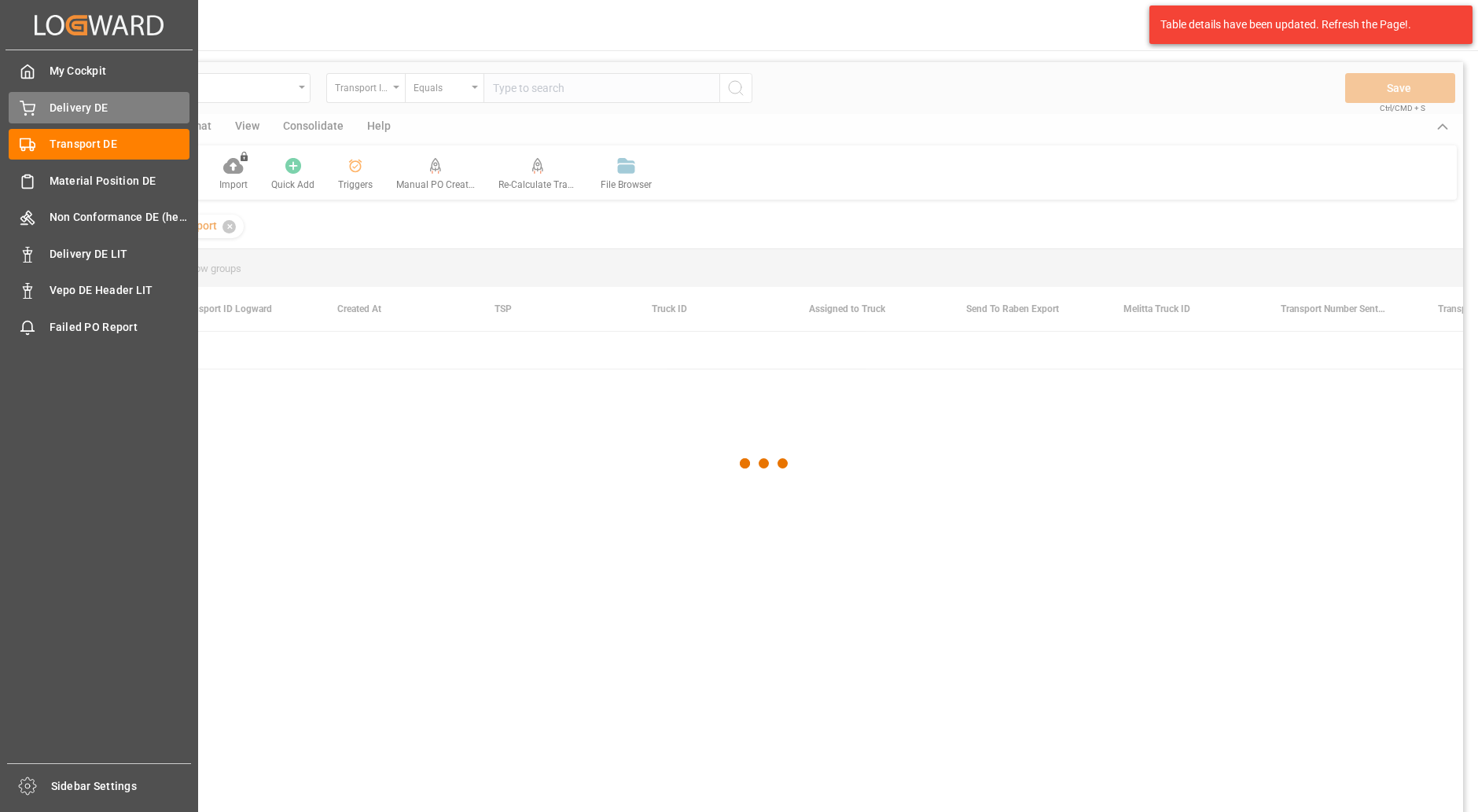
click at [84, 114] on span "Delivery DE" at bounding box center [119, 108] width 141 height 16
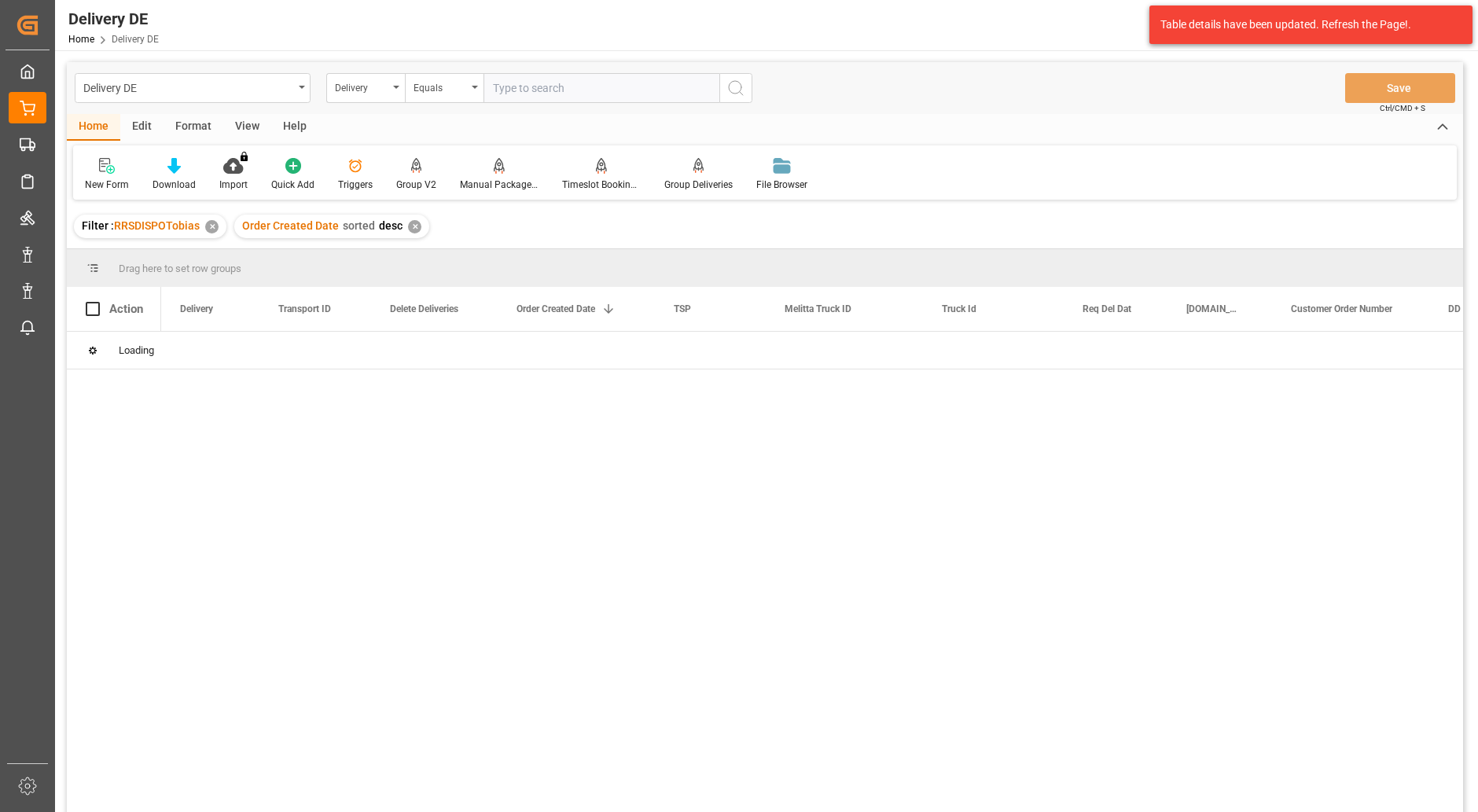
click at [552, 87] on input "text" at bounding box center [601, 87] width 236 height 30
paste input "92560217"
type input "92560217"
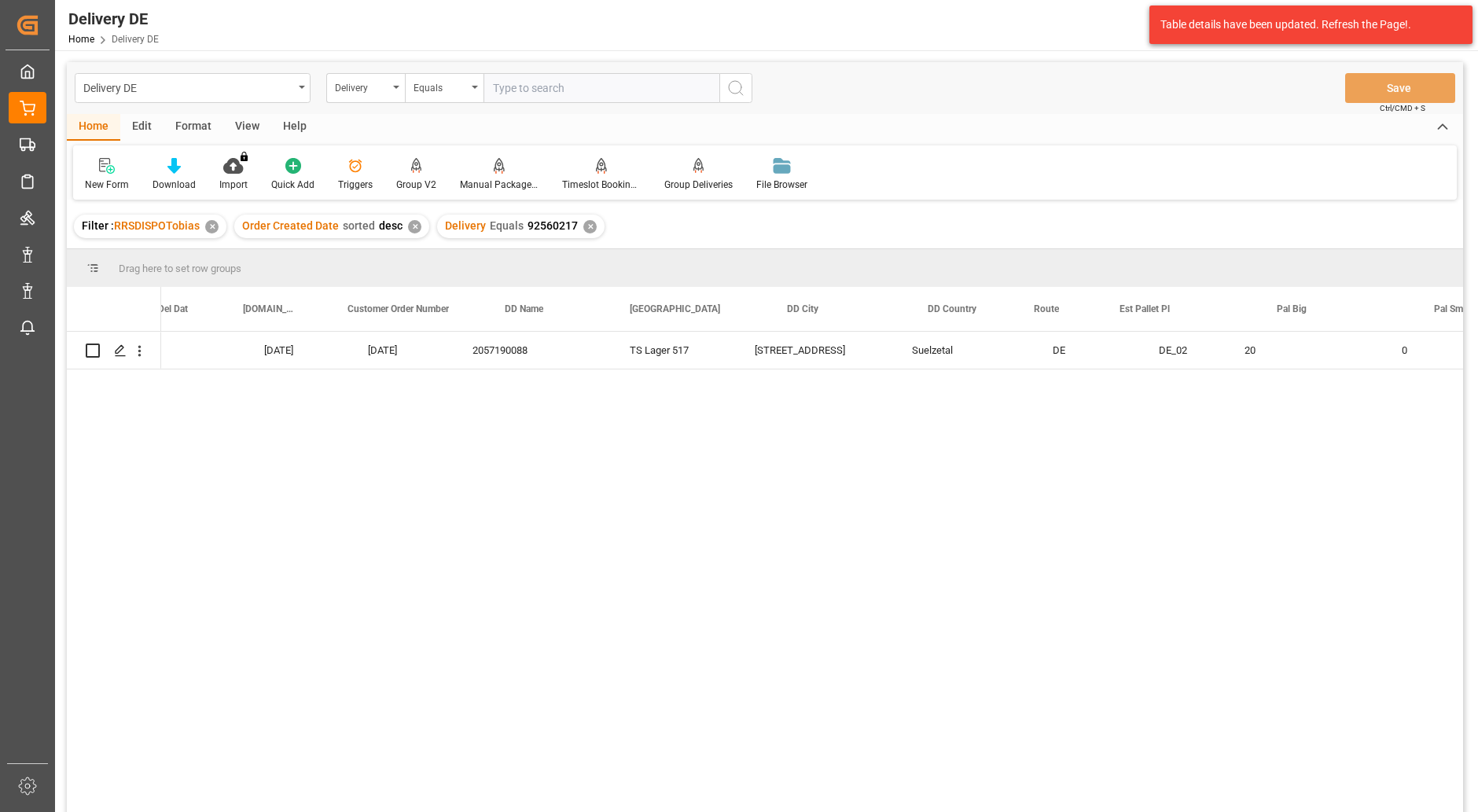
scroll to position [0, 818]
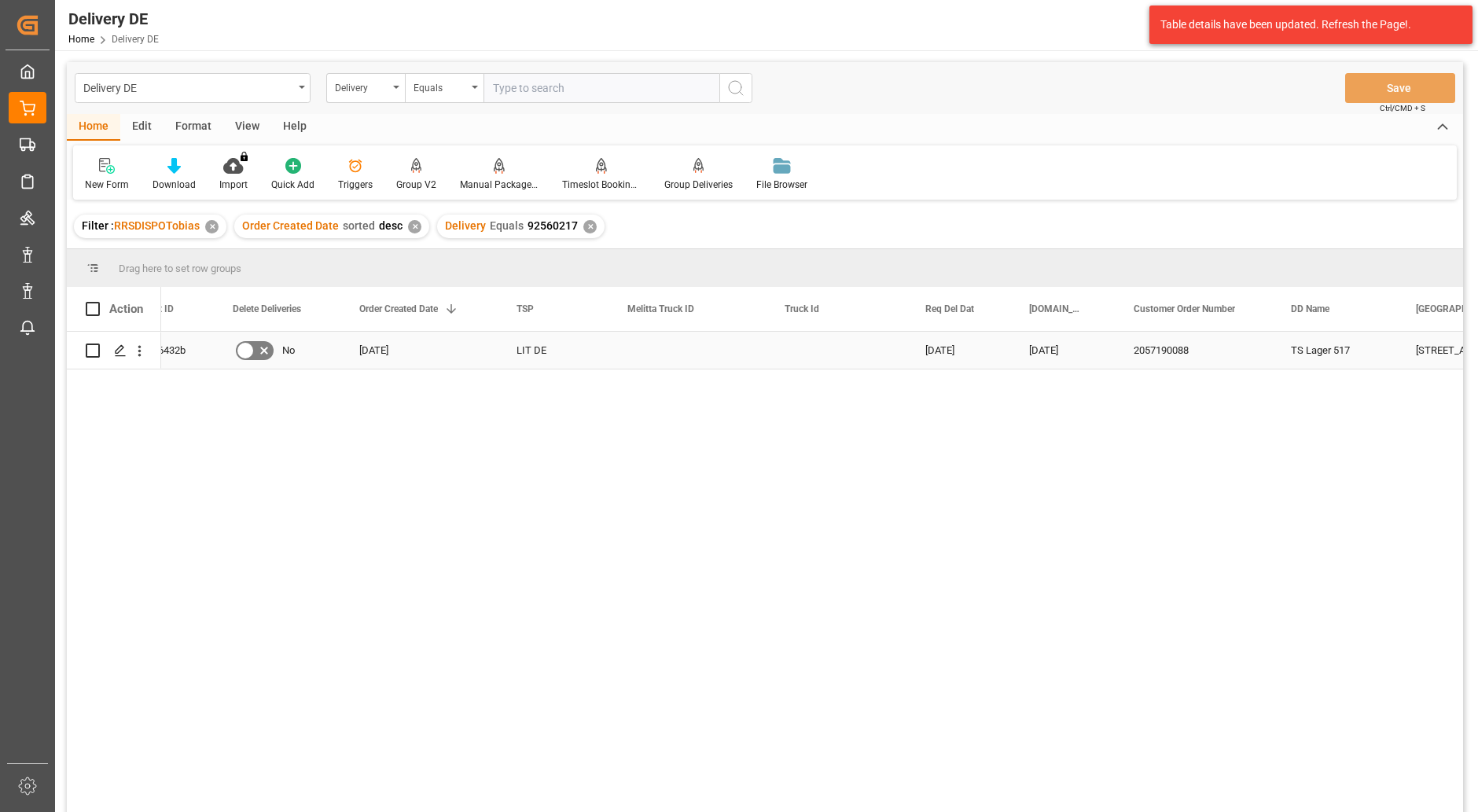
click at [1188, 350] on div "2057190088" at bounding box center [1194, 350] width 157 height 37
click at [382, 97] on div "Delivery" at bounding box center [365, 87] width 79 height 30
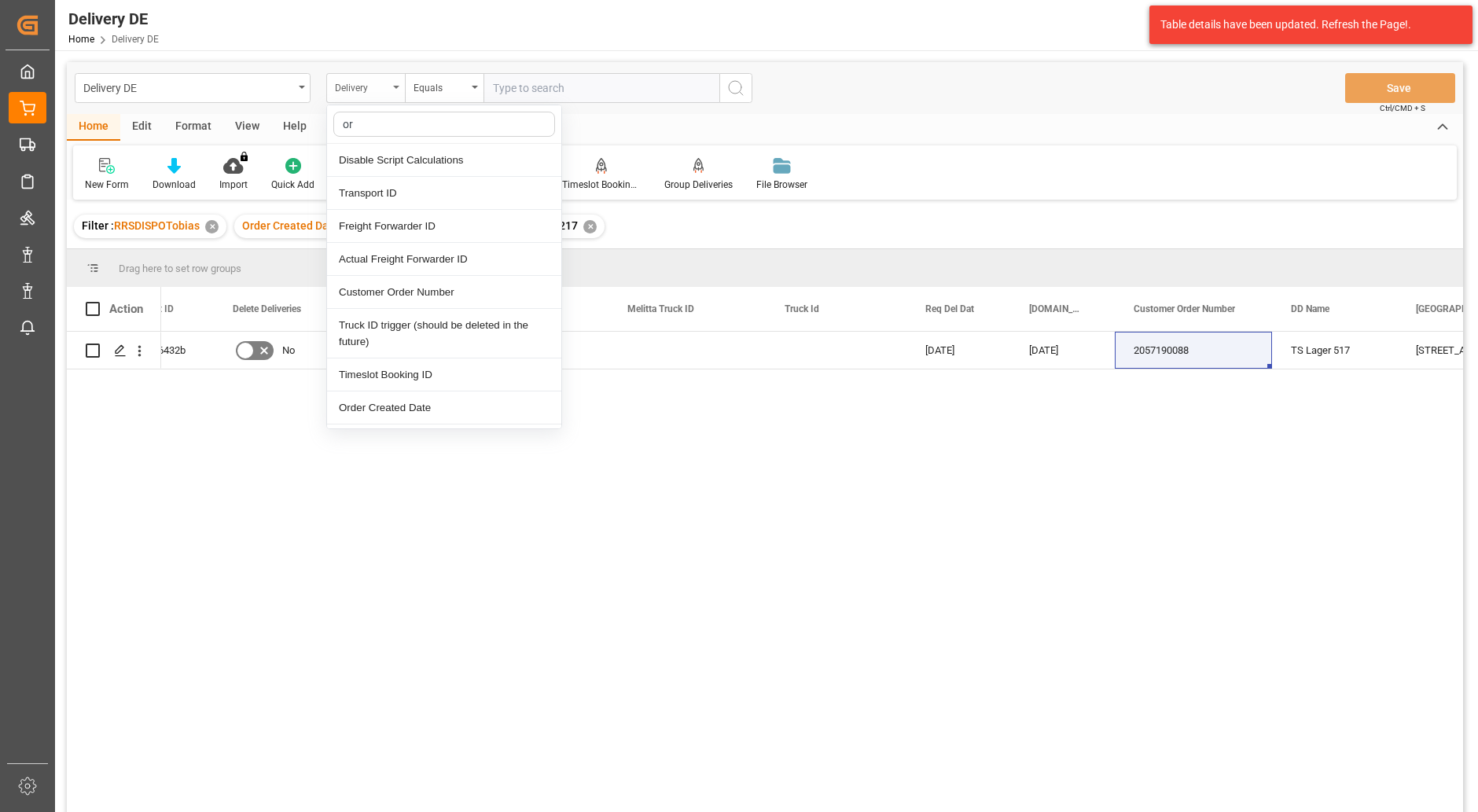
type input "ord"
click at [432, 163] on div "Customer Order Number" at bounding box center [443, 160] width 234 height 33
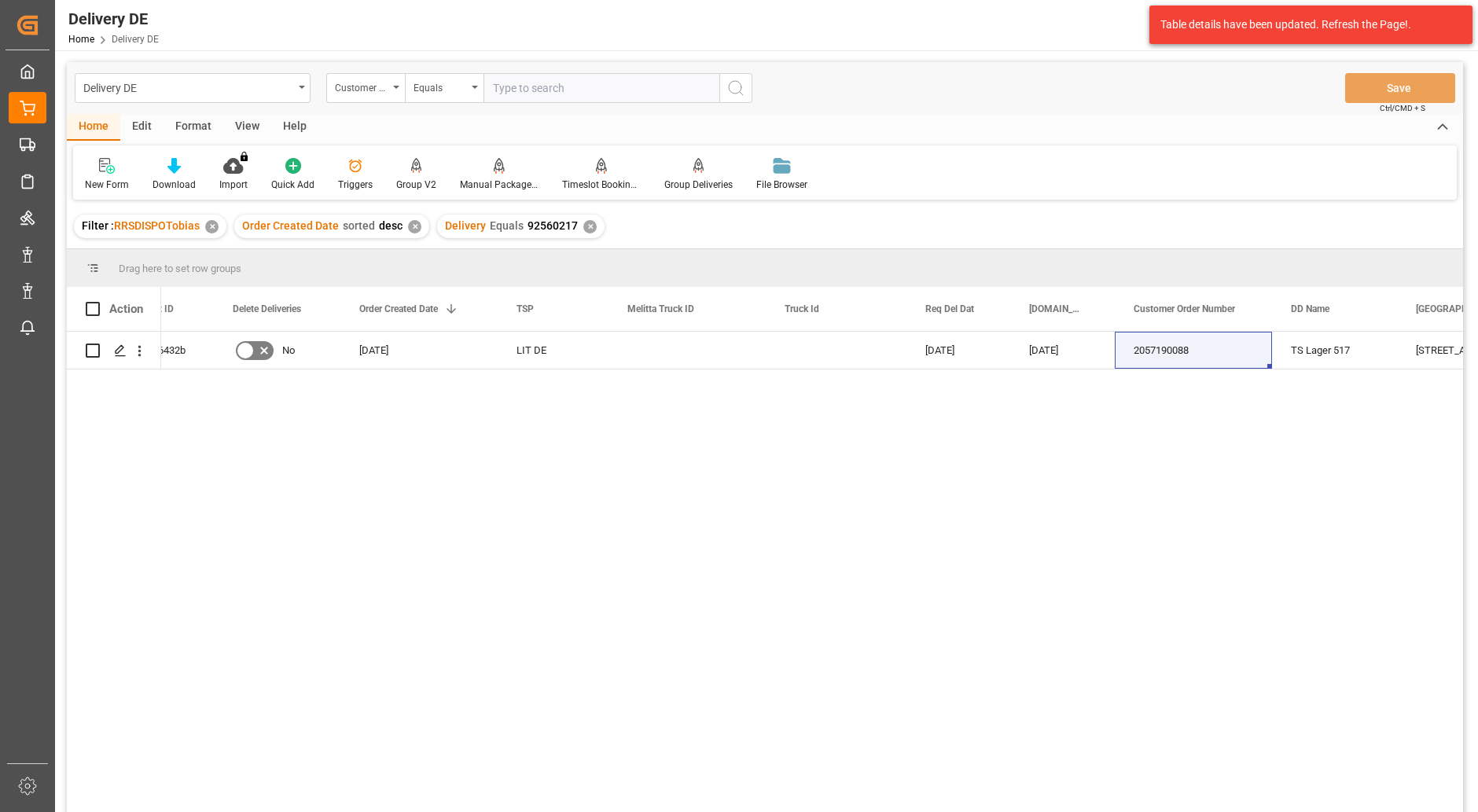
click at [561, 85] on input "text" at bounding box center [601, 87] width 236 height 30
paste input "2057190088"
type input "2057190088"
click at [583, 228] on div "✕" at bounding box center [590, 227] width 14 height 14
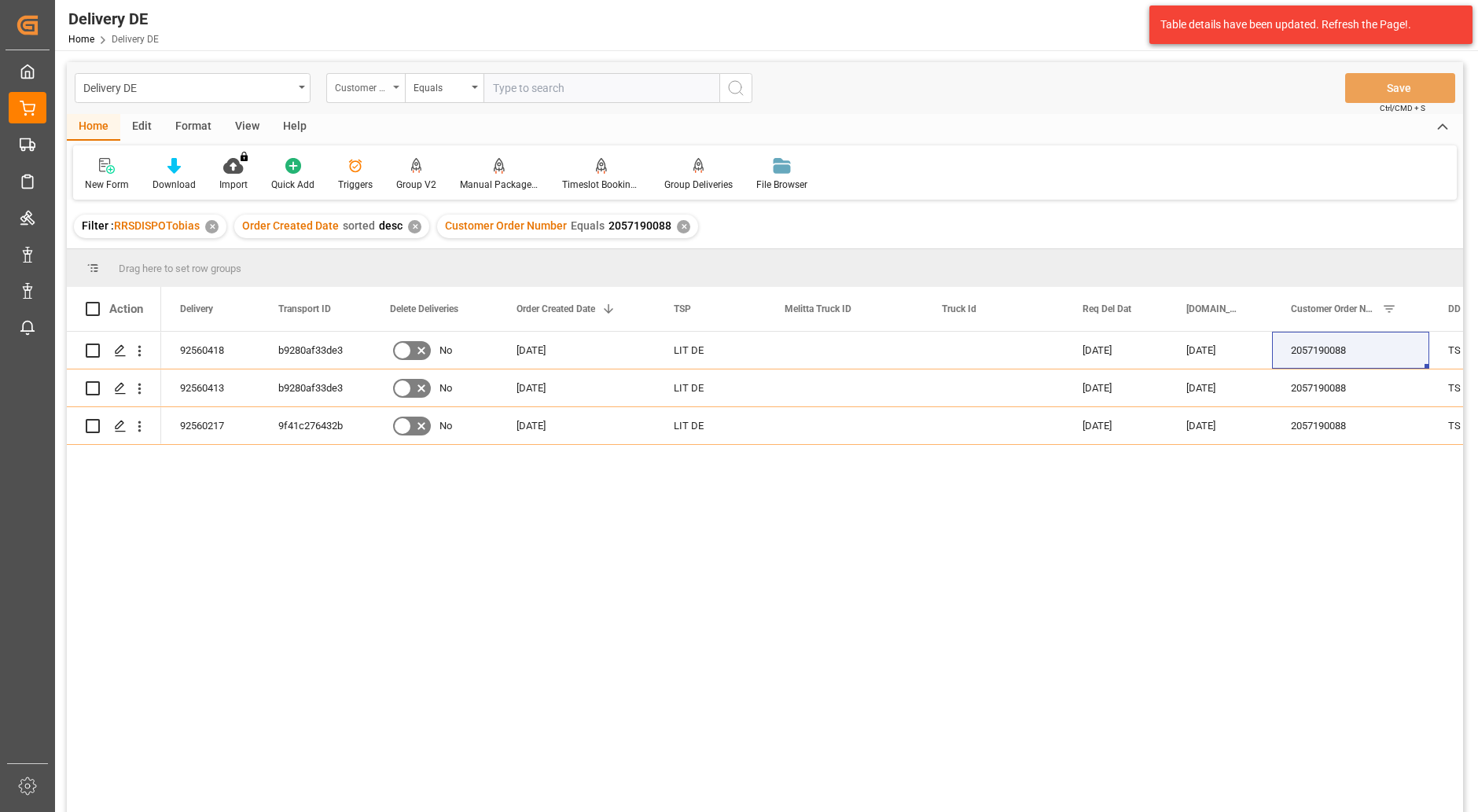
click at [374, 90] on div "Customer Order Number" at bounding box center [361, 85] width 53 height 18
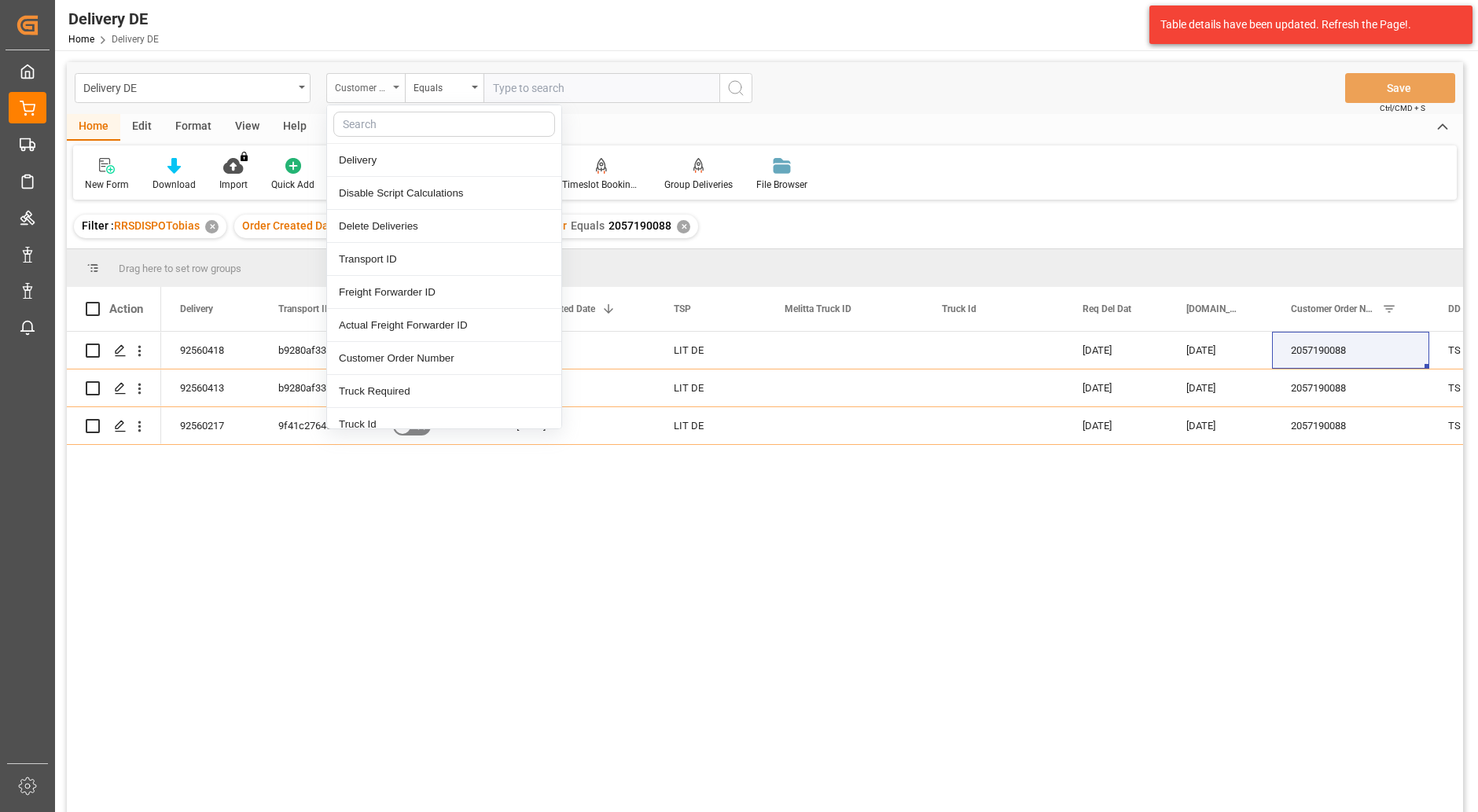
type input "d"
click at [367, 161] on div "Delivery" at bounding box center [443, 160] width 234 height 33
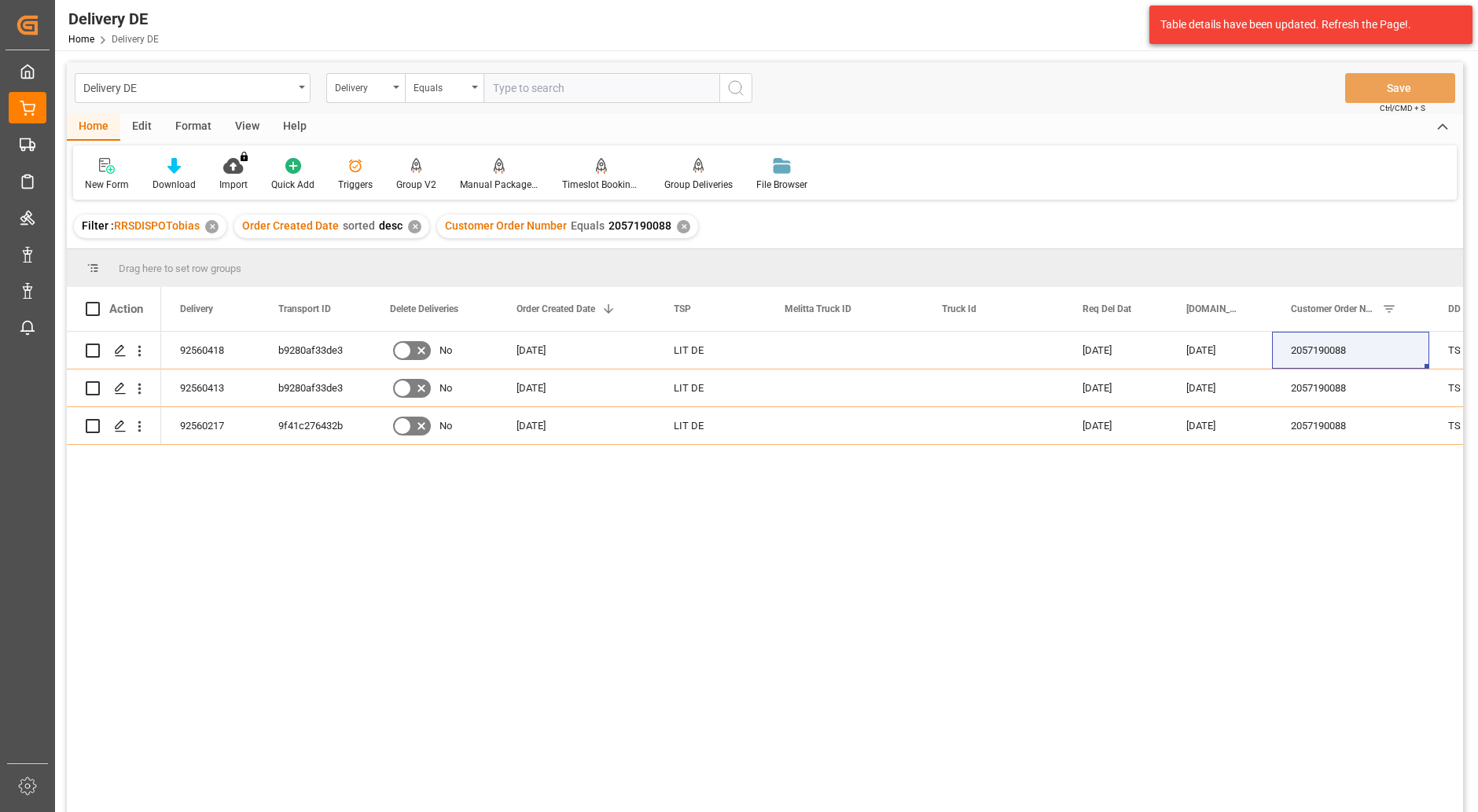
click at [536, 84] on input "text" at bounding box center [601, 87] width 236 height 30
paste input "92560415"
type input "92560415"
click at [738, 87] on icon "search button" at bounding box center [735, 87] width 18 height 18
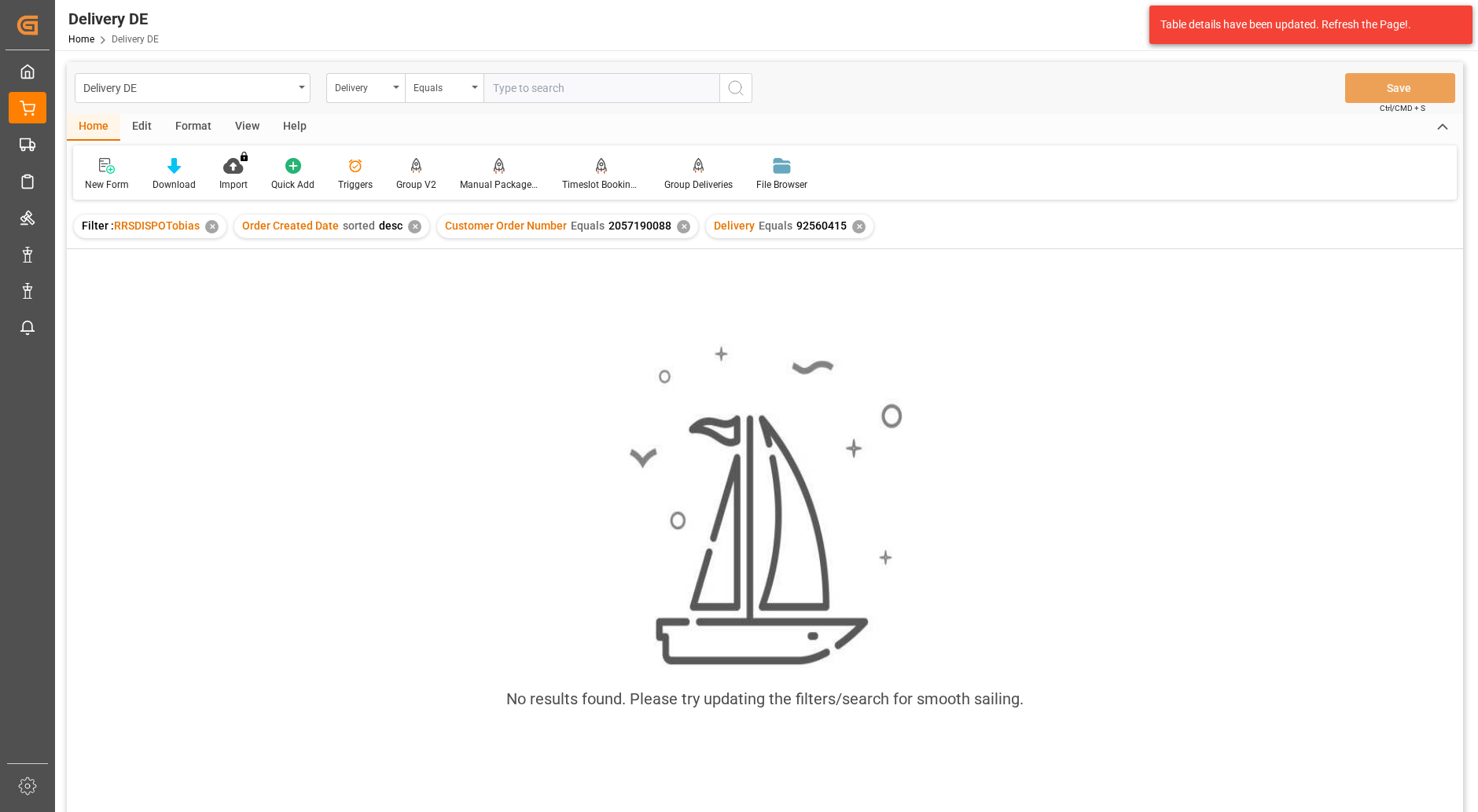
click at [676, 227] on div "✕" at bounding box center [683, 227] width 14 height 14
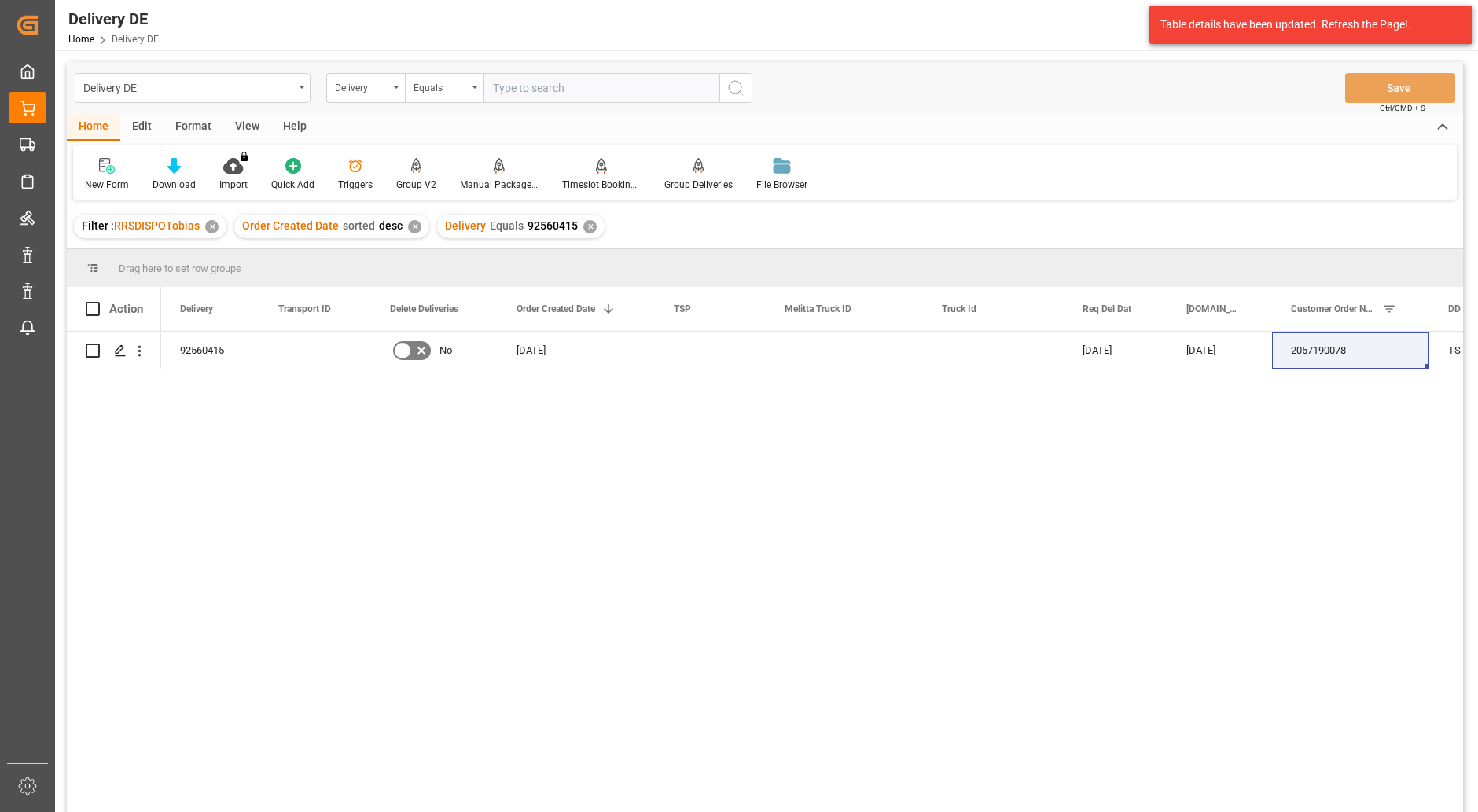
click at [531, 82] on input "text" at bounding box center [601, 87] width 236 height 30
paste input "92560415"
drag, startPoint x: 577, startPoint y: 93, endPoint x: 314, endPoint y: 72, distance: 263.8
click at [315, 72] on div "Delivery DE Delivery Equals 92560415 Save Ctrl/CMD + S" at bounding box center [765, 87] width 1396 height 51
type input "92560415"
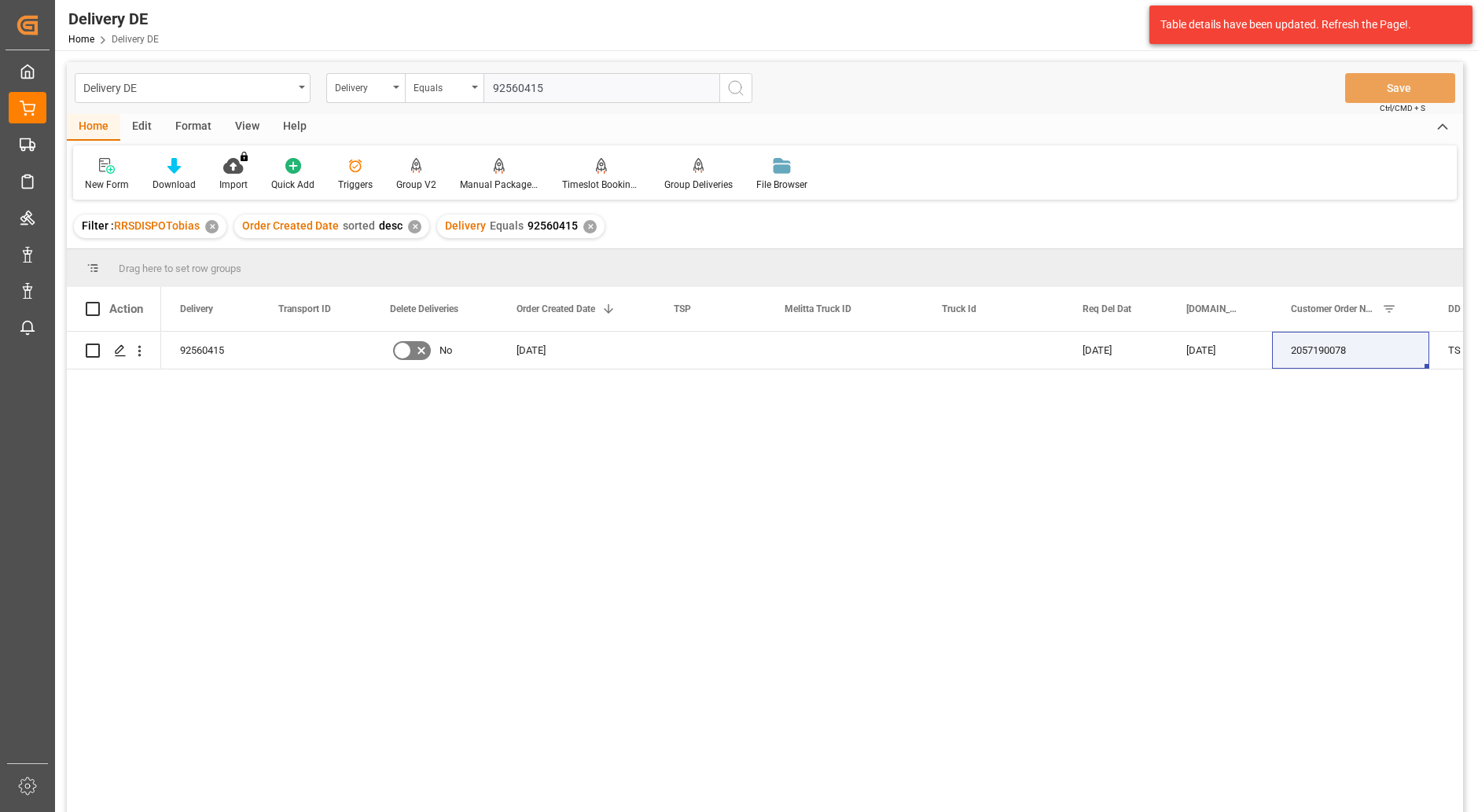
click at [846, 561] on div "92560415 No 22.09.2025 26.09.2025 24.09.2025 2057190078 TS Lager 241 Raunheim T…" at bounding box center [811, 576] width 1301 height 490
click at [929, 526] on div "92560415 No 22.09.2025 26.09.2025 24.09.2025 2057190078 TS Lager 241 Raunheim T…" at bounding box center [811, 576] width 1301 height 490
click at [92, 346] on input "Press Space to toggle row selection (unchecked)" at bounding box center [92, 350] width 15 height 15
checkbox input "true"
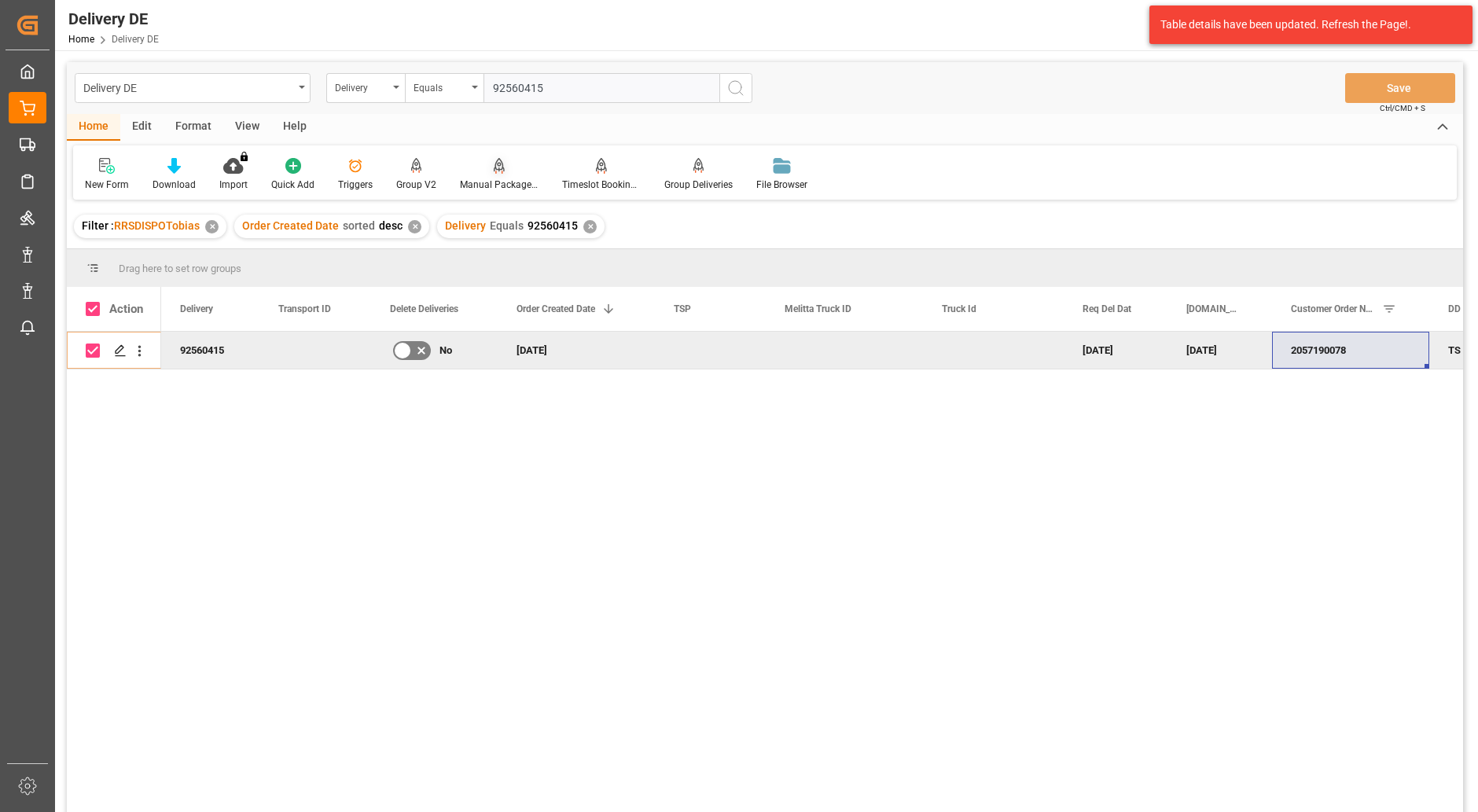
click at [490, 176] on div "Manual Package TypeDetermination" at bounding box center [499, 175] width 102 height 35
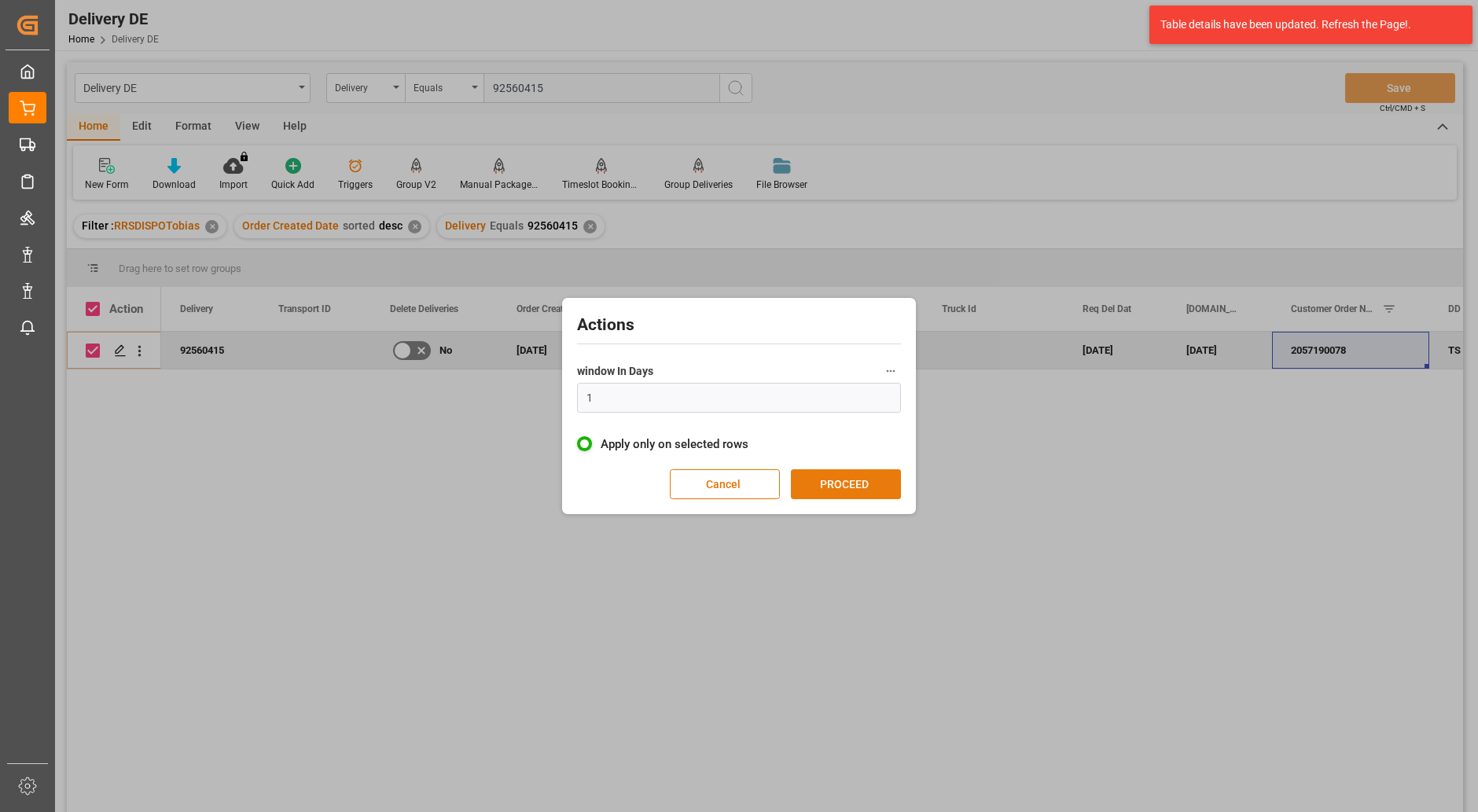
click at [834, 486] on button "PROCEED" at bounding box center [845, 484] width 110 height 30
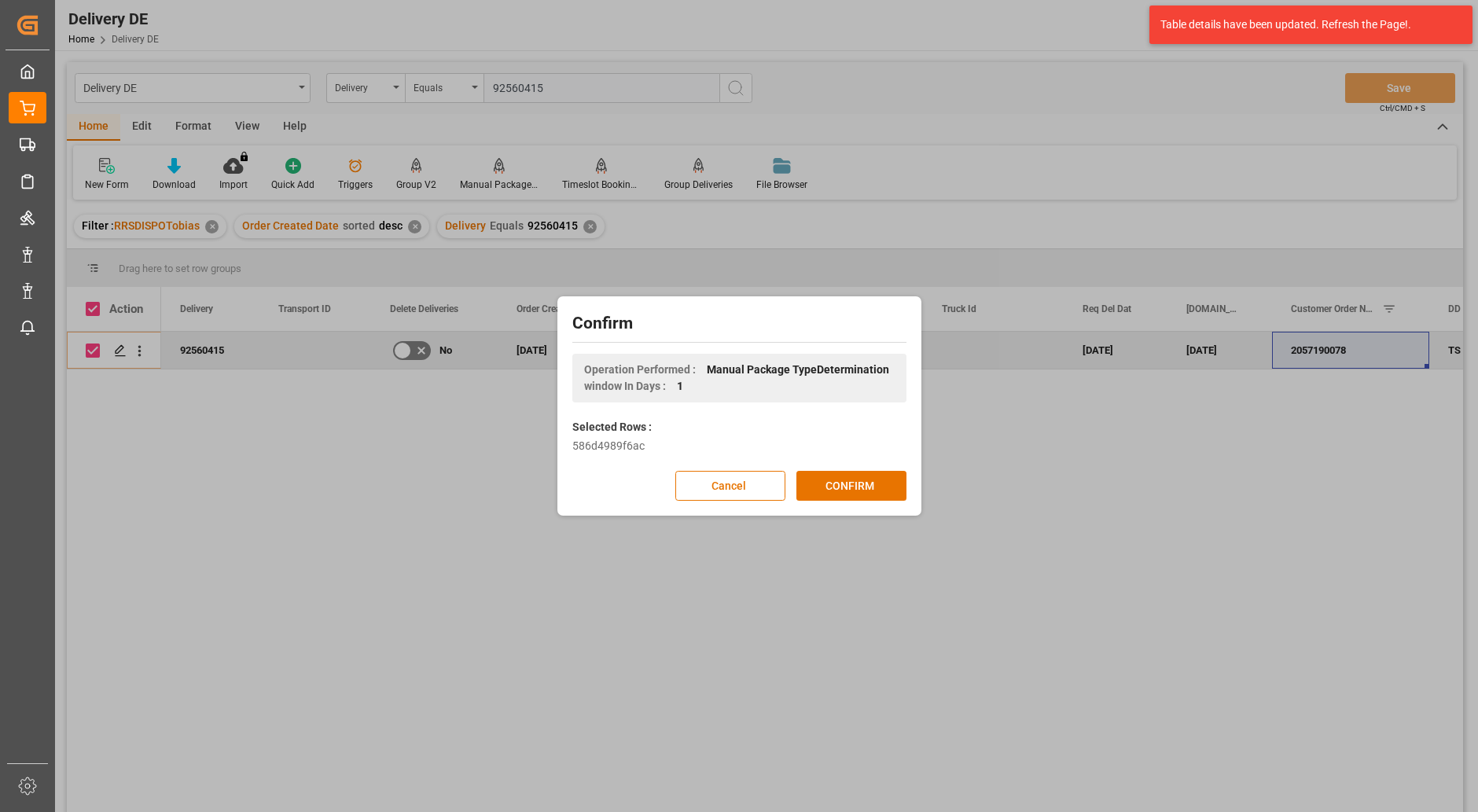
click at [834, 486] on button "CONFIRM" at bounding box center [850, 485] width 110 height 30
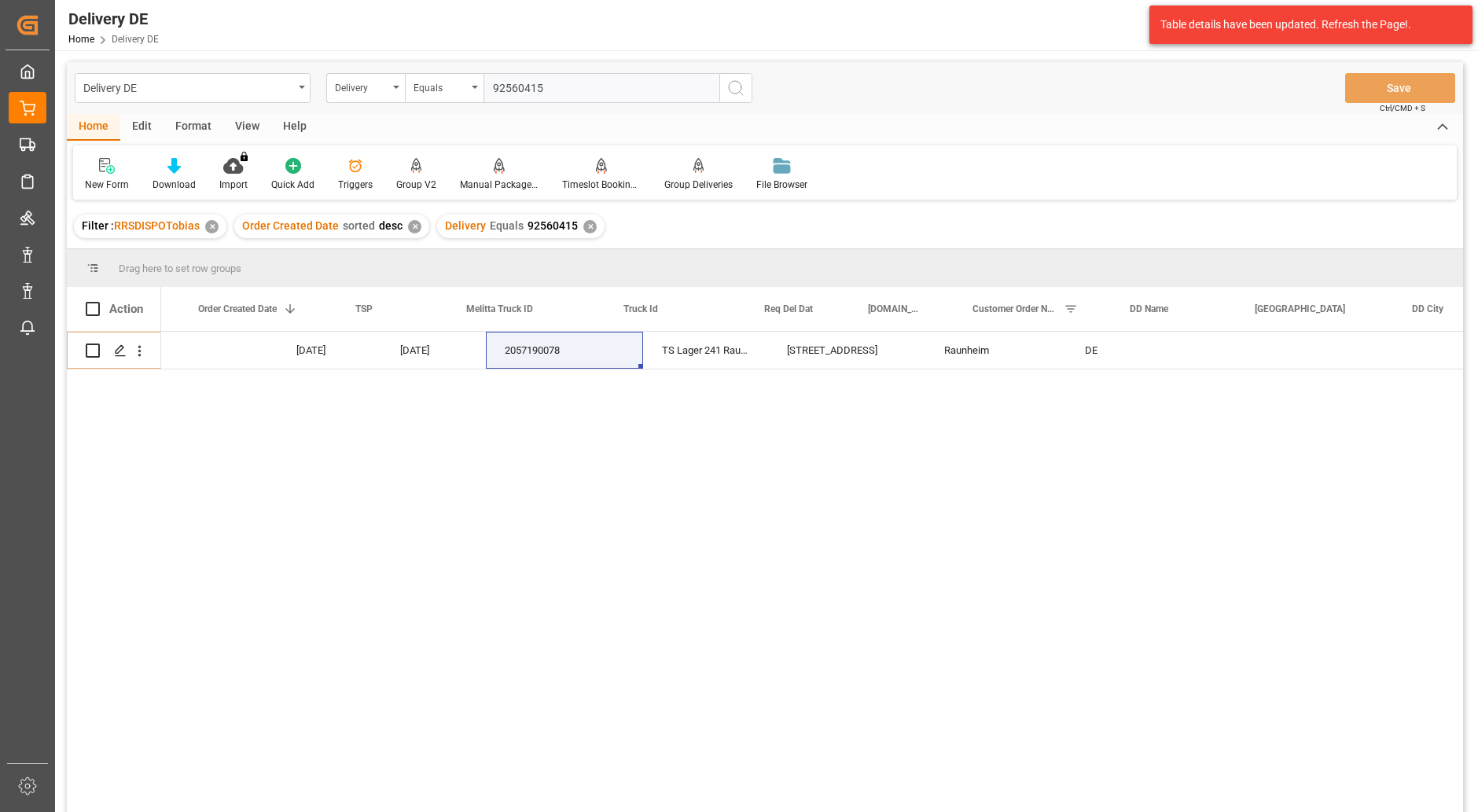
scroll to position [0, 314]
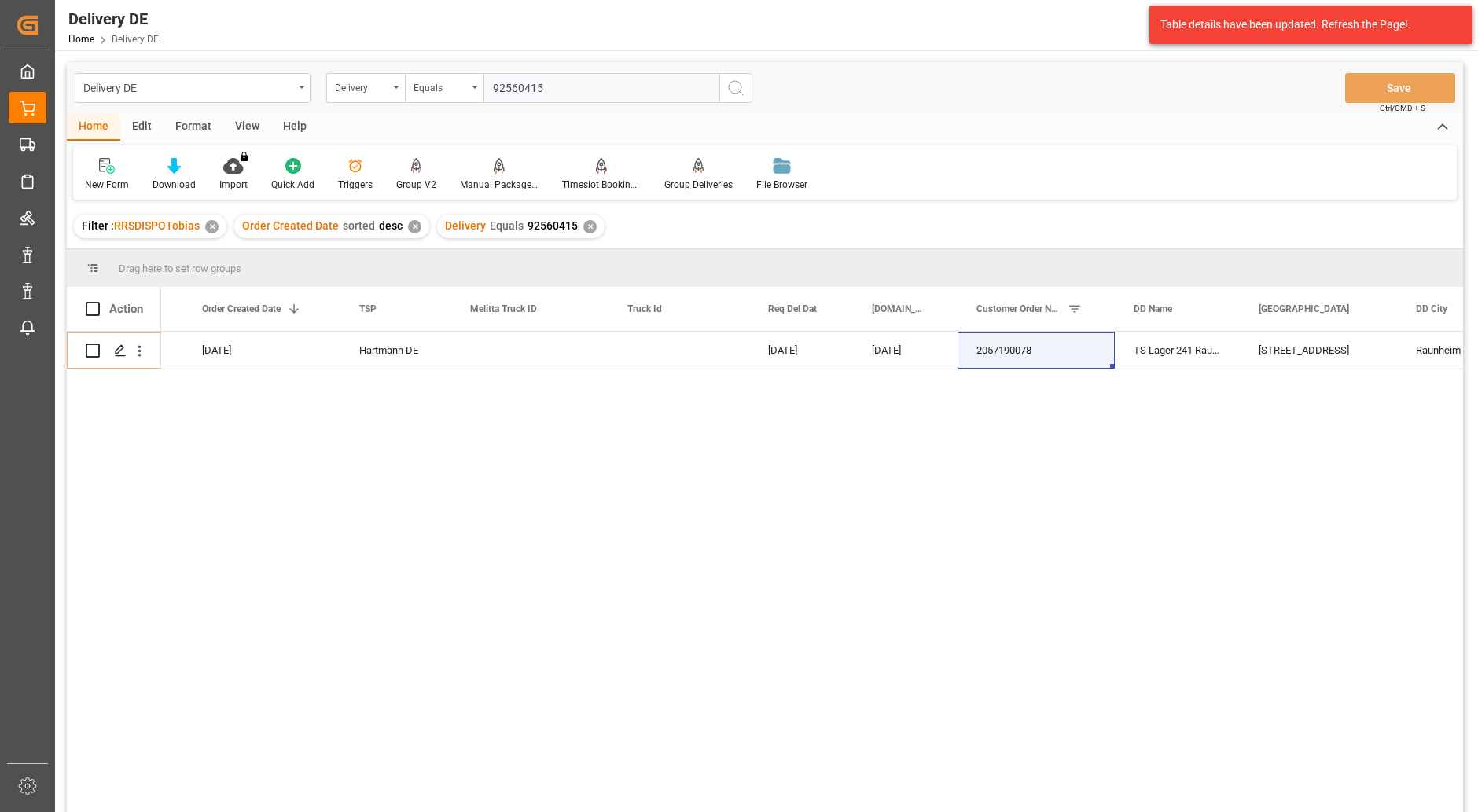
click at [951, 625] on div "26.09.2025 24.09.2025 2057190078 TS Lager 241 Raunheim Tejorstr. 2 Raunheim DE …" at bounding box center [811, 576] width 1301 height 490
drag, startPoint x: 578, startPoint y: 86, endPoint x: 497, endPoint y: 84, distance: 81.0
click at [497, 84] on input "92560415" at bounding box center [601, 87] width 236 height 30
type input "9"
paste input "92560222"
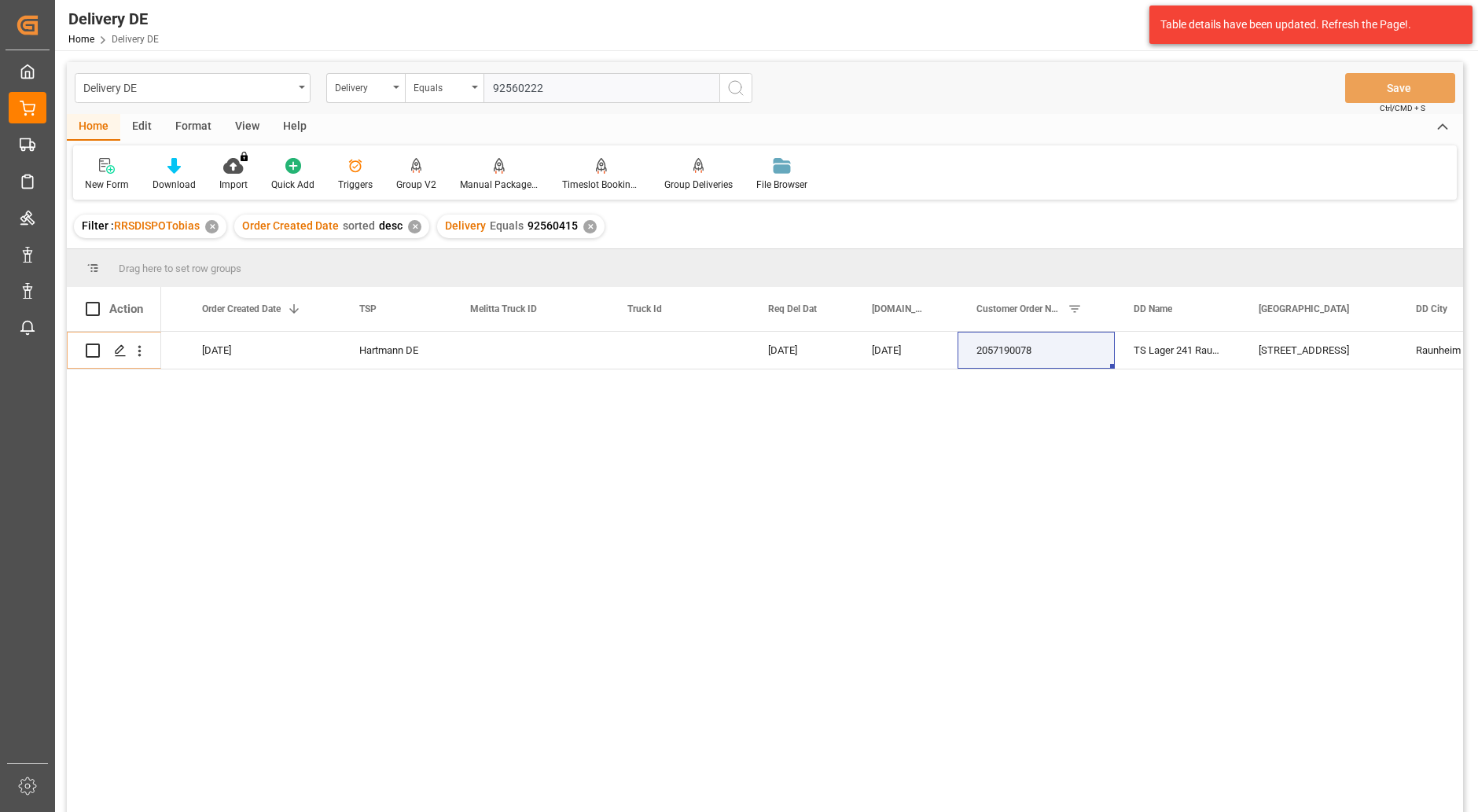
type input "92560222"
click at [738, 87] on icon "search button" at bounding box center [735, 87] width 18 height 18
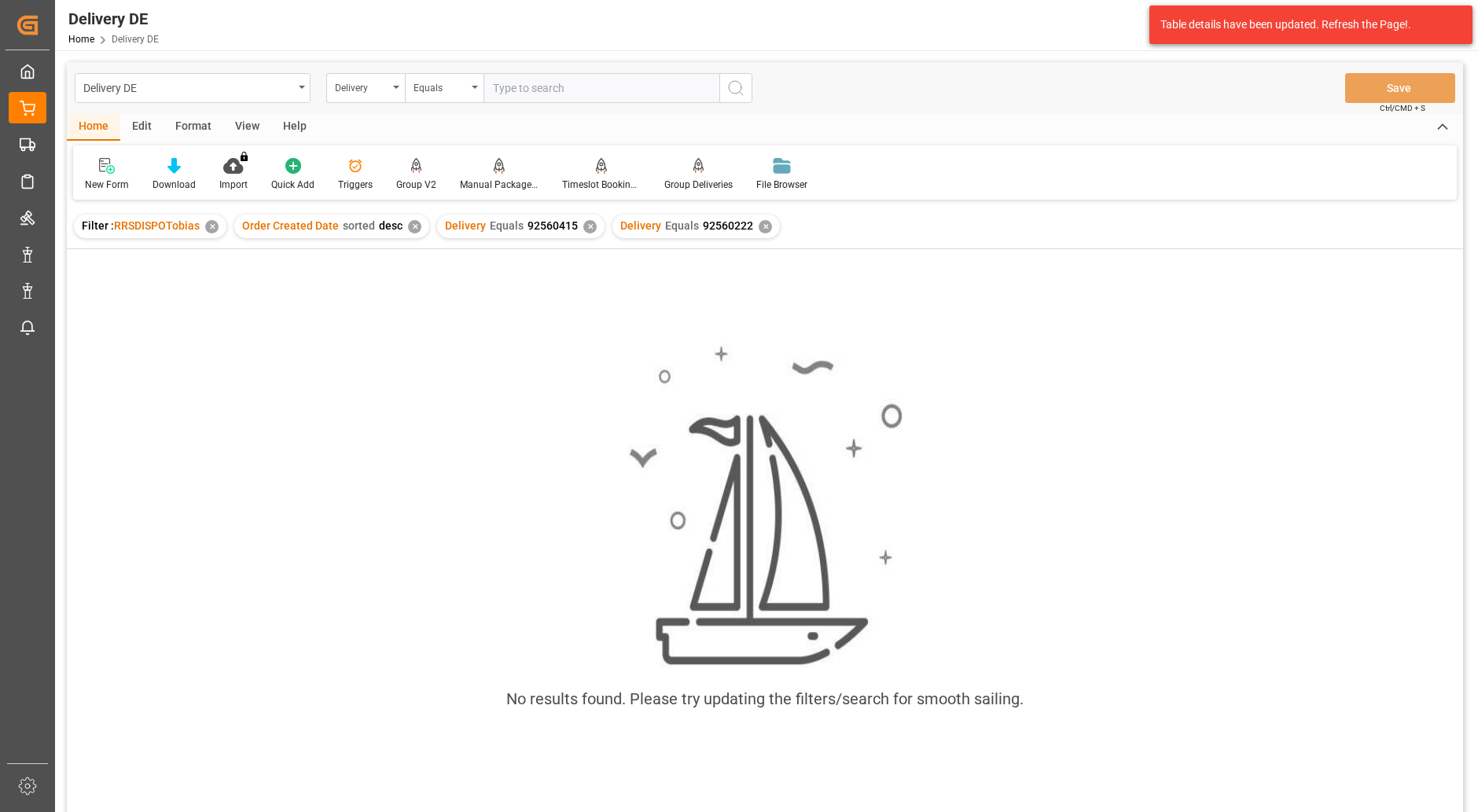
click at [583, 220] on div "✕" at bounding box center [590, 227] width 14 height 14
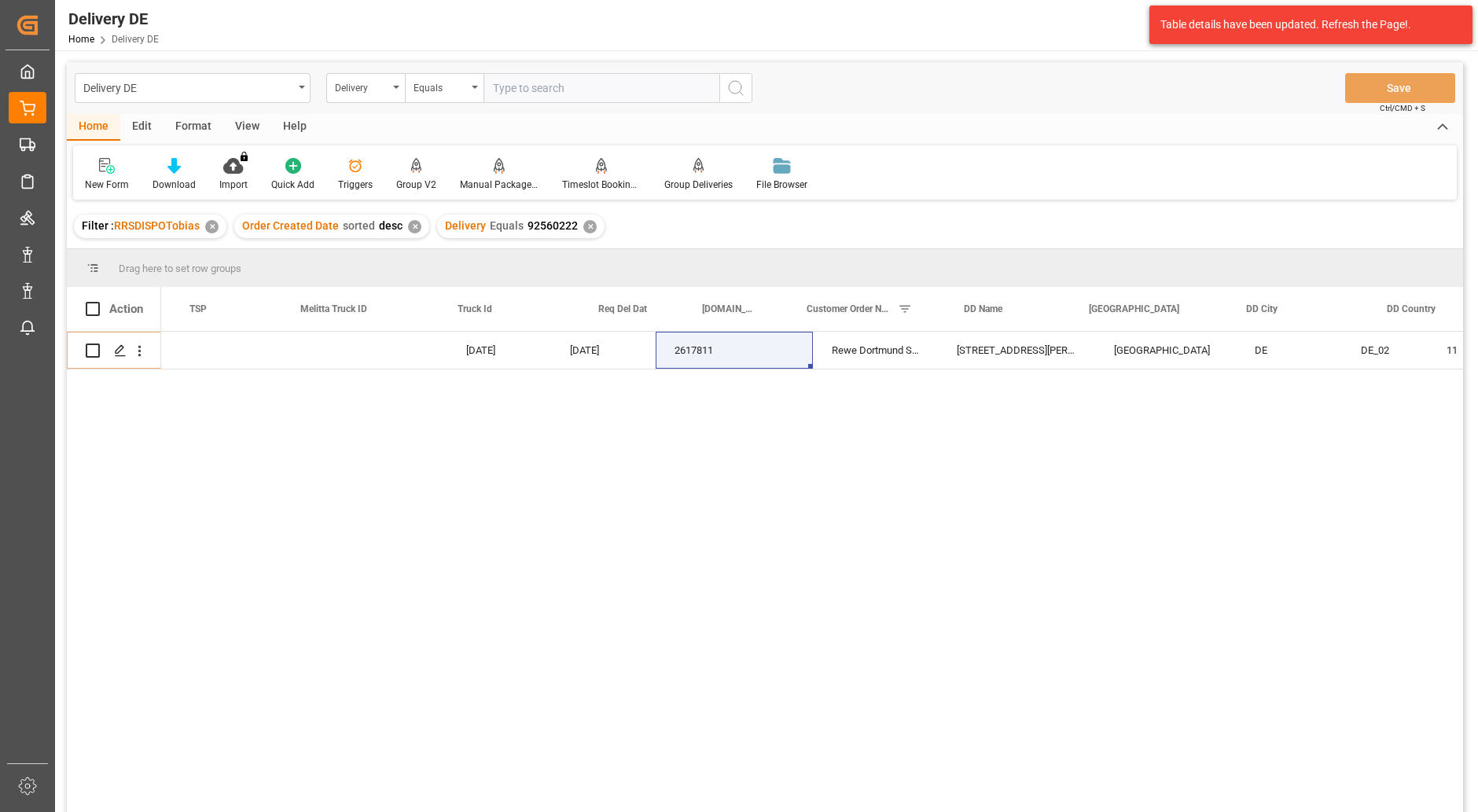
scroll to position [0, 629]
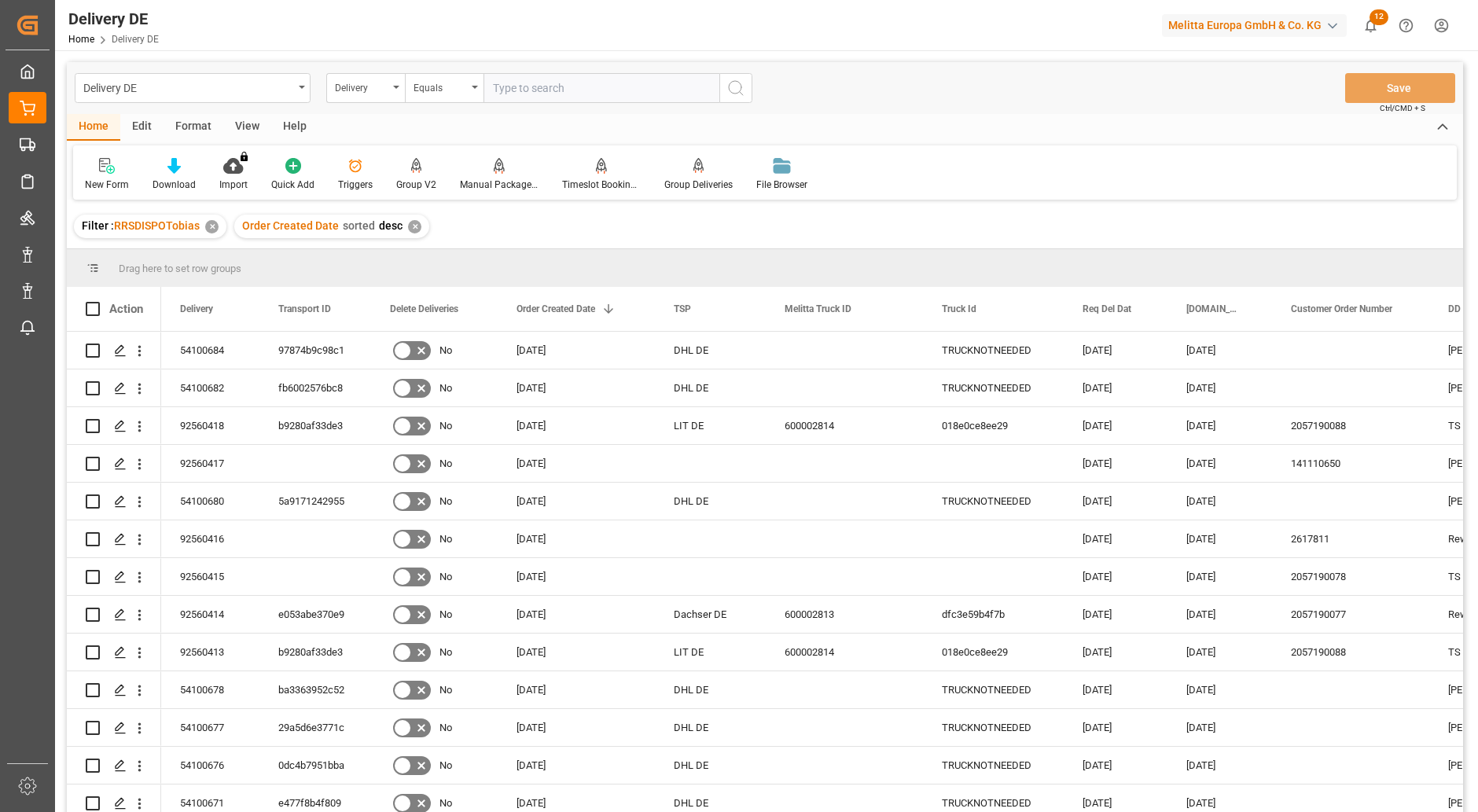
click at [506, 89] on input "text" at bounding box center [601, 87] width 236 height 30
paste input "92560185"
type input "92560185"
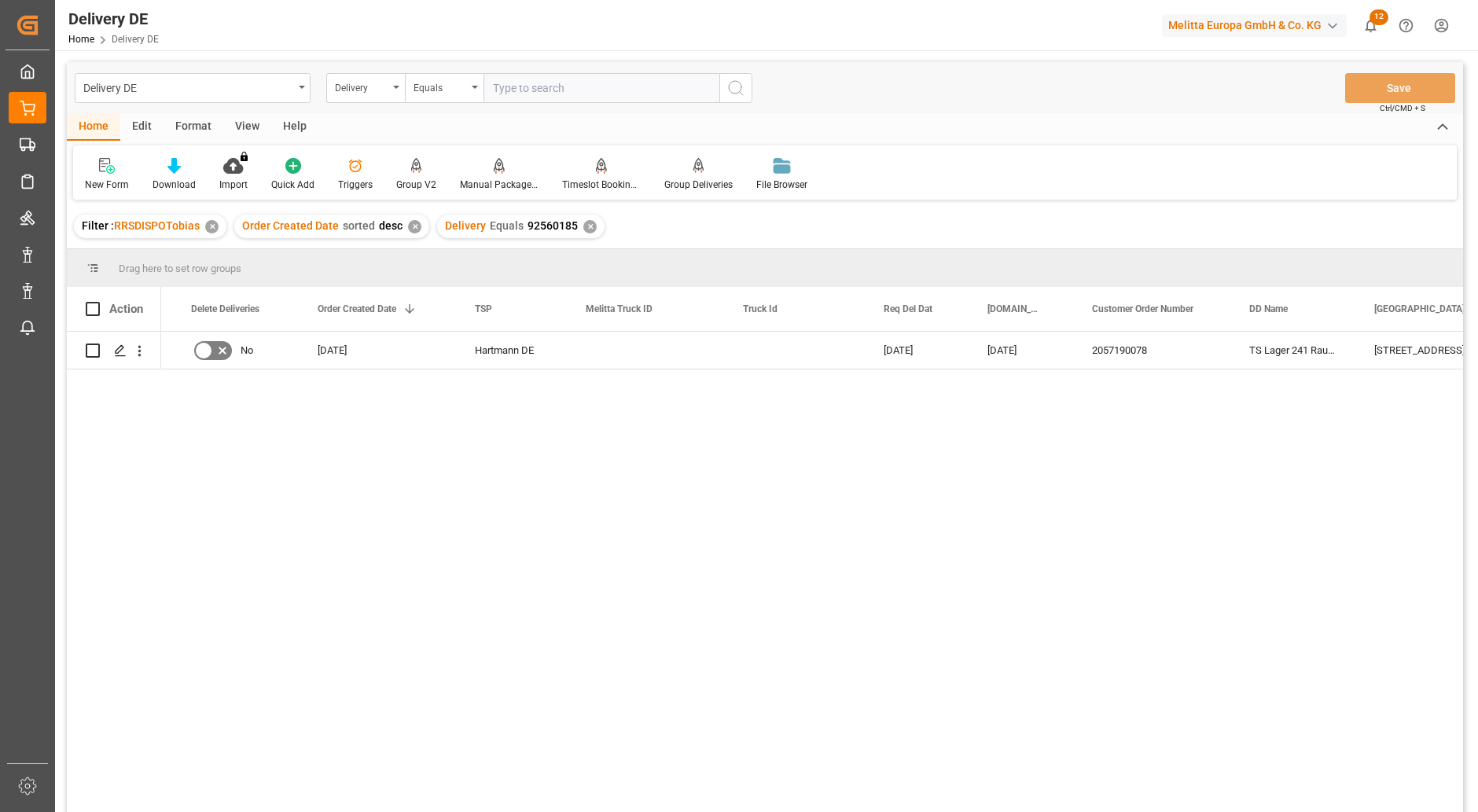
scroll to position [0, 157]
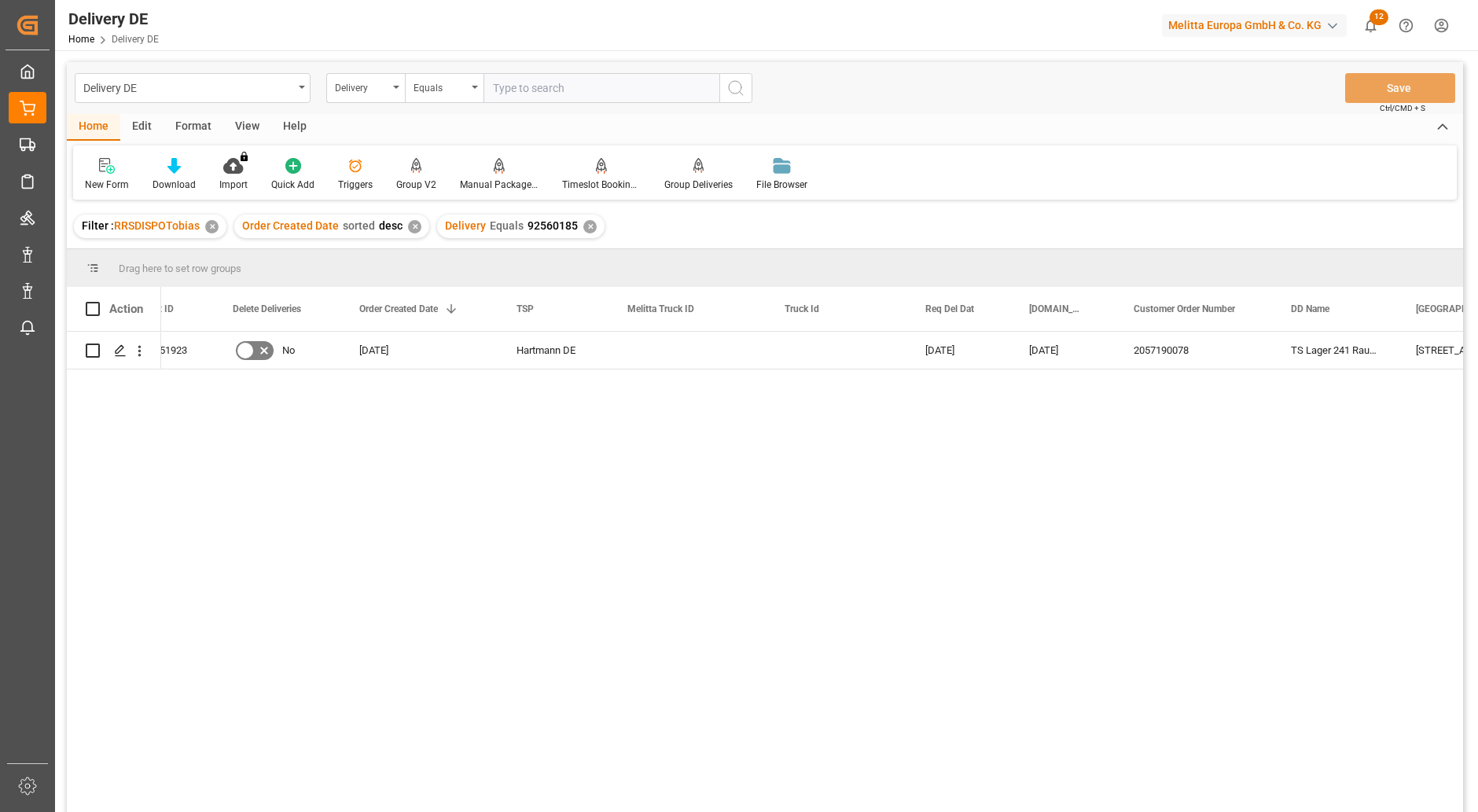
click at [538, 475] on div "[DATE] [DATE] 2057190078 TS Lager 241 [STREET_ADDRESS] [PERSON_NAME] DE [DATE] …" at bounding box center [811, 576] width 1301 height 490
click at [1035, 539] on div "[DATE] [DATE] 2057190078 TS Lager 241 [STREET_ADDRESS] [PERSON_NAME] DE [DATE] …" at bounding box center [811, 576] width 1301 height 490
click at [571, 89] on input "text" at bounding box center [601, 87] width 236 height 30
paste input "92560416"
type input "92560416"
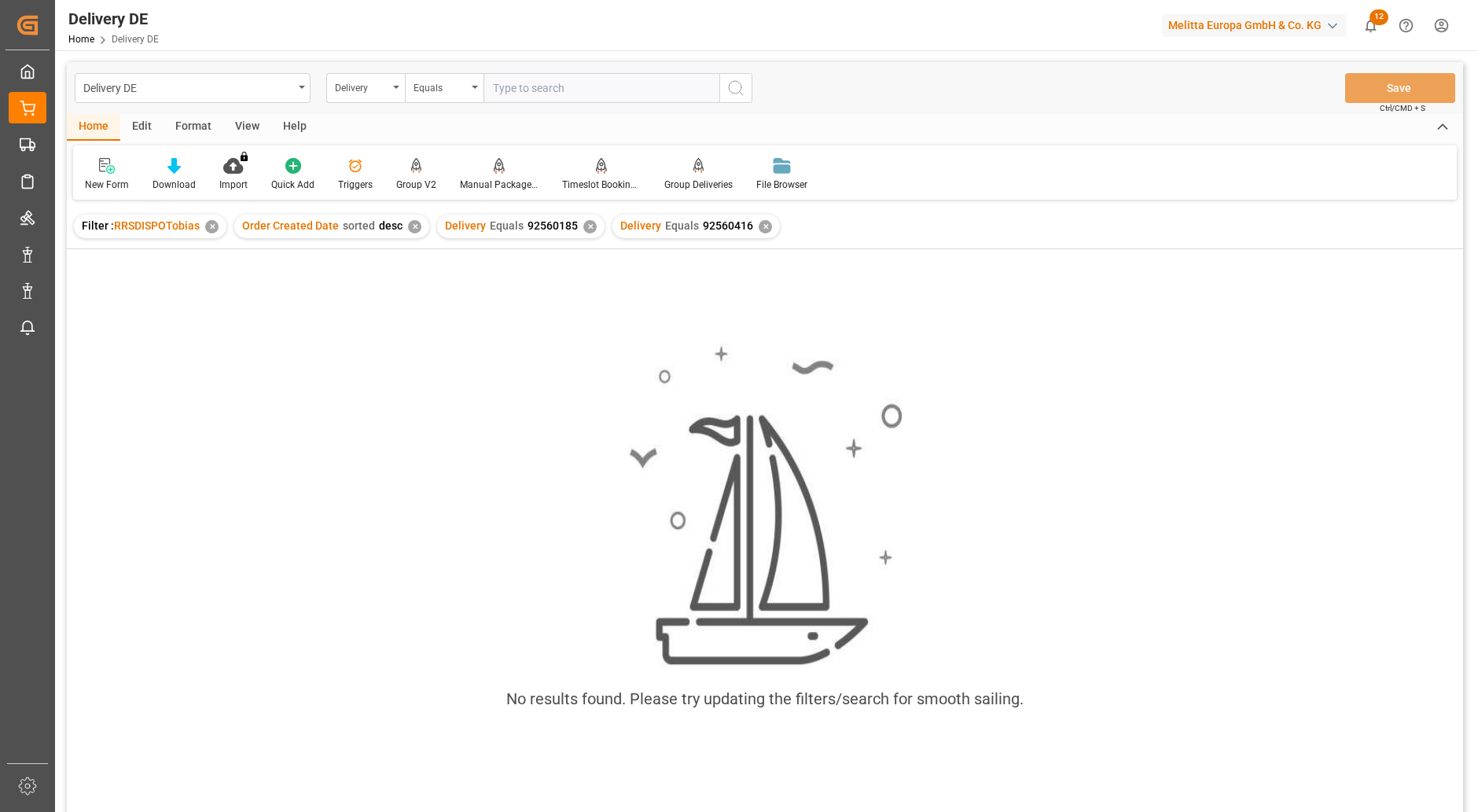
click at [583, 224] on div "✕" at bounding box center [590, 227] width 14 height 14
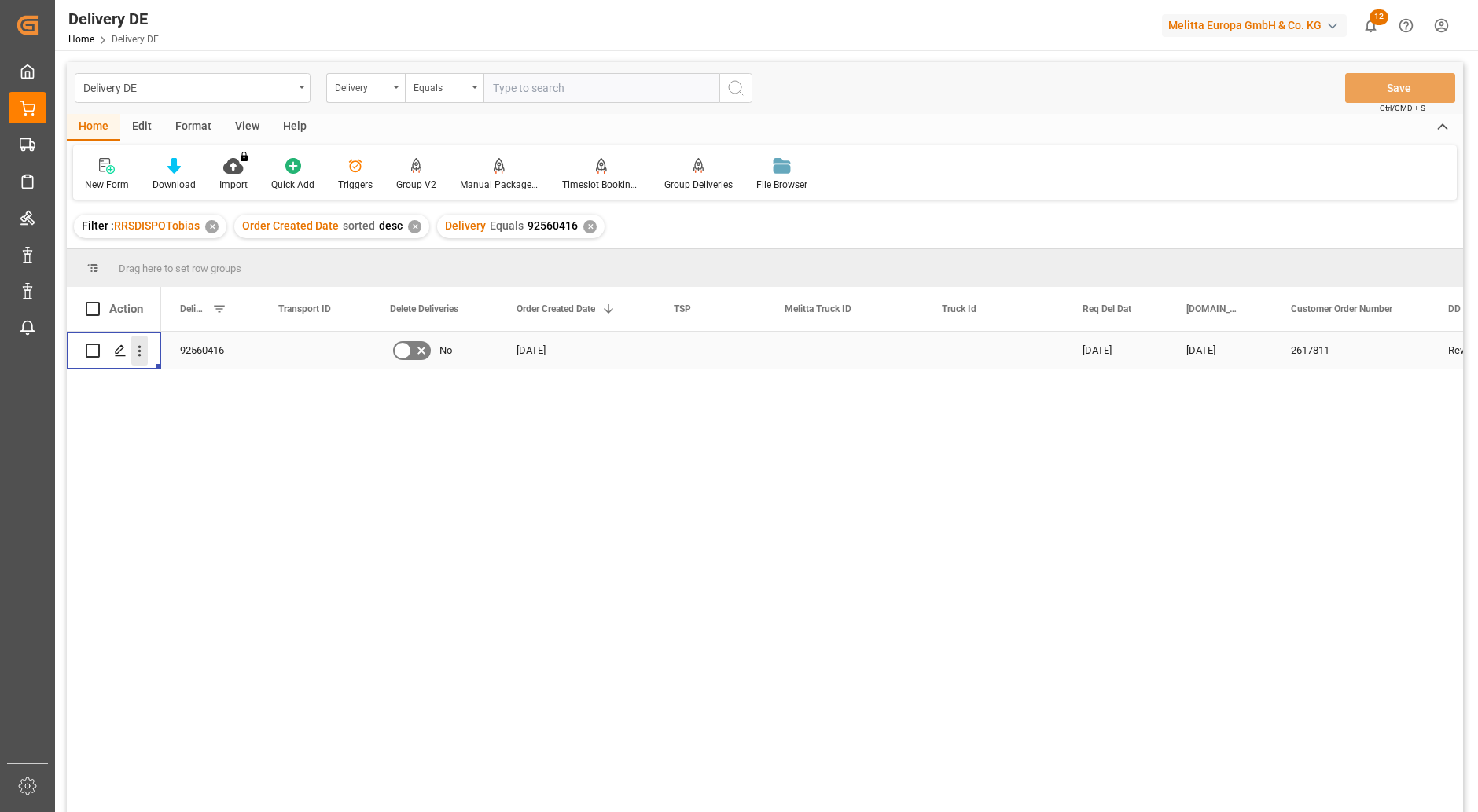
click at [139, 351] on icon "open menu" at bounding box center [140, 350] width 3 height 11
click at [226, 373] on div "Open in new tab" at bounding box center [229, 384] width 194 height 33
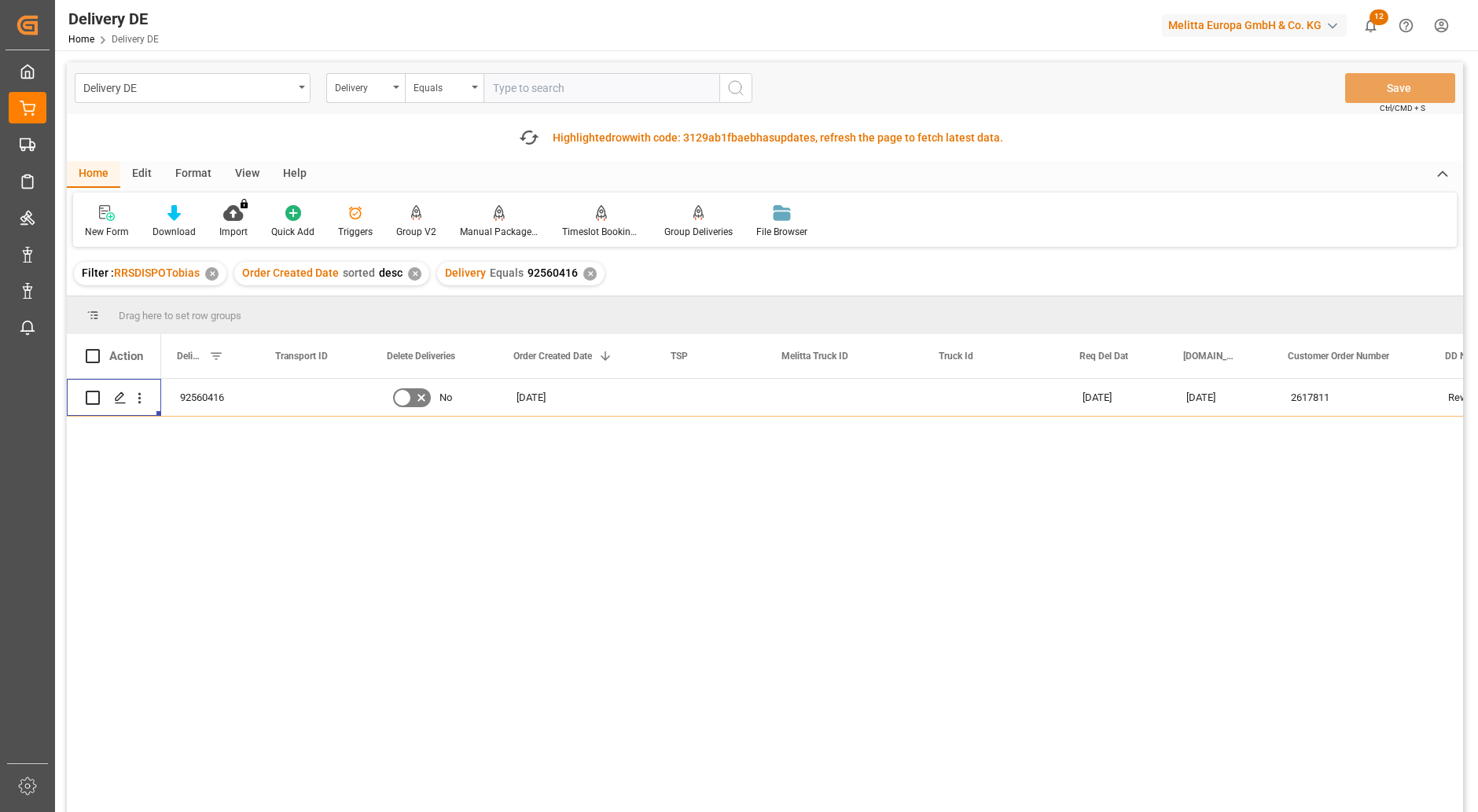
scroll to position [0, 157]
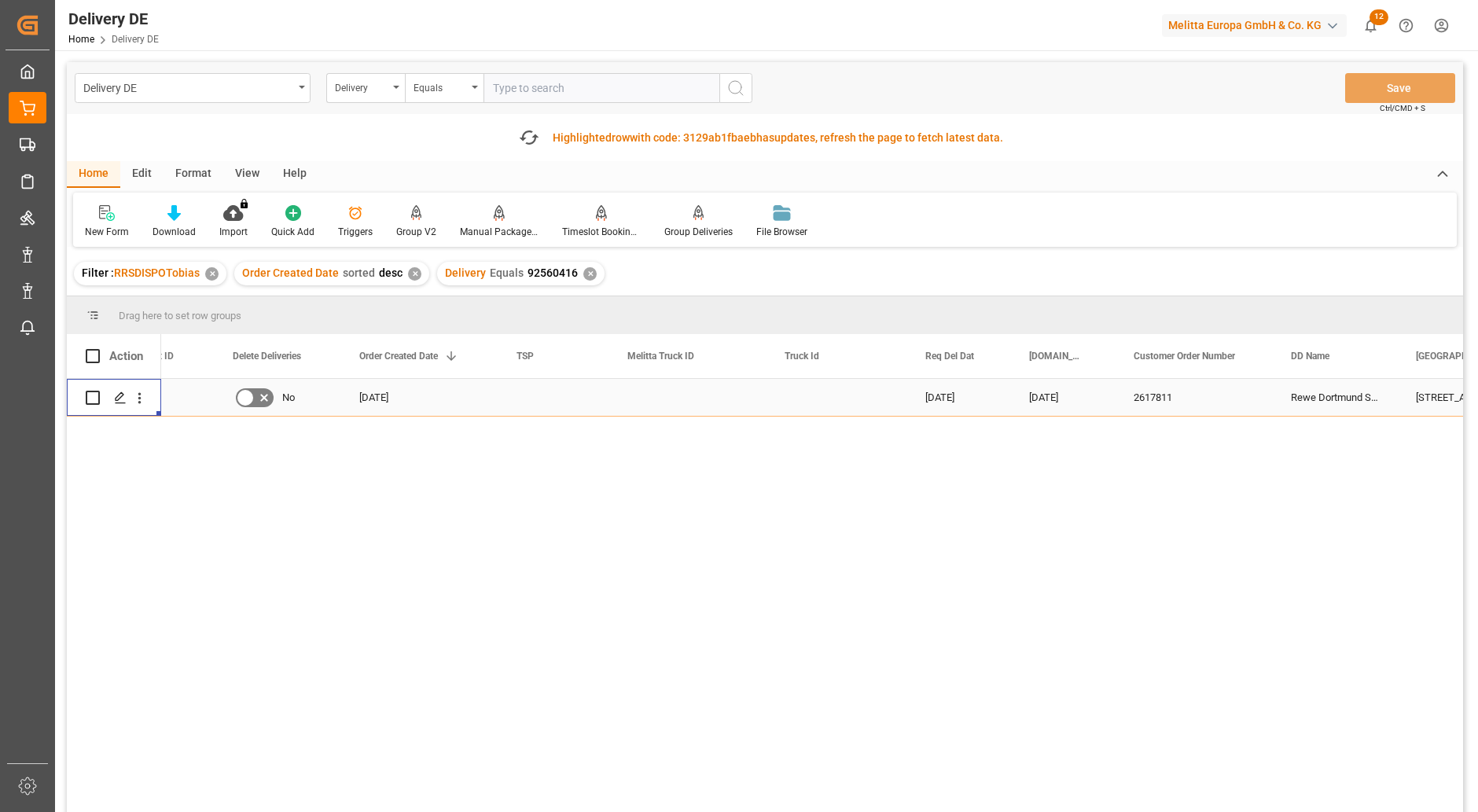
click at [1153, 392] on div "2617811" at bounding box center [1194, 397] width 157 height 37
click at [375, 87] on div "Delivery" at bounding box center [361, 85] width 53 height 18
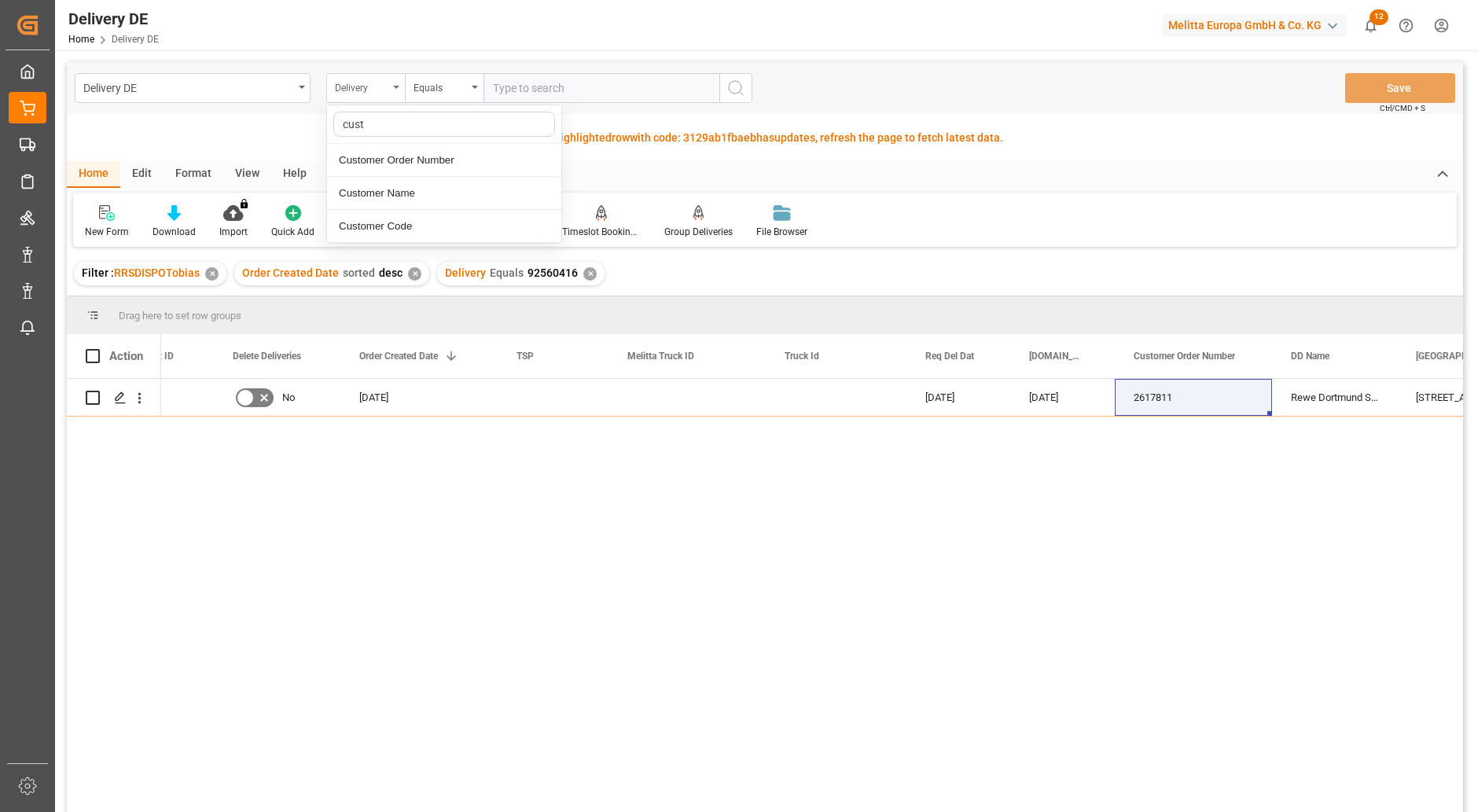
type input "custo"
click at [409, 172] on div "Customer Order Number" at bounding box center [443, 160] width 234 height 33
click at [517, 89] on input "text" at bounding box center [601, 87] width 236 height 30
click at [95, 393] on input "Press Space to toggle row selection (unchecked)" at bounding box center [92, 398] width 15 height 15
checkbox input "true"
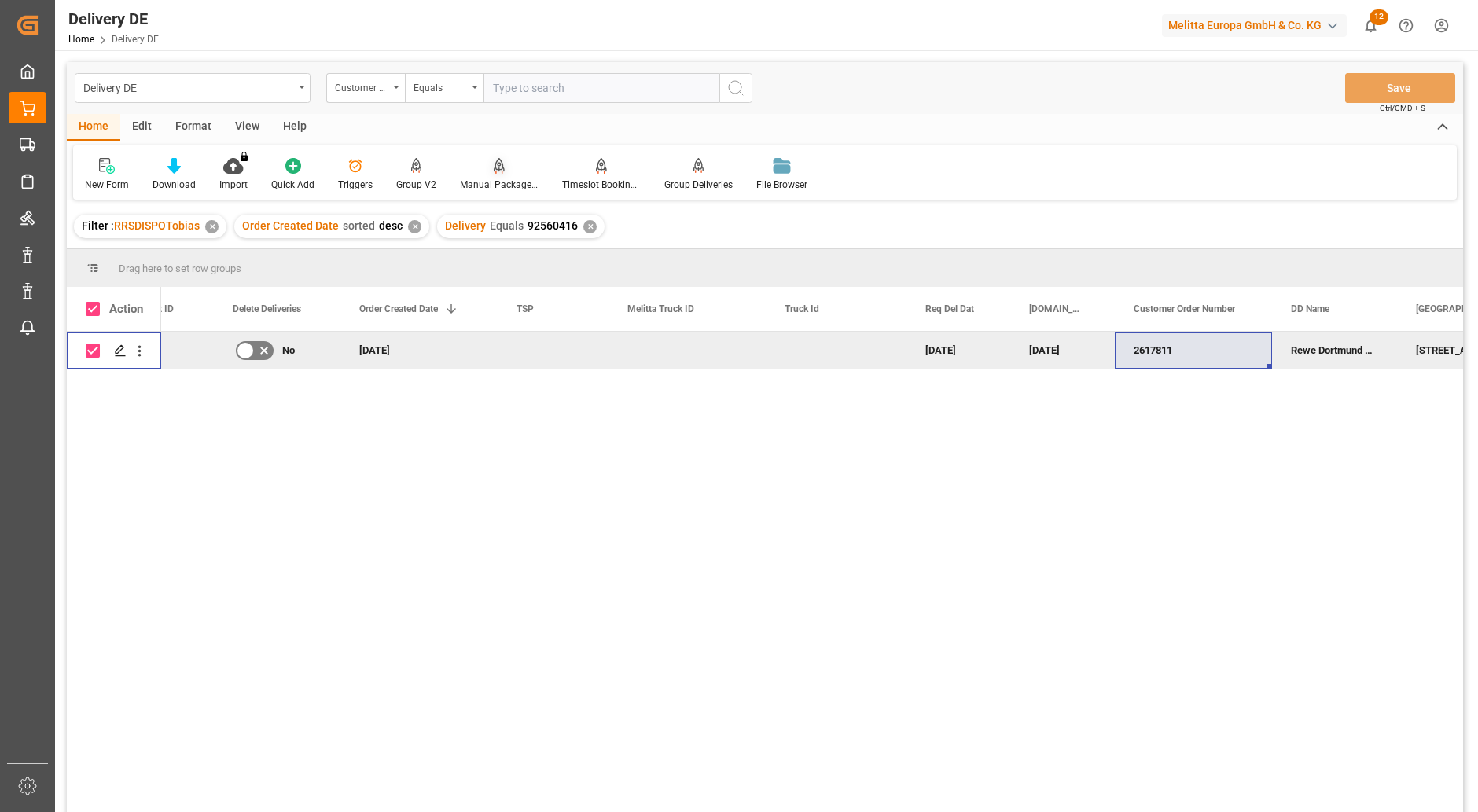
click at [504, 175] on div "Manual Package TypeDetermination" at bounding box center [499, 175] width 102 height 35
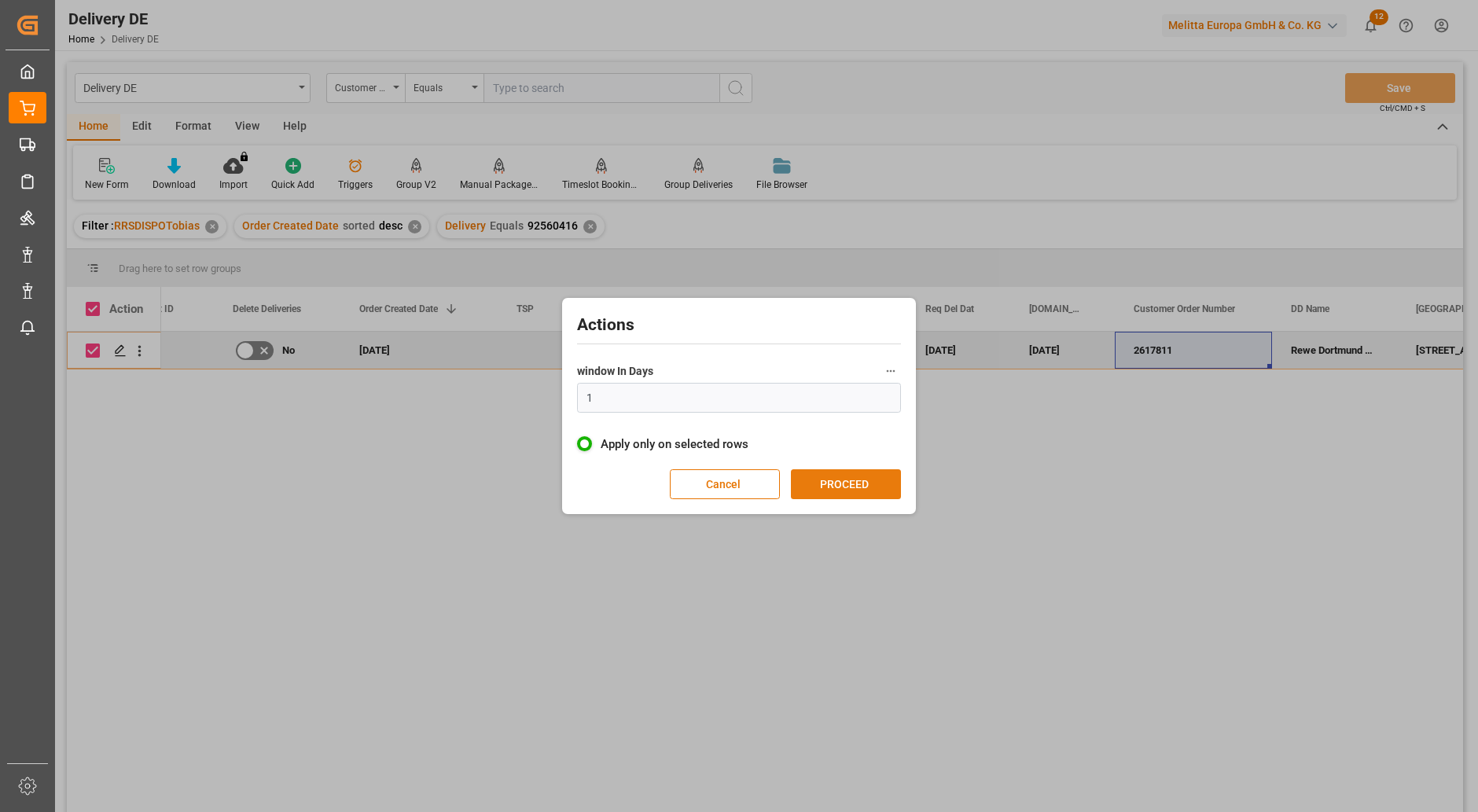
click at [870, 476] on button "PROCEED" at bounding box center [845, 484] width 110 height 30
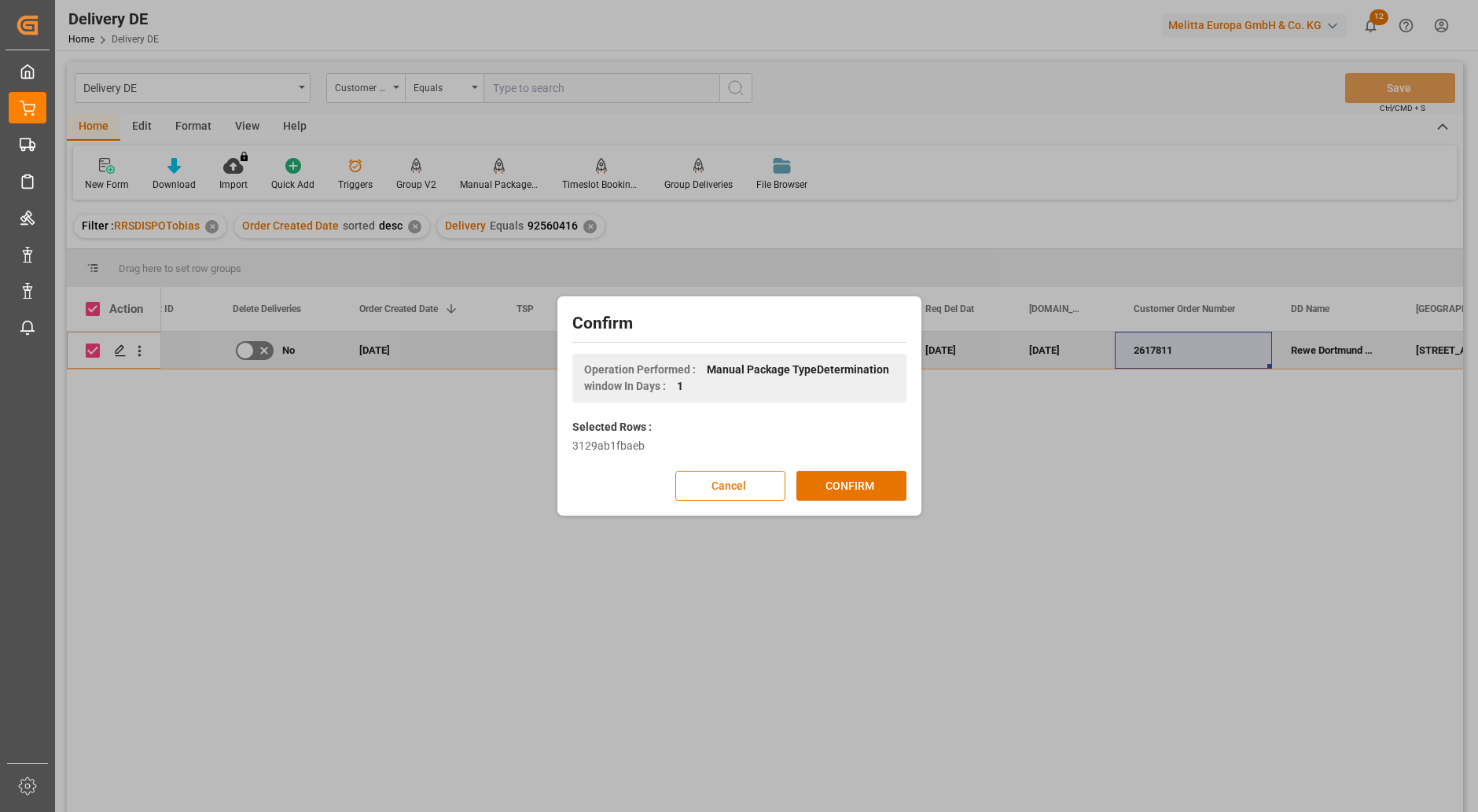
click at [870, 476] on button "CONFIRM" at bounding box center [850, 485] width 110 height 30
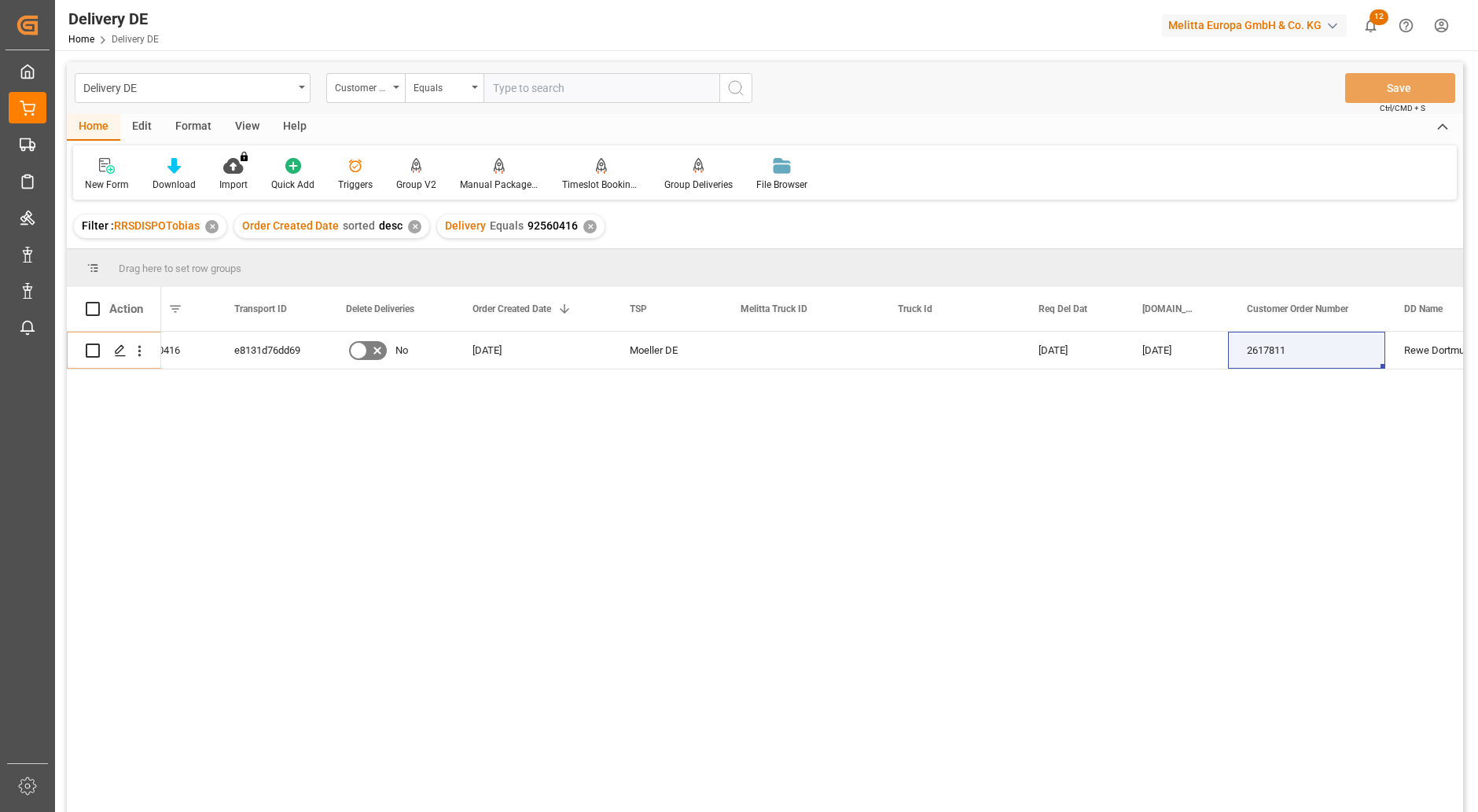
scroll to position [0, 0]
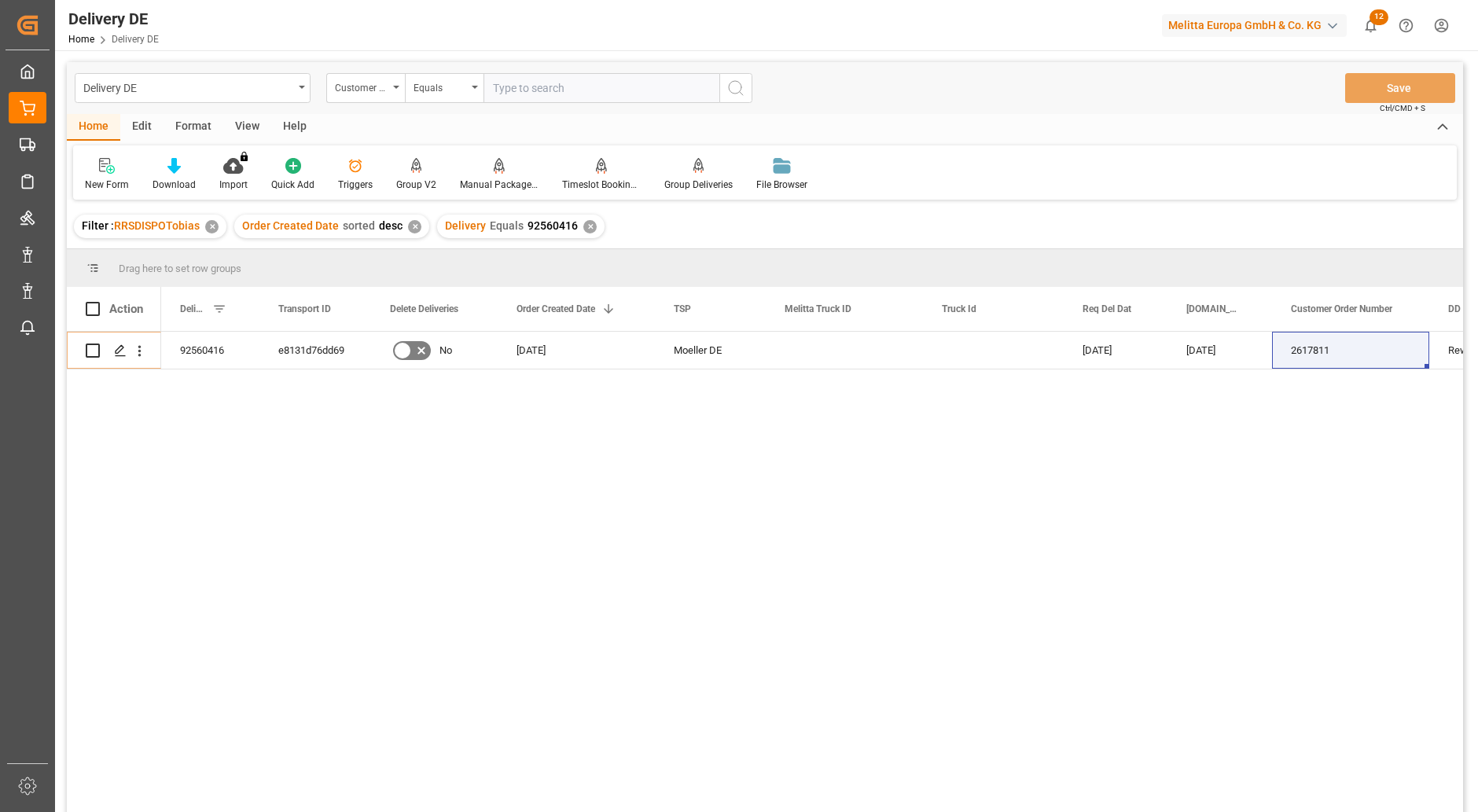
click at [576, 565] on div "[DATE] [DATE] 2617811 Rewe [GEOGRAPHIC_DATA] SE Co. KG [STREET_ADDRESS][PERSON_…" at bounding box center [811, 576] width 1301 height 490
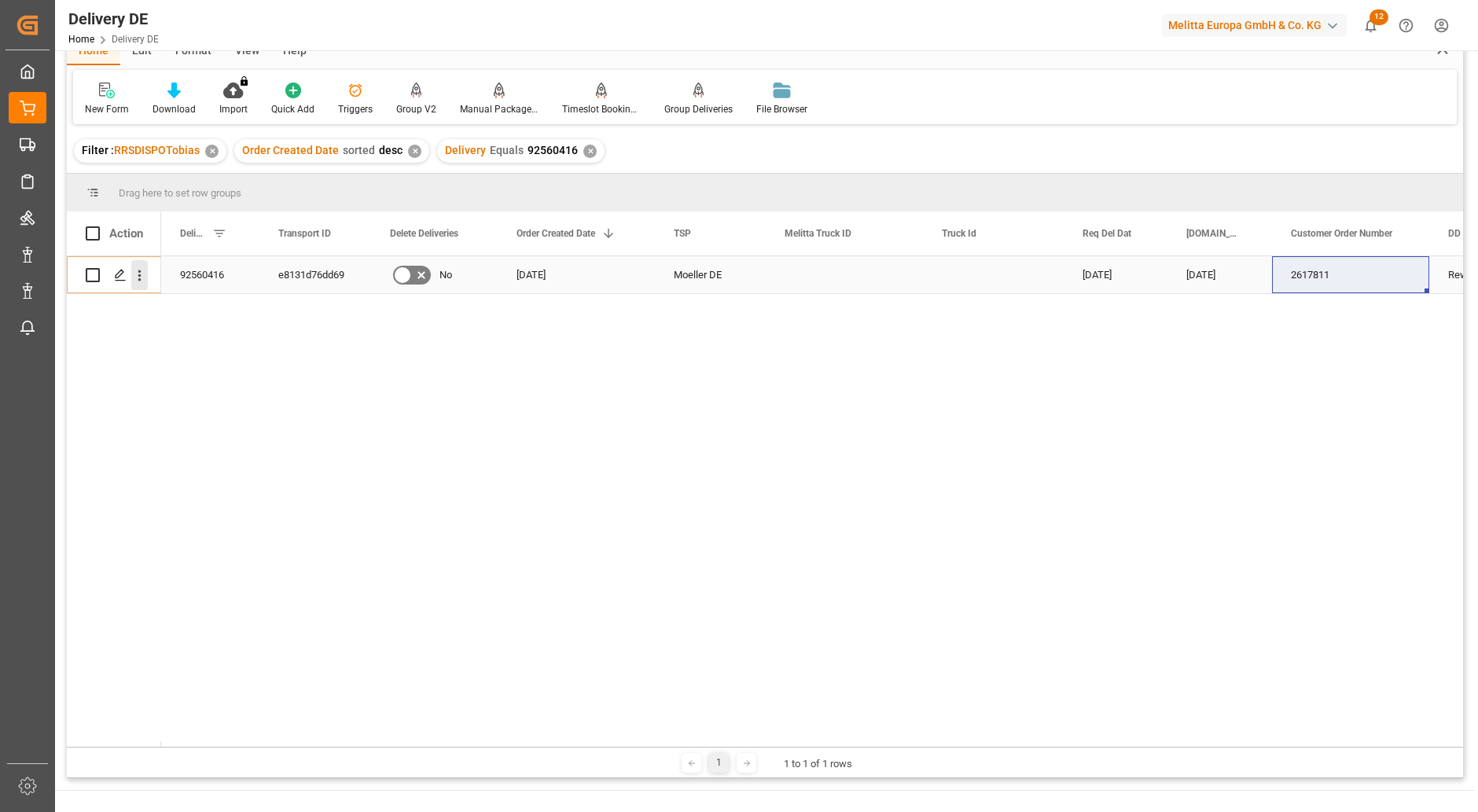
click at [143, 265] on button "open menu" at bounding box center [139, 275] width 16 height 30
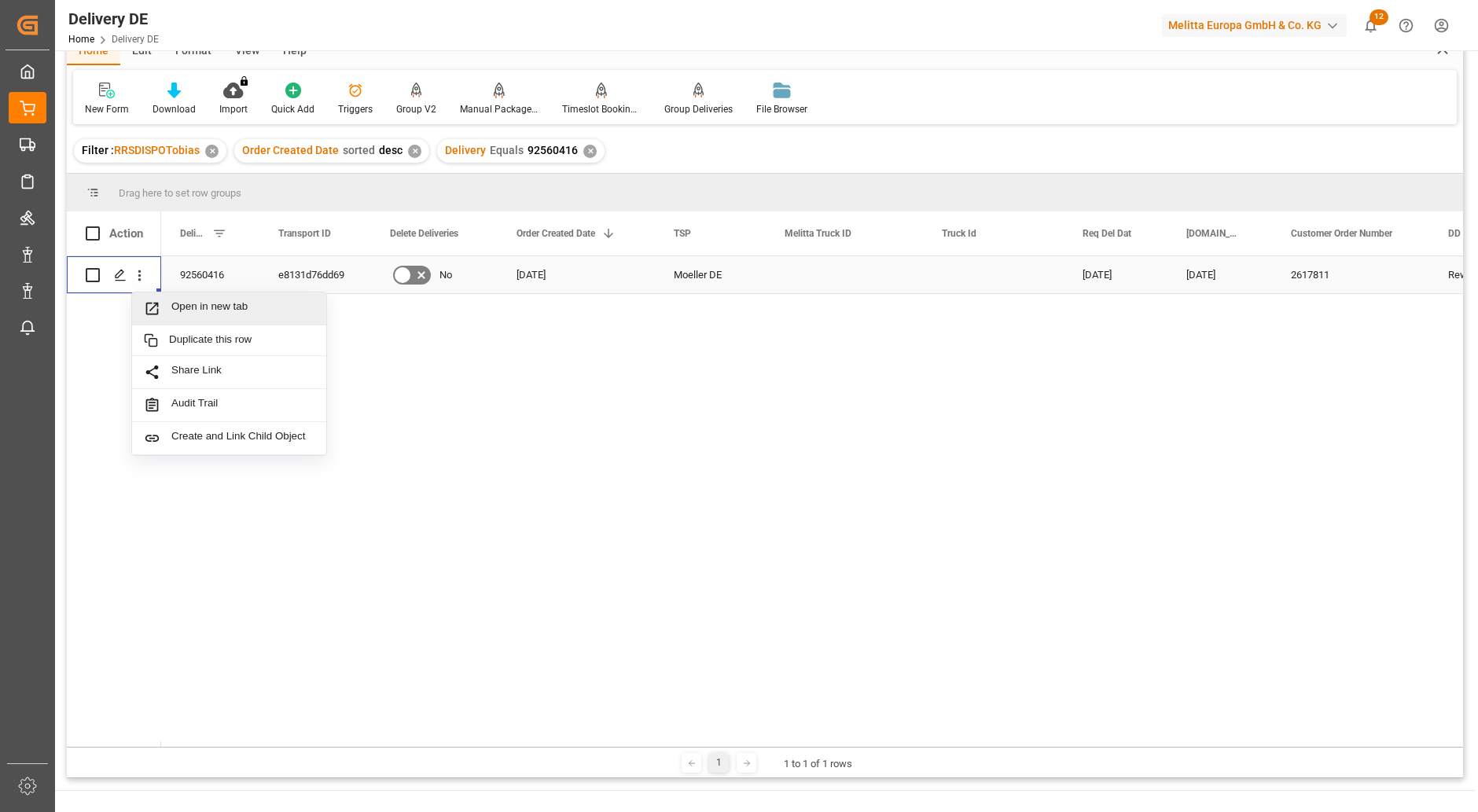
click at [255, 308] on span "Open in new tab" at bounding box center [243, 308] width 143 height 16
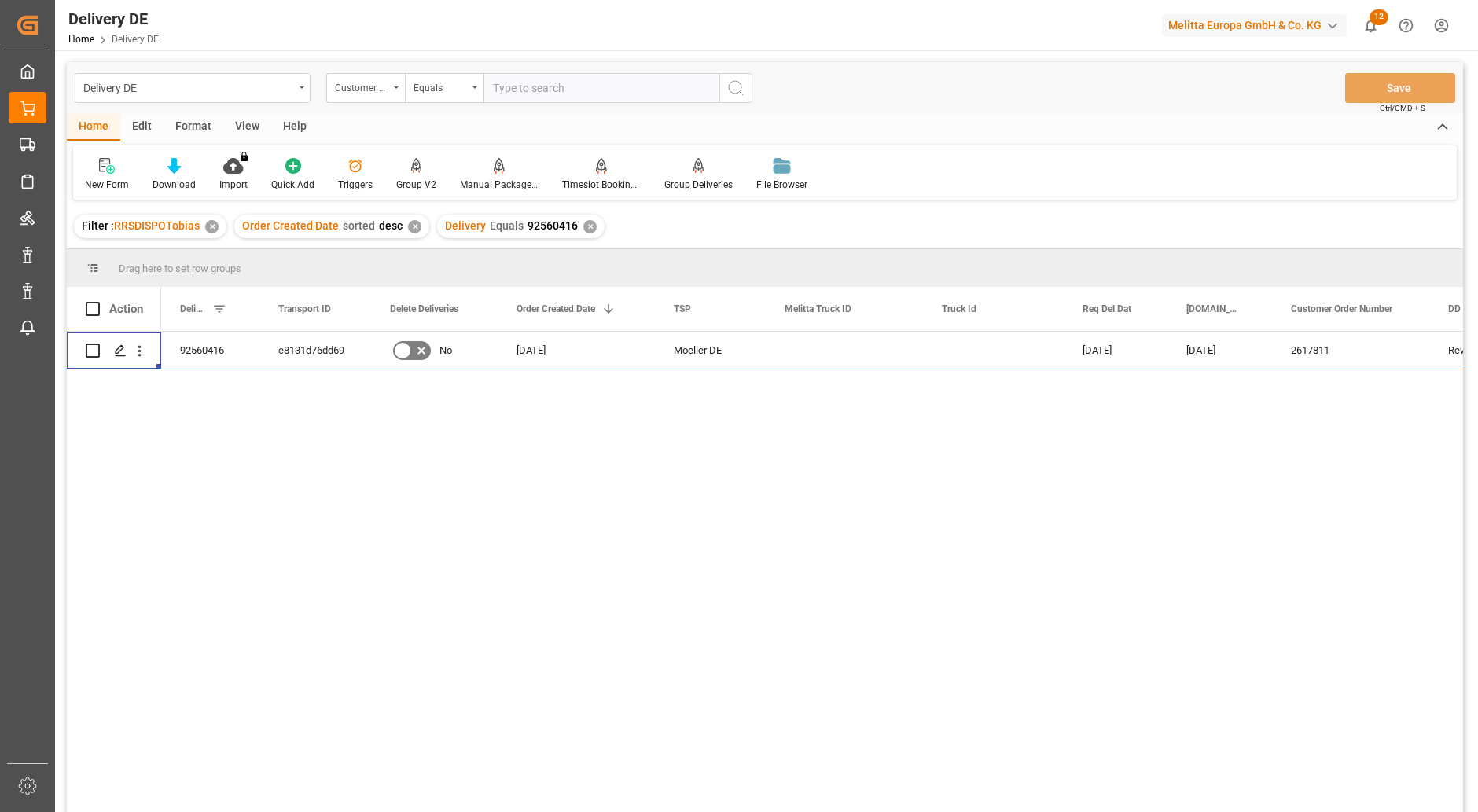
click at [523, 88] on input "text" at bounding box center [601, 87] width 236 height 30
paste input "141882740"
type input "141882740"
click at [744, 95] on icon "search button" at bounding box center [735, 87] width 18 height 18
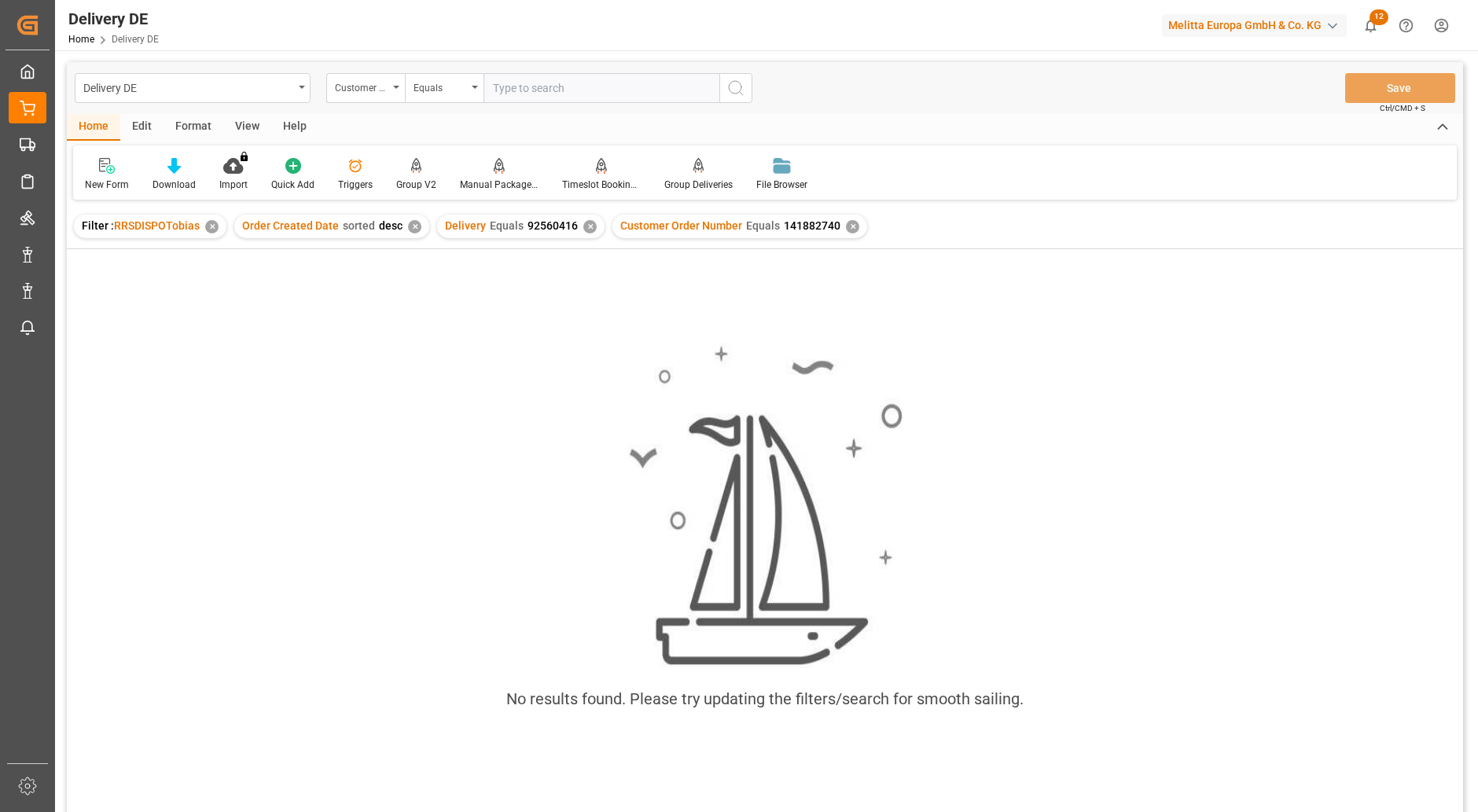
click at [583, 235] on div "Delivery Equals 92560416 ✕" at bounding box center [520, 226] width 168 height 23
click at [580, 233] on div "Delivery Equals 92560416 ✕" at bounding box center [520, 226] width 168 height 23
click at [584, 225] on div "✕" at bounding box center [590, 227] width 14 height 14
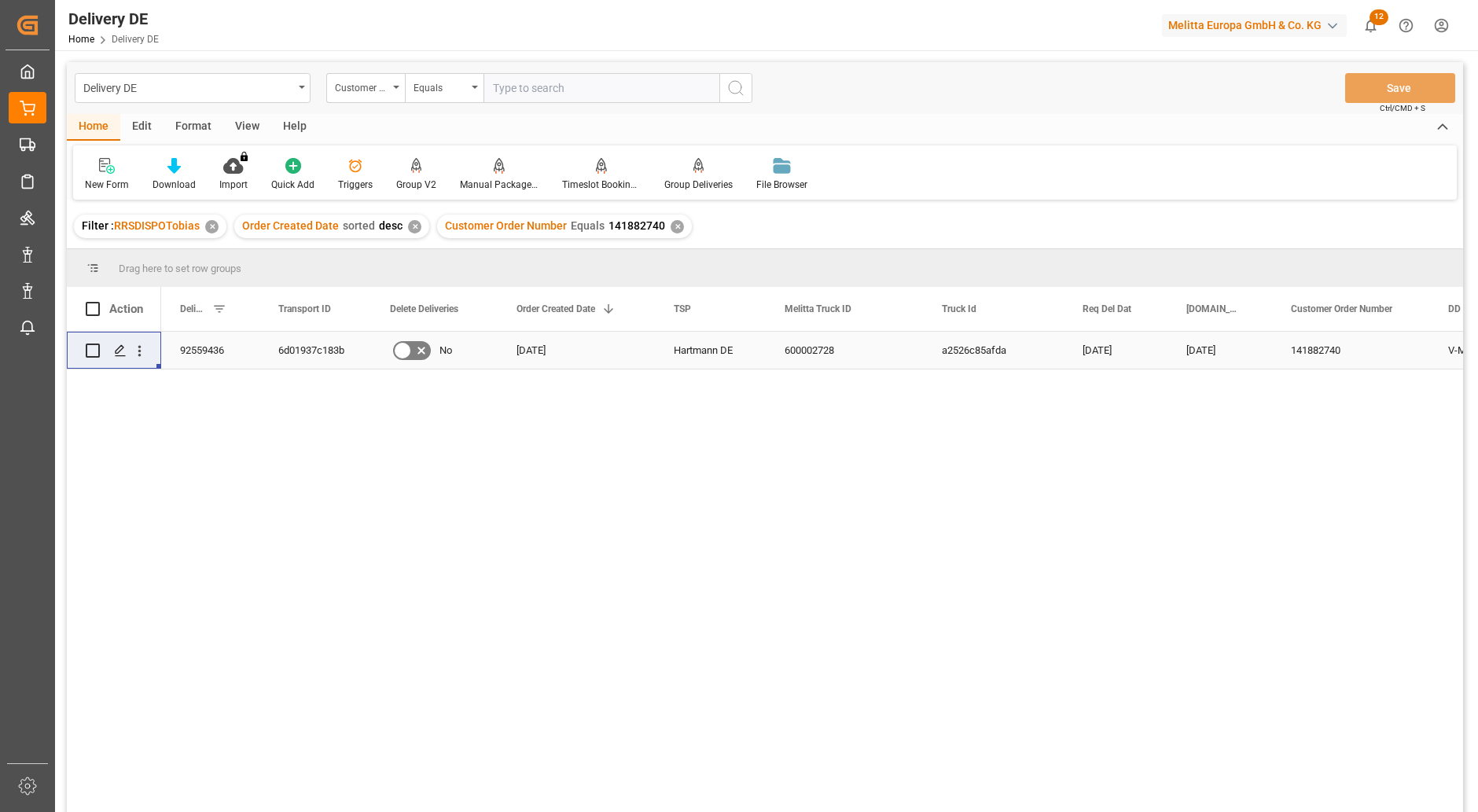
click at [298, 348] on div "6d01937c183b" at bounding box center [314, 350] width 112 height 37
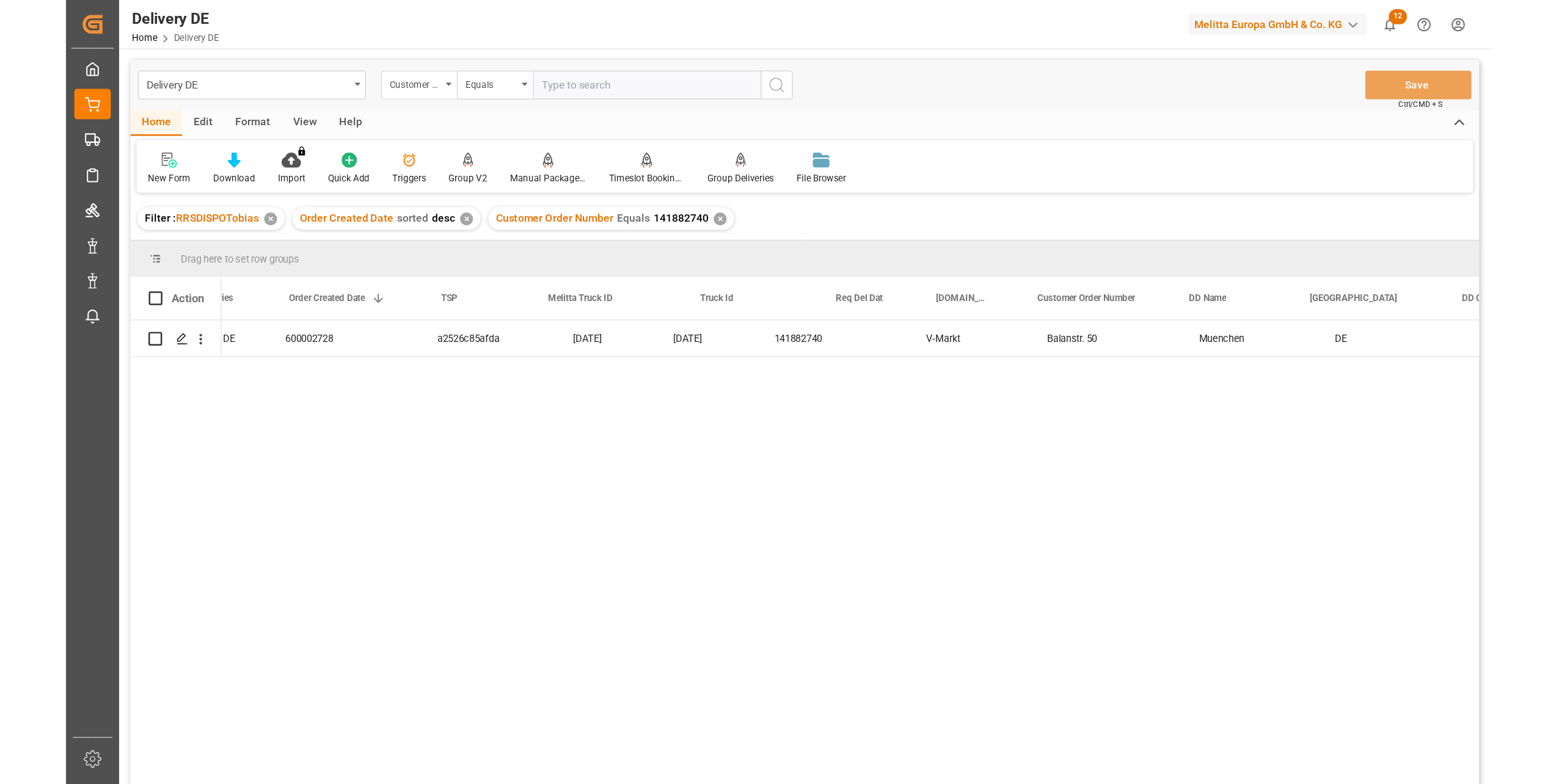
scroll to position [0, 489]
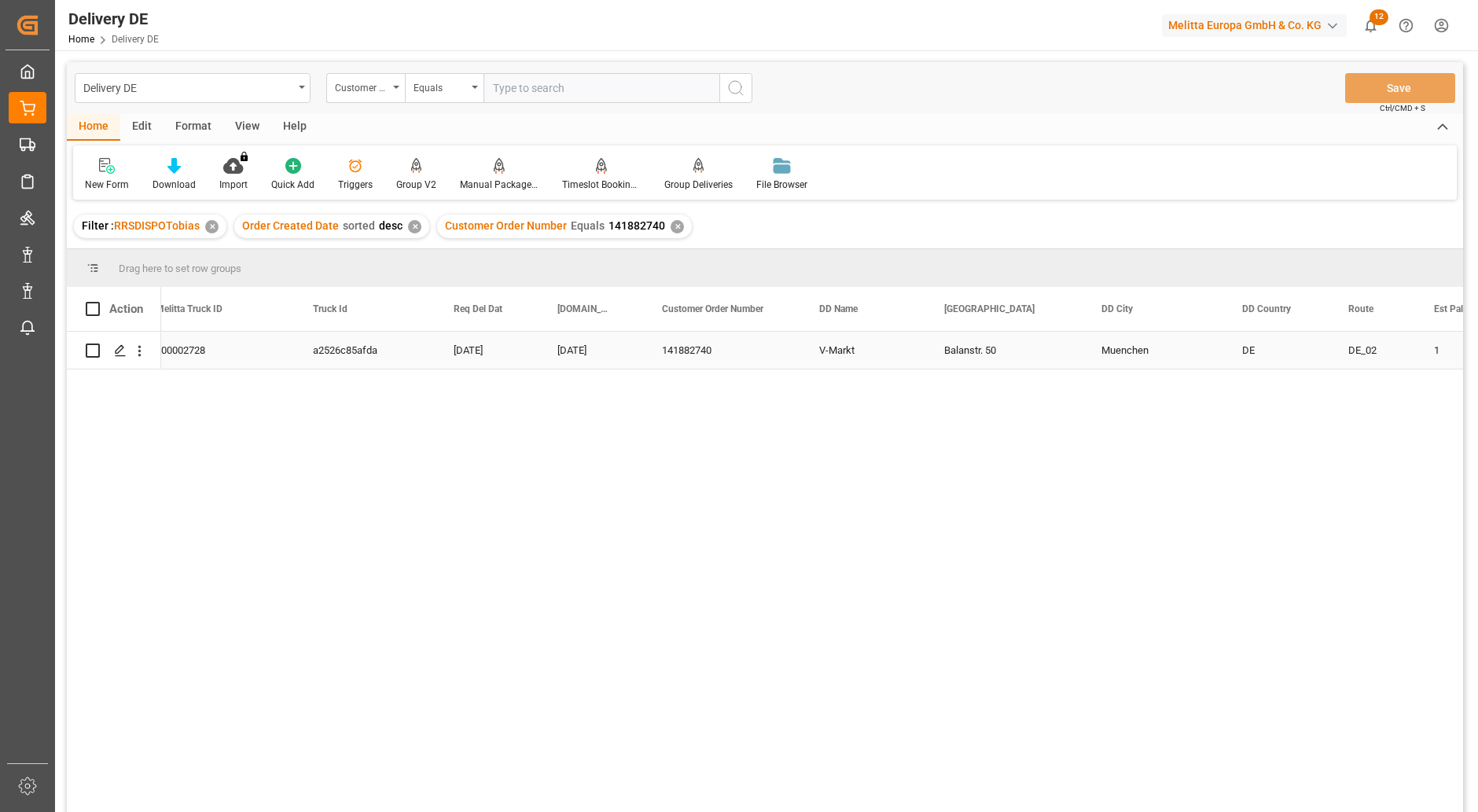
click at [969, 343] on div "Balanstr. 50" at bounding box center [1003, 350] width 157 height 37
click at [353, 85] on div "Customer Order Number" at bounding box center [361, 85] width 53 height 18
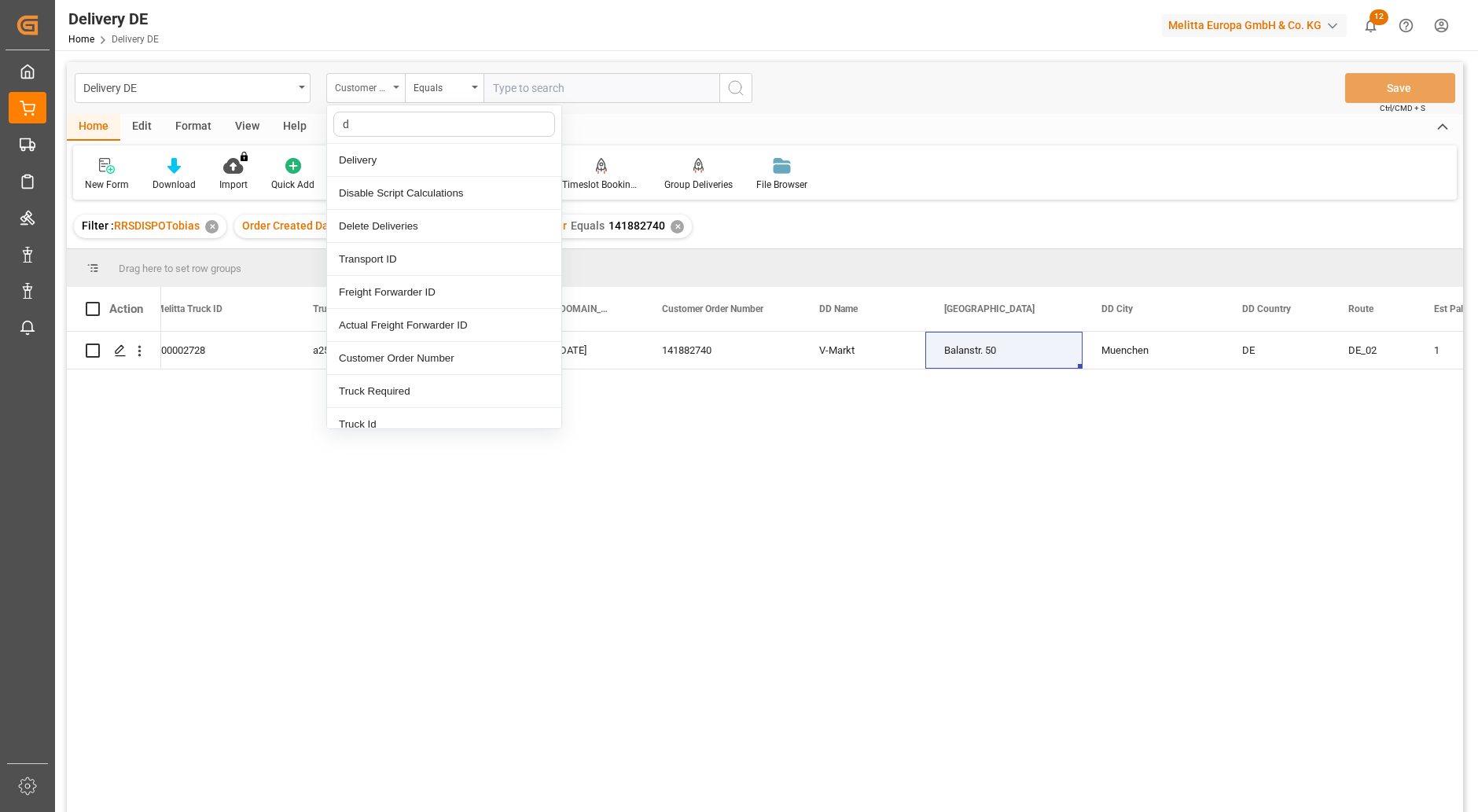
type input "dd"
click at [373, 225] on div "[GEOGRAPHIC_DATA]" at bounding box center [443, 226] width 234 height 33
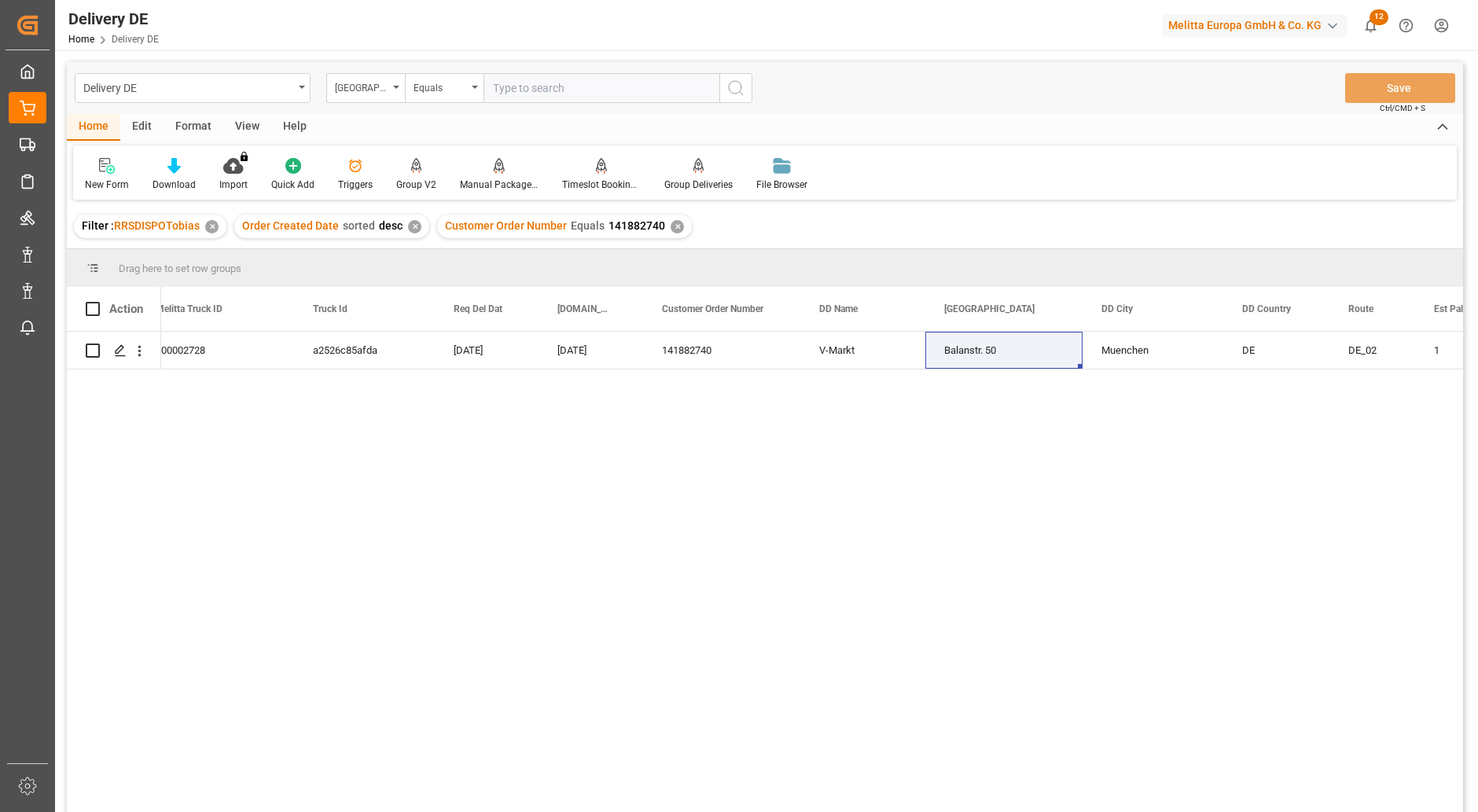
click at [507, 87] on input "text" at bounding box center [601, 87] width 236 height 30
paste input "Balanstr. 50"
type input "Balanstr. 50"
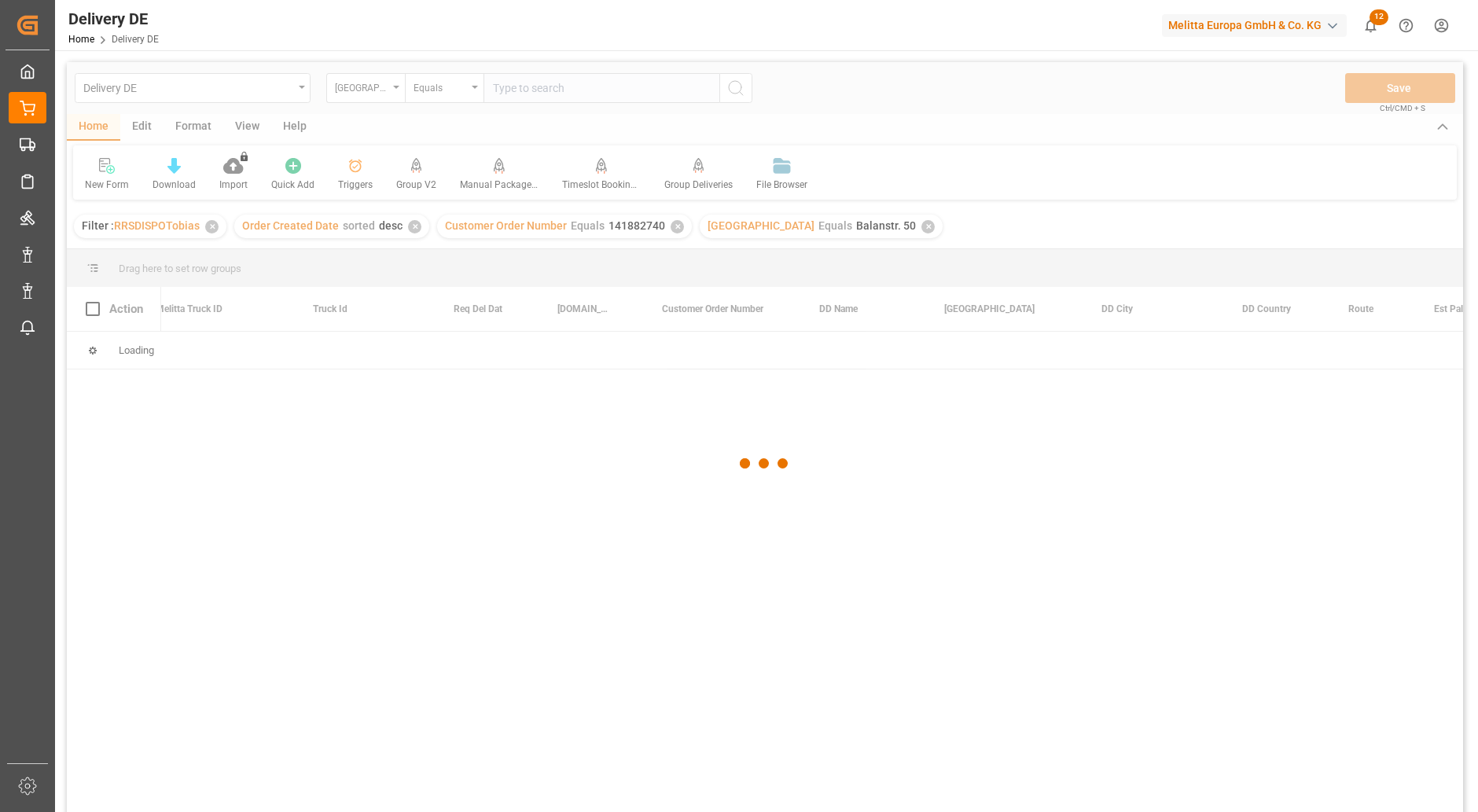
click at [673, 227] on div at bounding box center [765, 463] width 1396 height 802
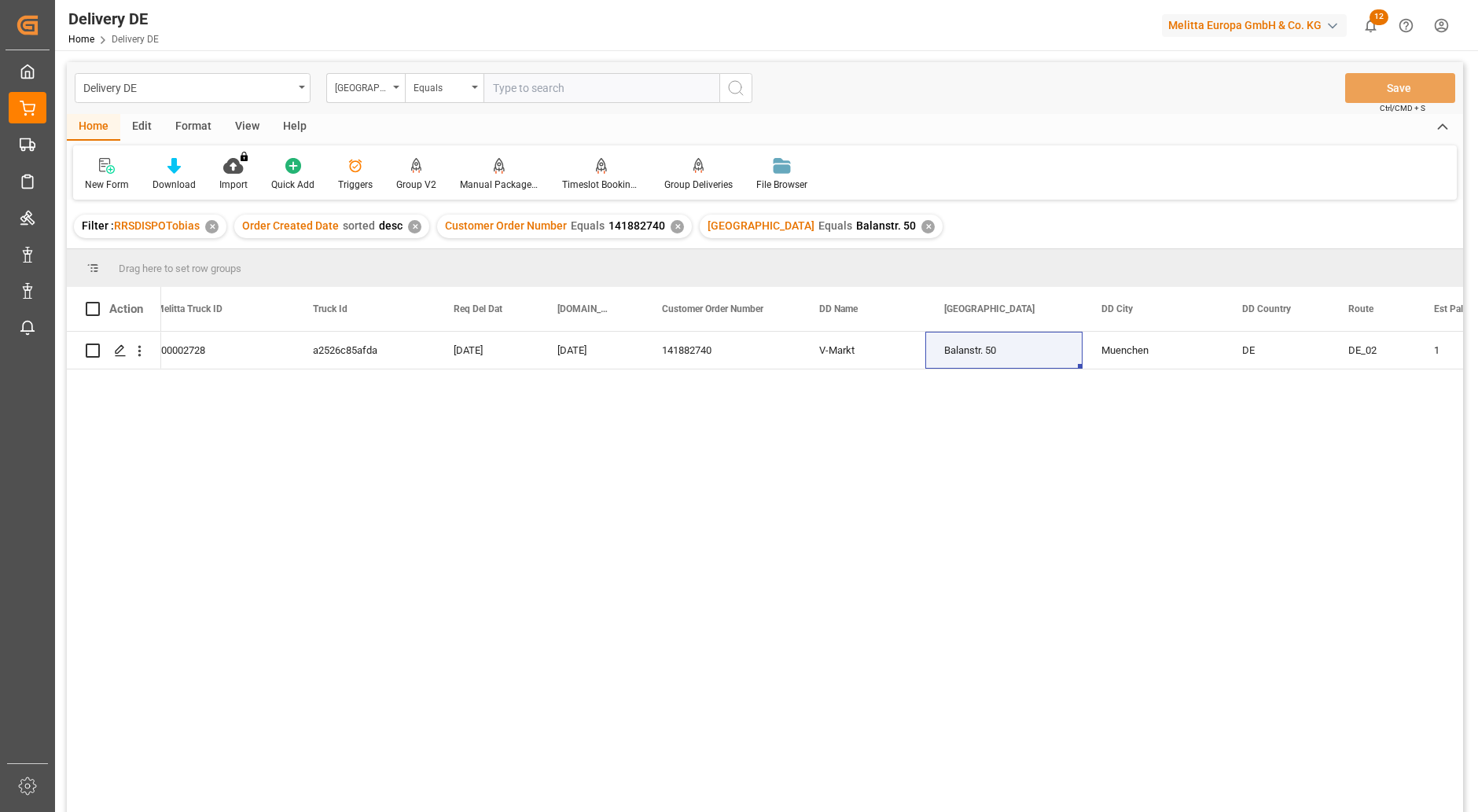
click at [673, 227] on div "✕" at bounding box center [677, 227] width 14 height 14
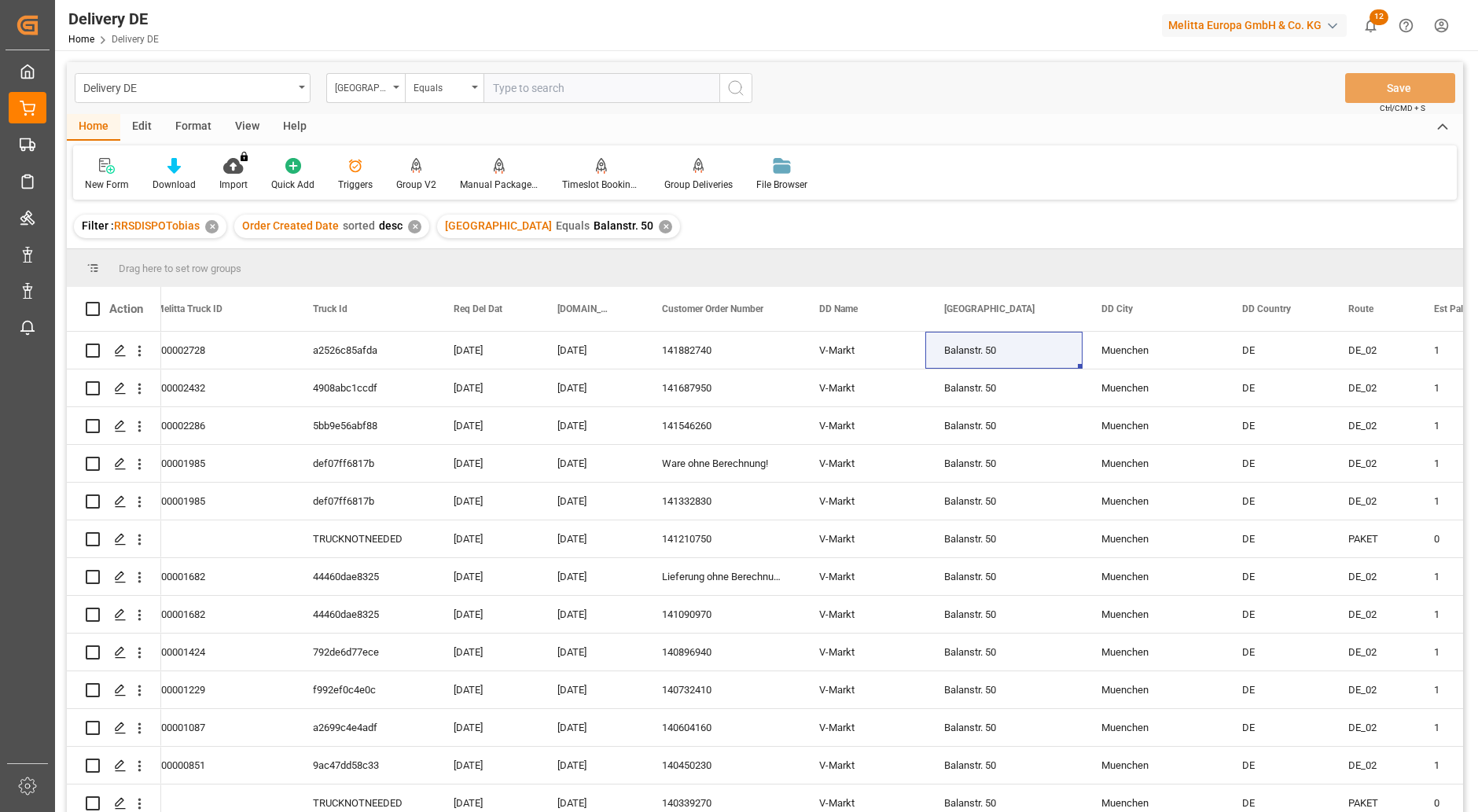
click at [825, 66] on div "Delivery DE DD Street Equals Save Ctrl/CMD + S" at bounding box center [765, 87] width 1396 height 51
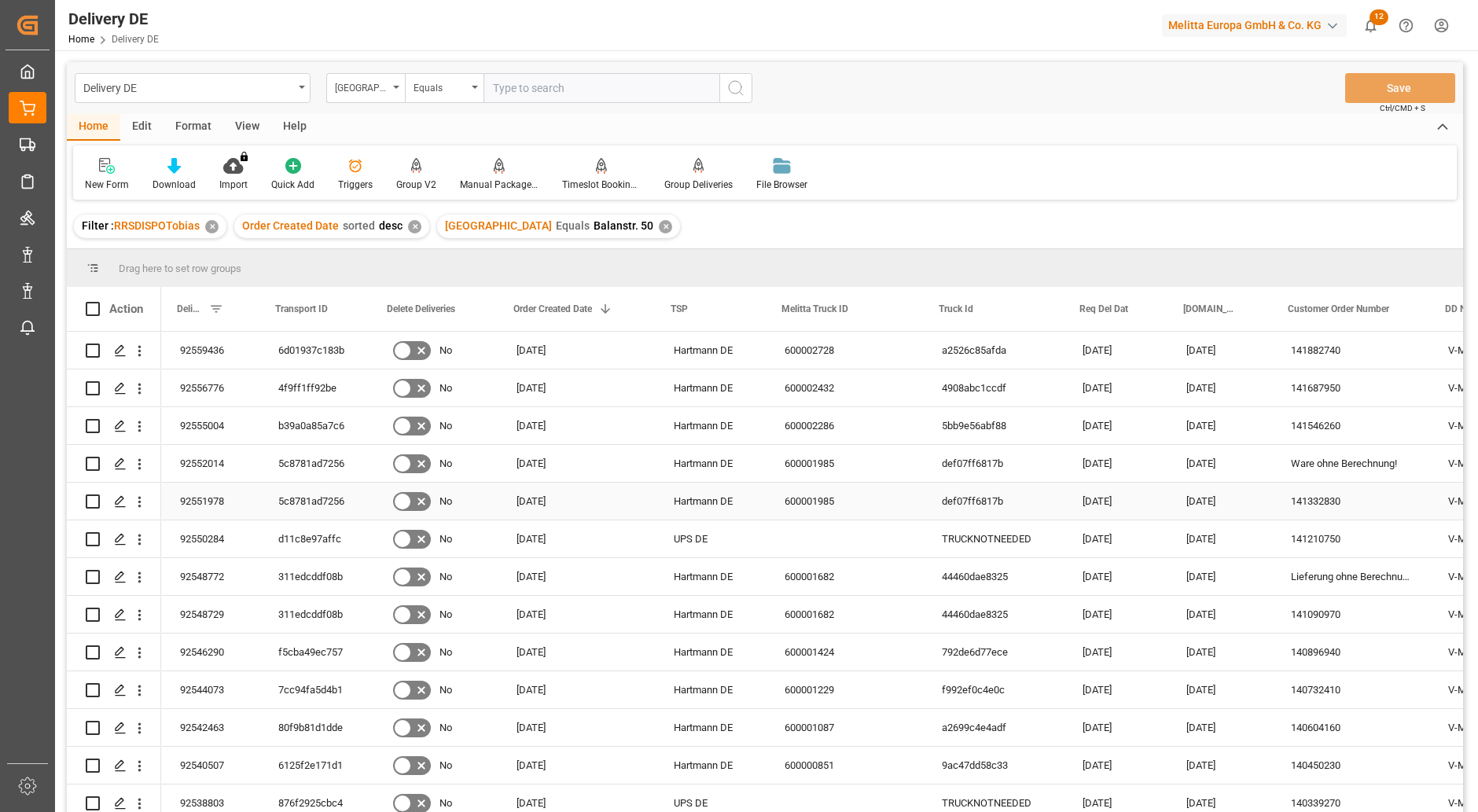
scroll to position [0, 157]
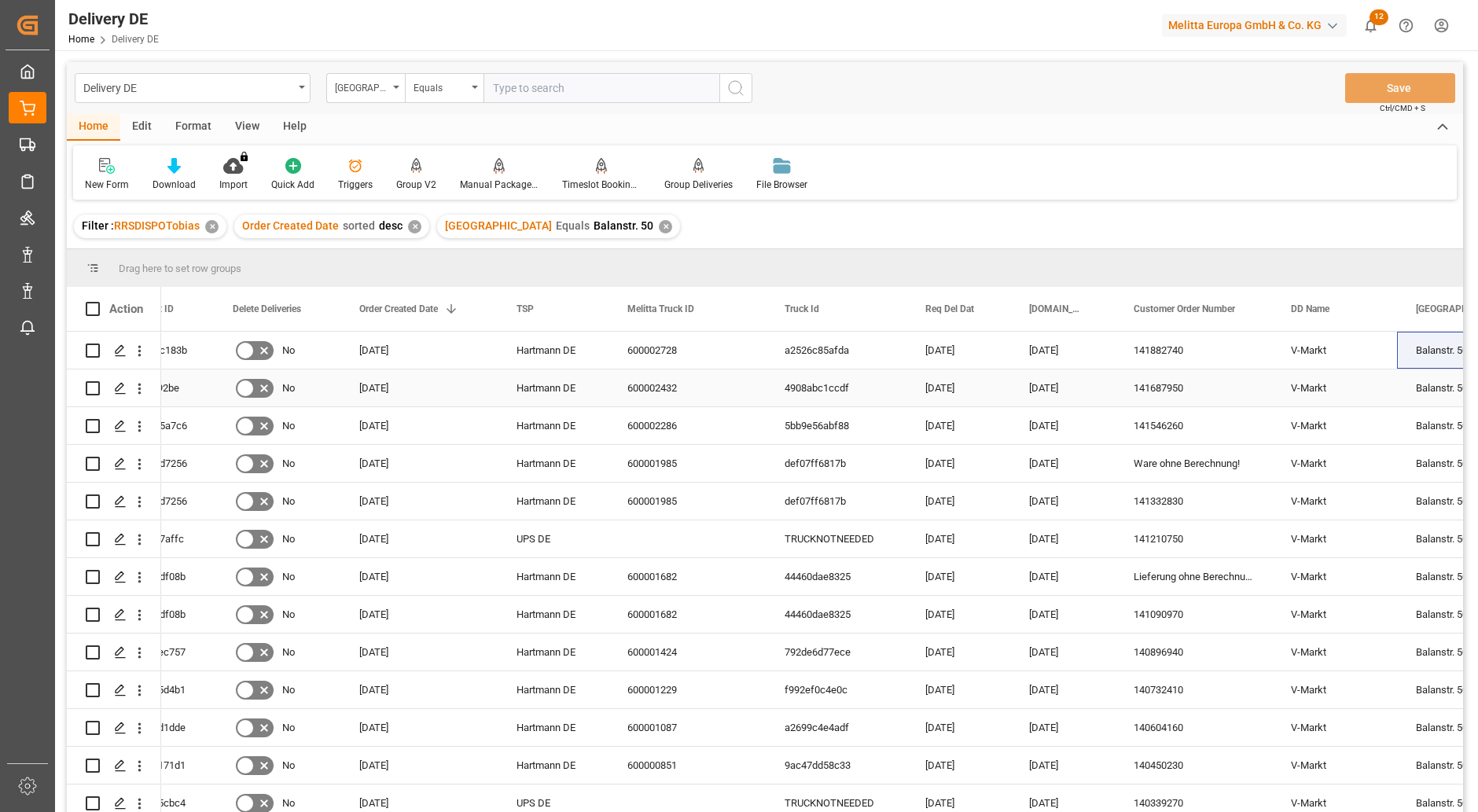
click at [822, 386] on div "4908abc1ccdf" at bounding box center [836, 388] width 141 height 37
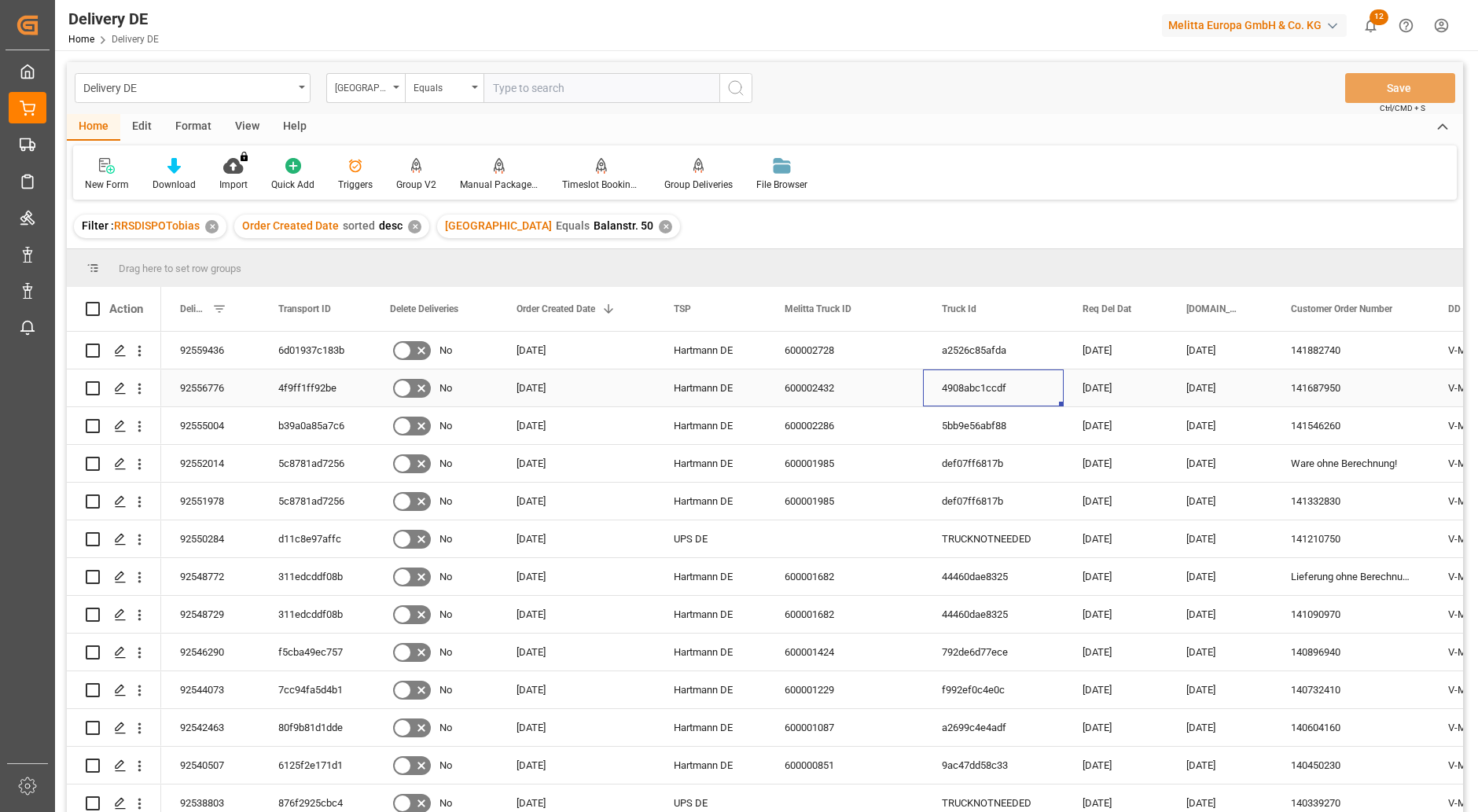
scroll to position [0, 0]
click at [312, 386] on div "4f9ff1ff92be" at bounding box center [314, 388] width 112 height 37
click at [204, 383] on div "92556776" at bounding box center [210, 388] width 98 height 37
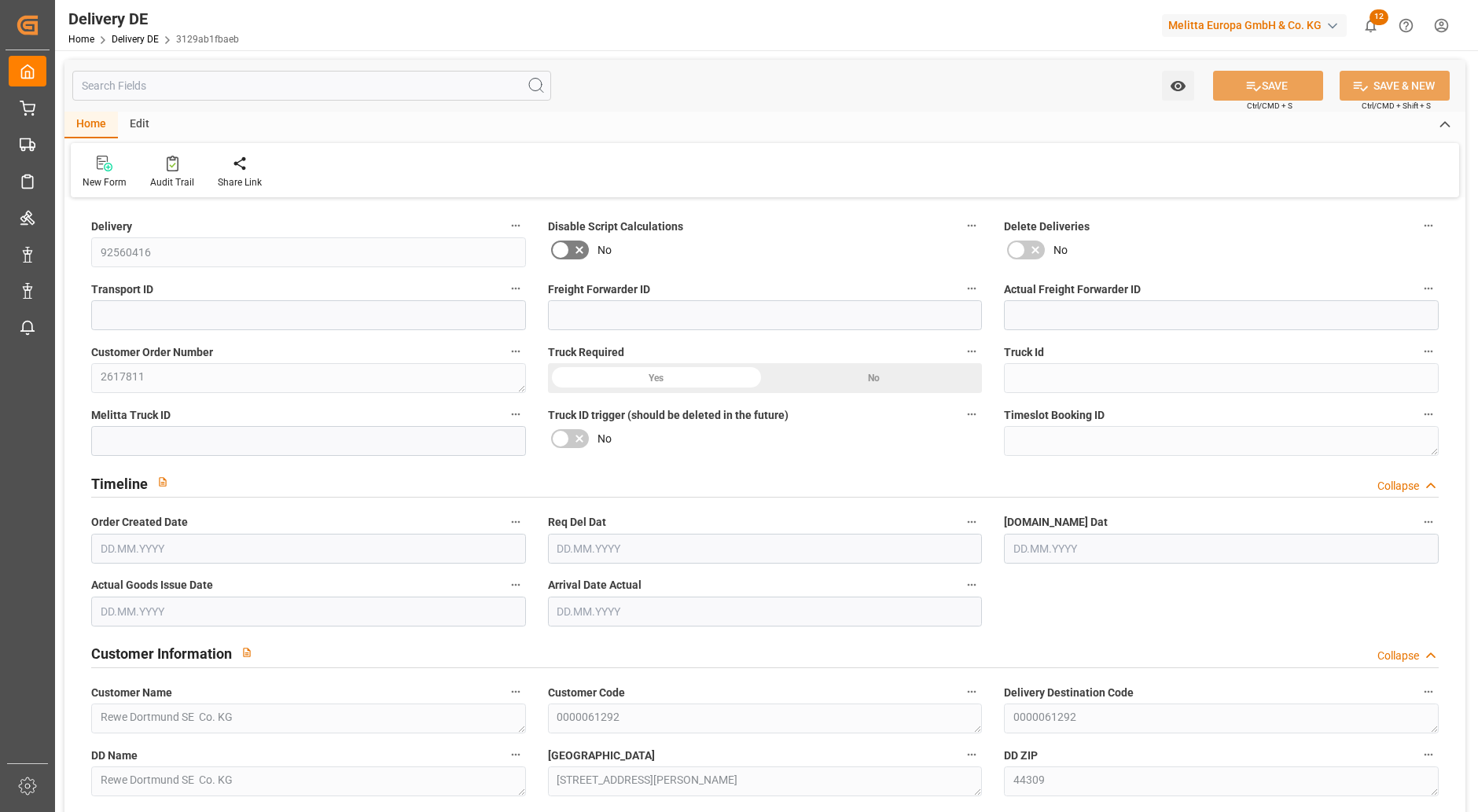
type input "0"
type input "1"
type input "245.376"
type input "299"
type input "973.44"
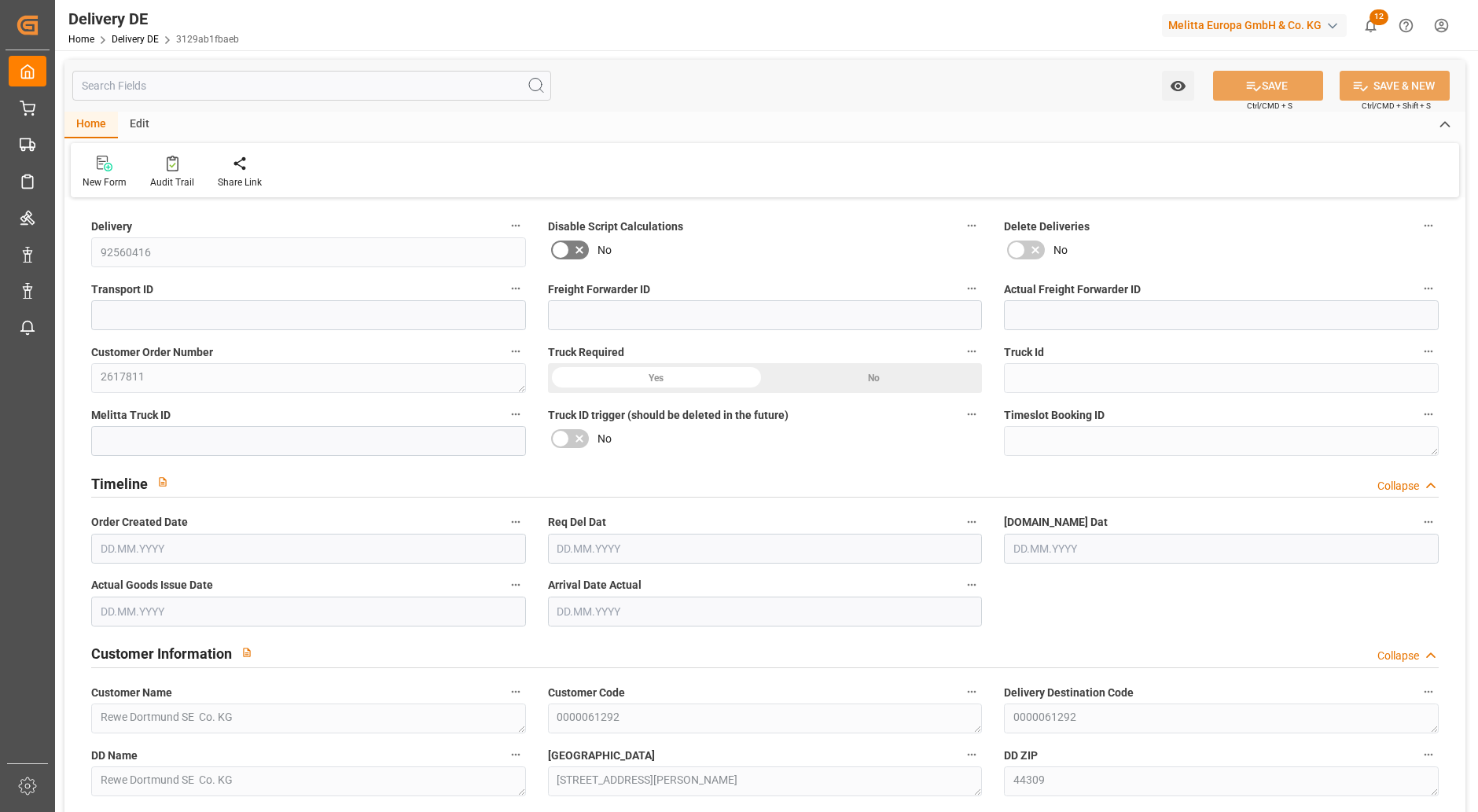
type input "[DATE]"
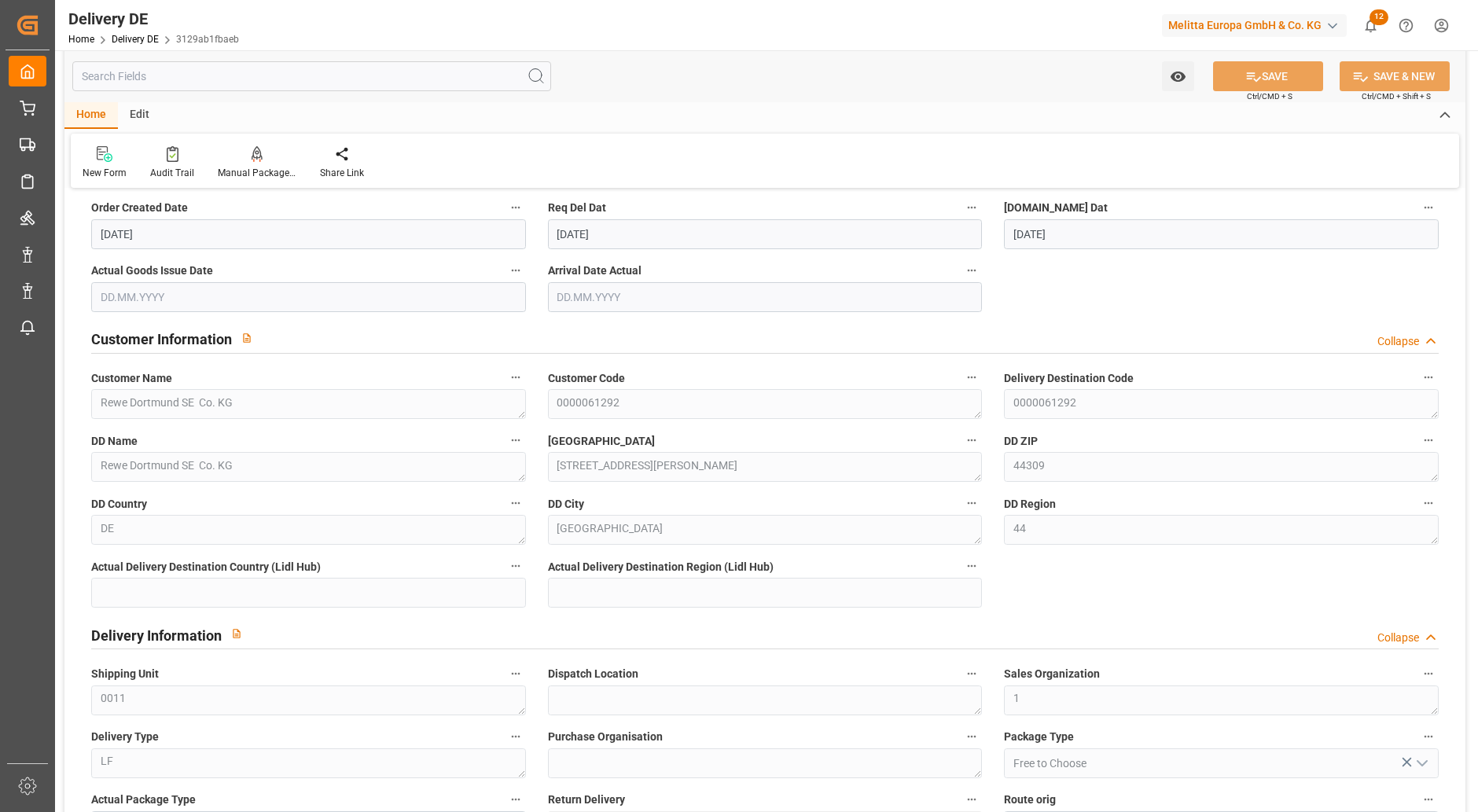
scroll to position [786, 0]
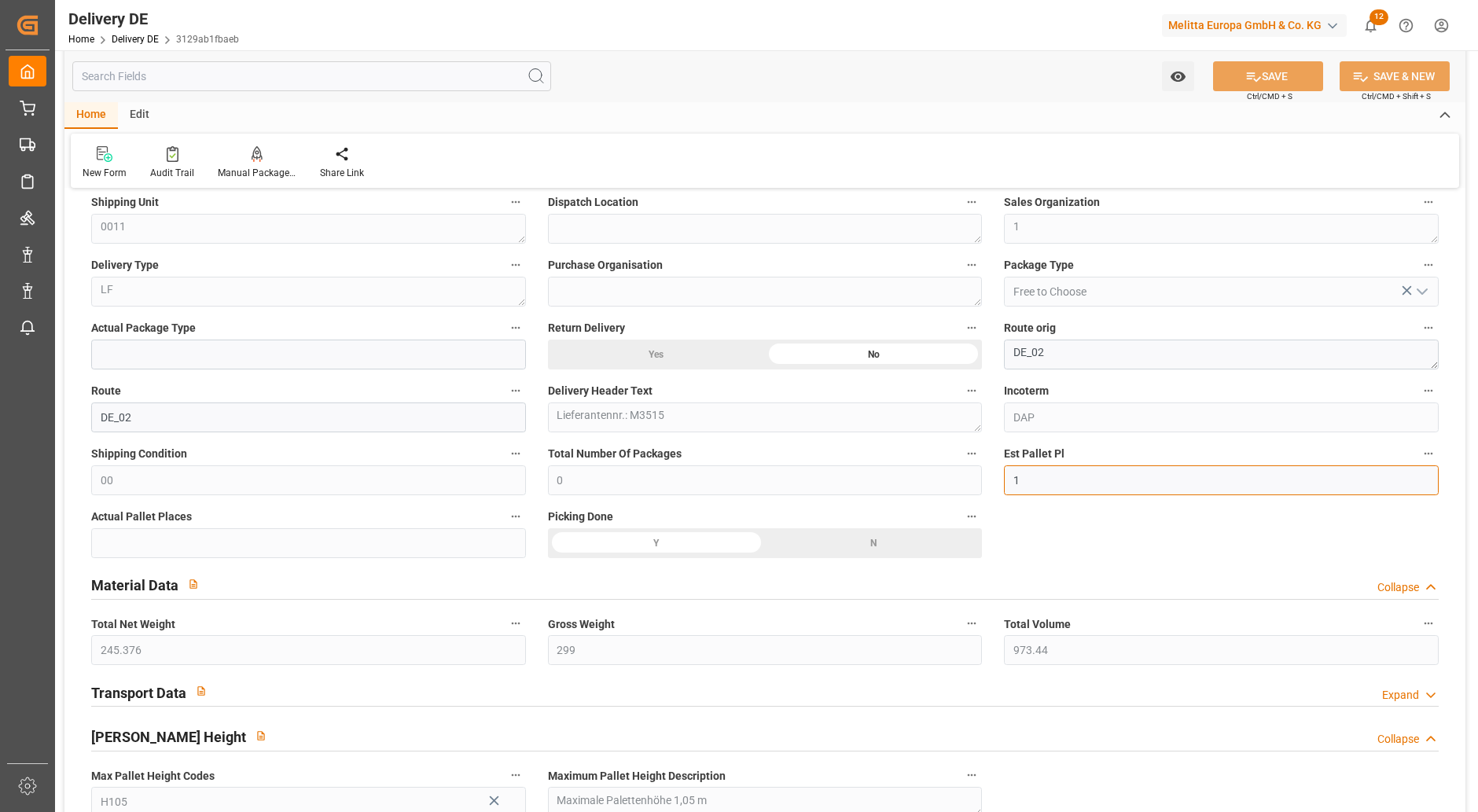
drag, startPoint x: 1046, startPoint y: 482, endPoint x: 1002, endPoint y: 486, distance: 44.2
click at [1002, 486] on div "Est Pallet Pl 1" at bounding box center [1221, 469] width 457 height 63
type input "7"
click at [1265, 77] on button "SAVE" at bounding box center [1267, 76] width 110 height 30
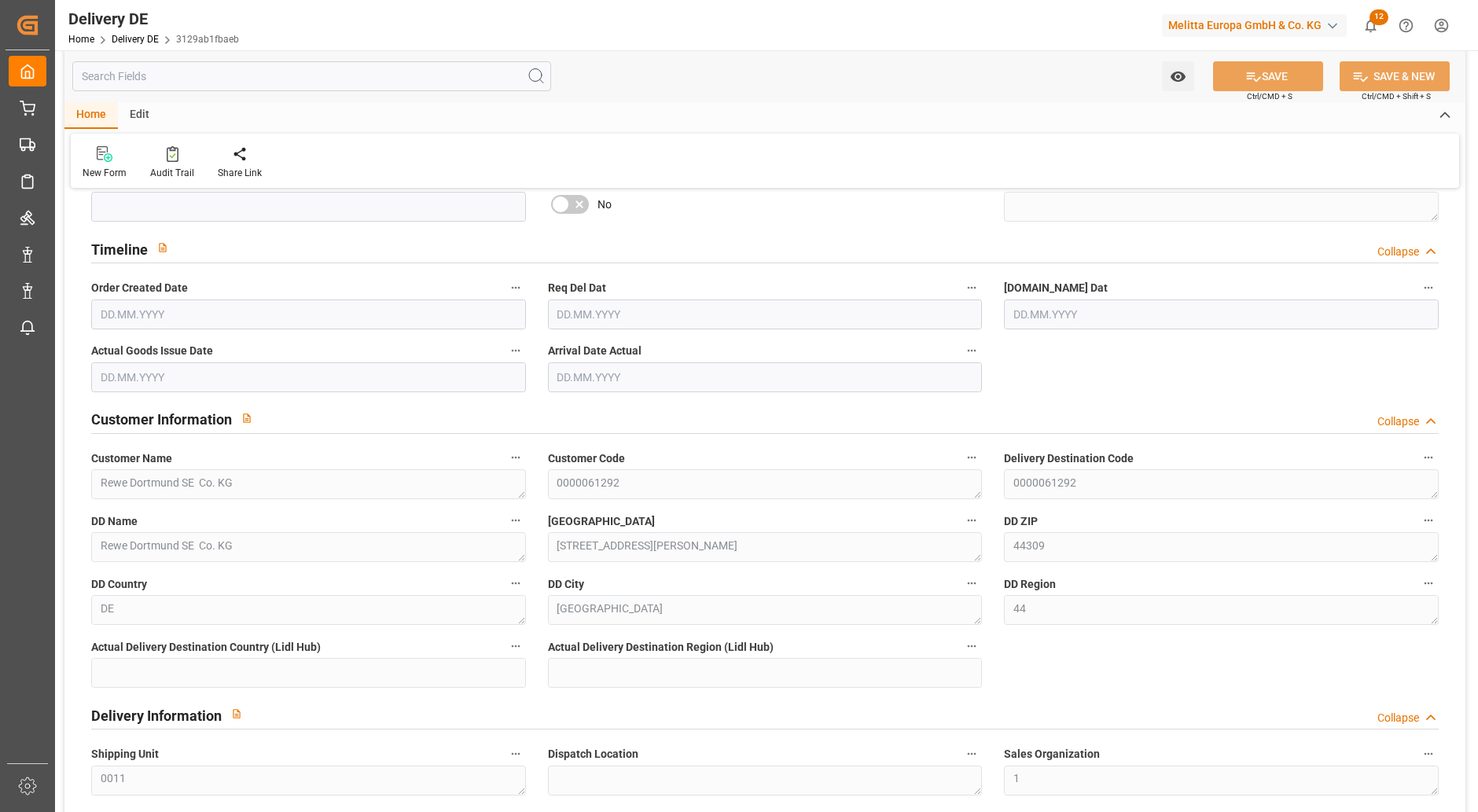
type input "0"
type input "7"
type input "245.376"
type input "299"
type input "973.44"
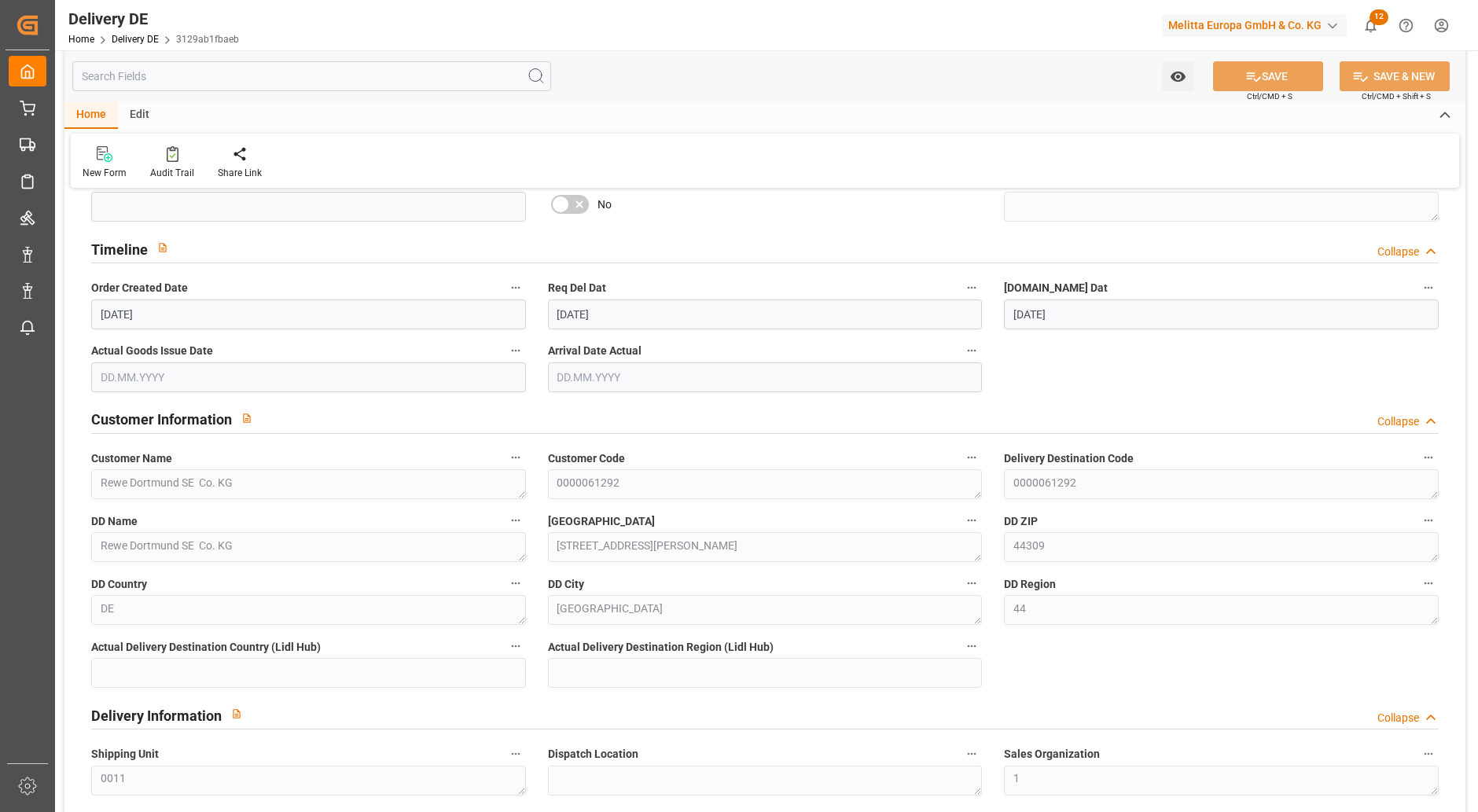
type input "[DATE]"
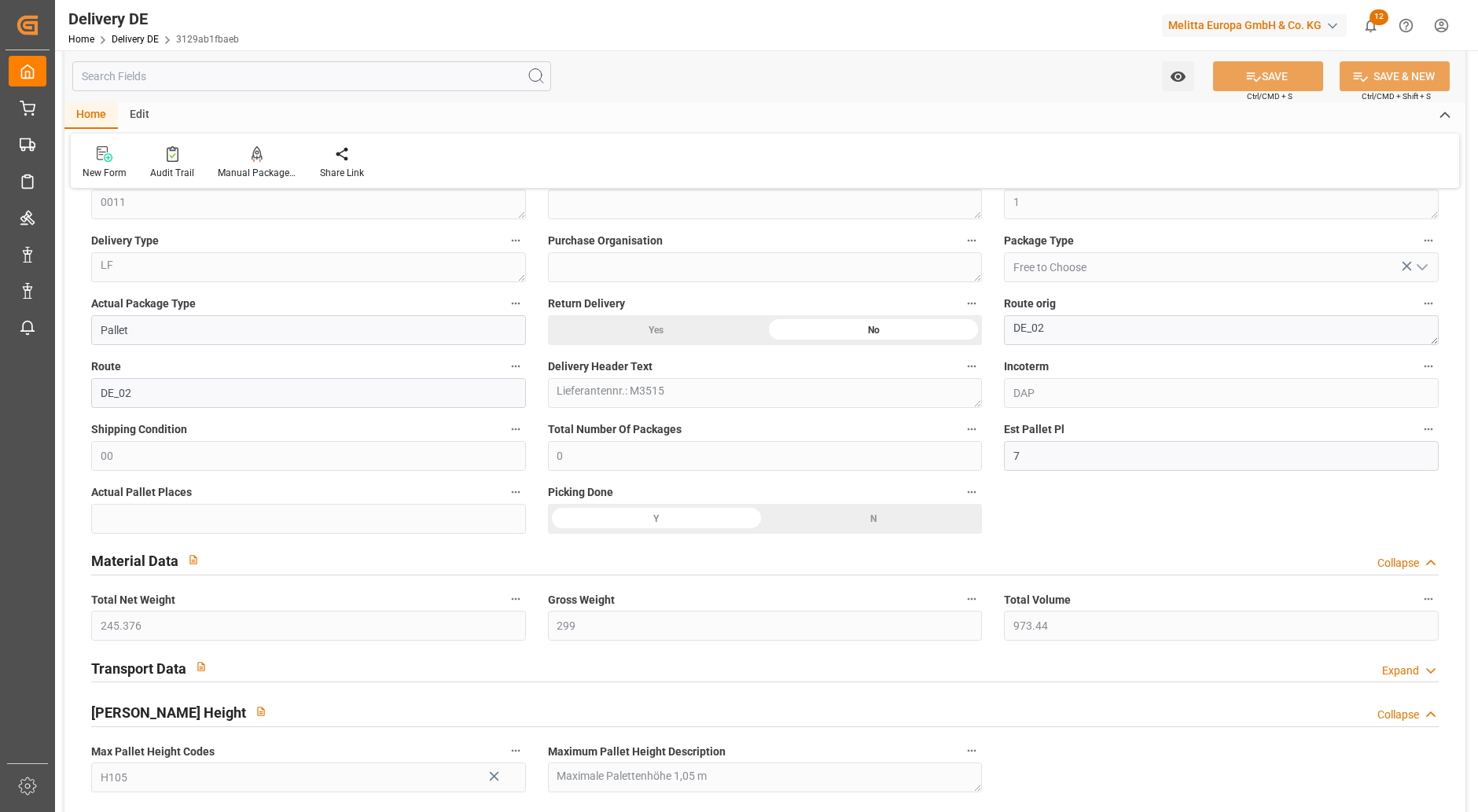
scroll to position [862, 0]
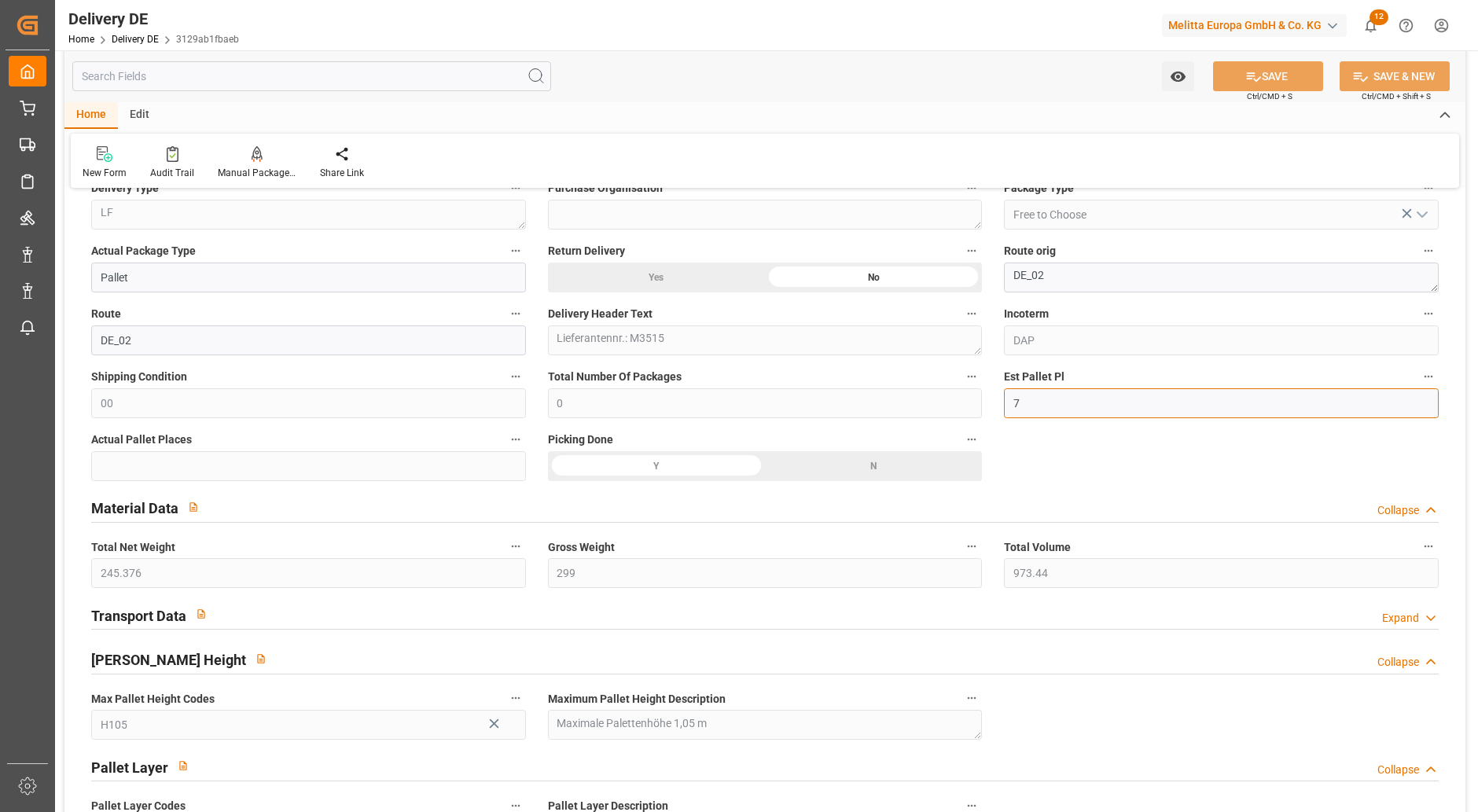
drag, startPoint x: 1042, startPoint y: 404, endPoint x: 1002, endPoint y: 404, distance: 40.0
click at [1002, 404] on div "Est Pallet Pl 7" at bounding box center [1221, 392] width 457 height 63
type input "2"
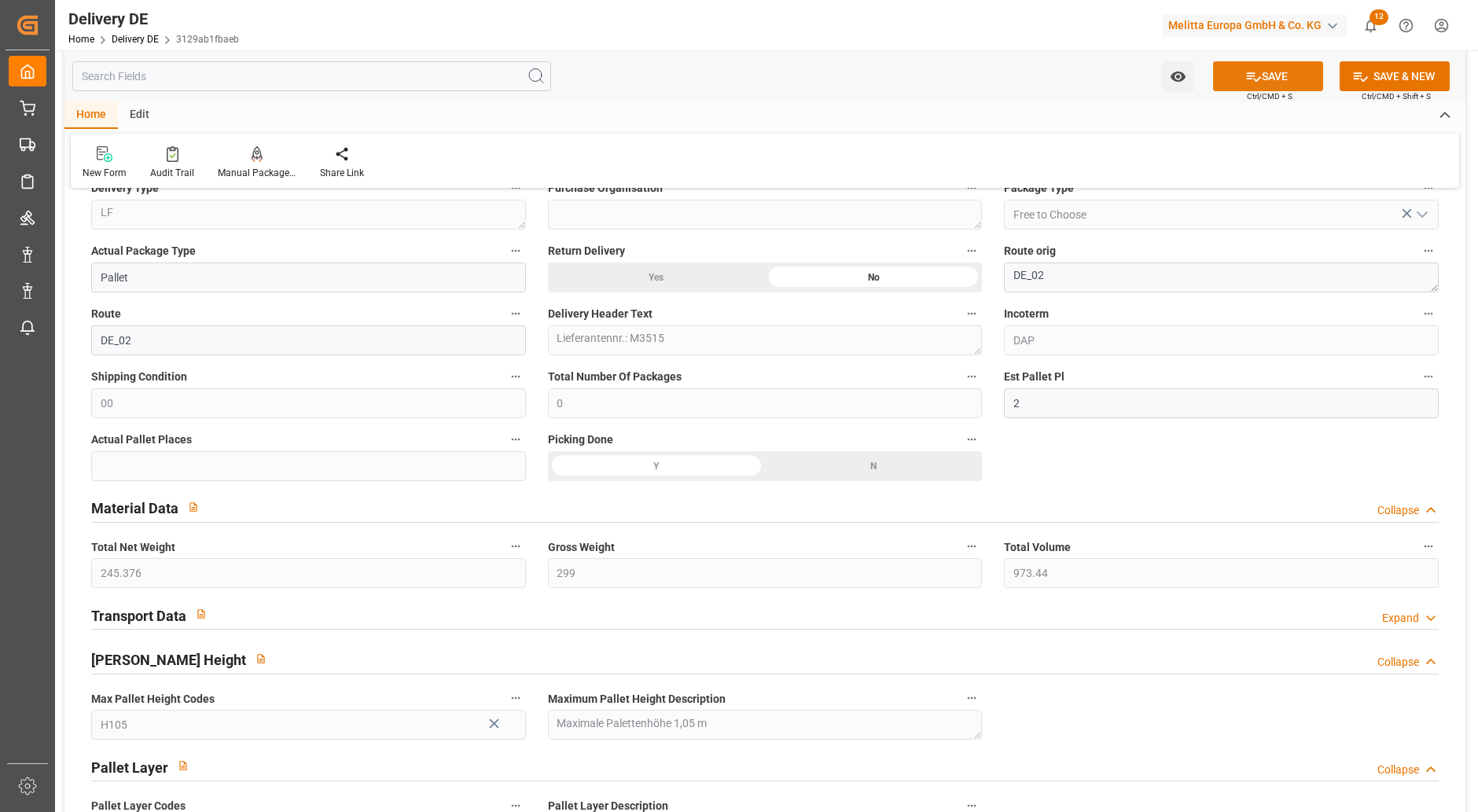
click at [1273, 76] on button "SAVE" at bounding box center [1267, 76] width 110 height 30
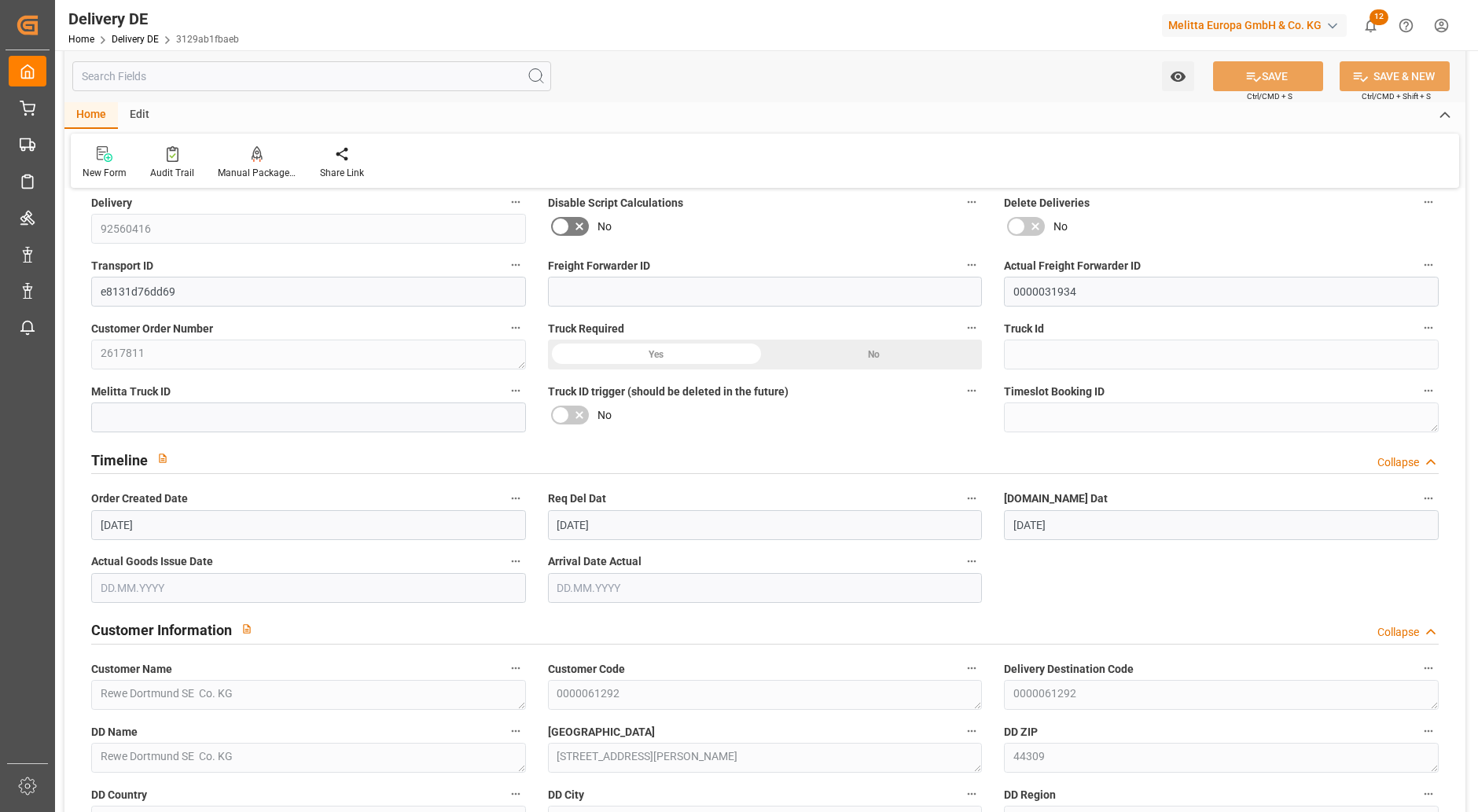
scroll to position [0, 0]
